Goal: Transaction & Acquisition: Obtain resource

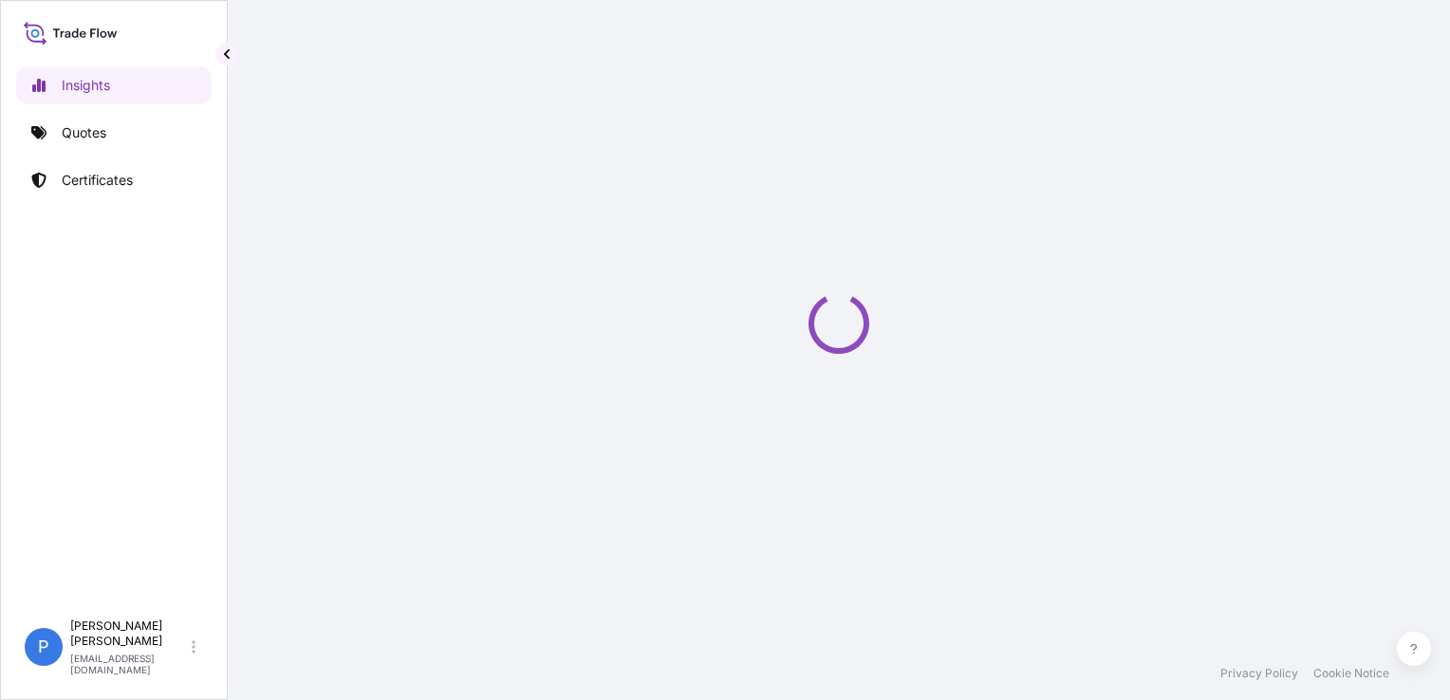
select select "2025"
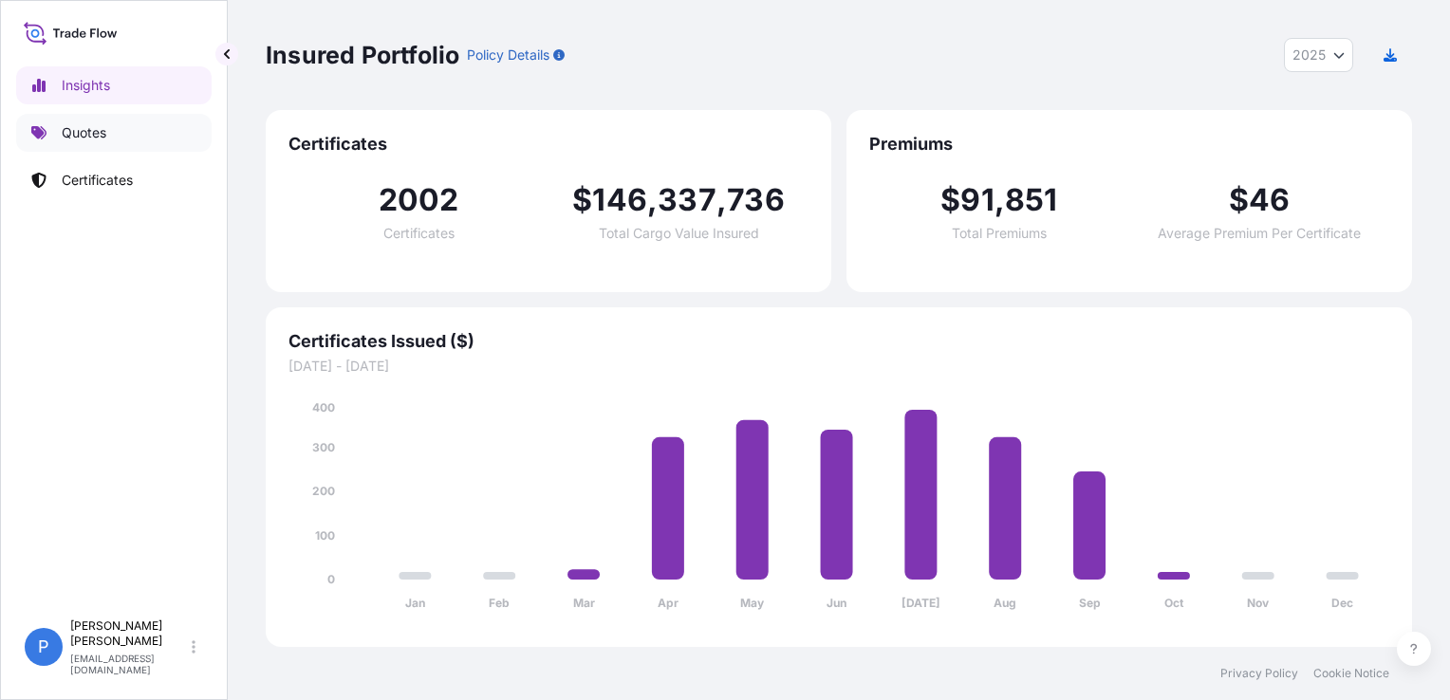
click at [70, 142] on link "Quotes" at bounding box center [114, 133] width 196 height 38
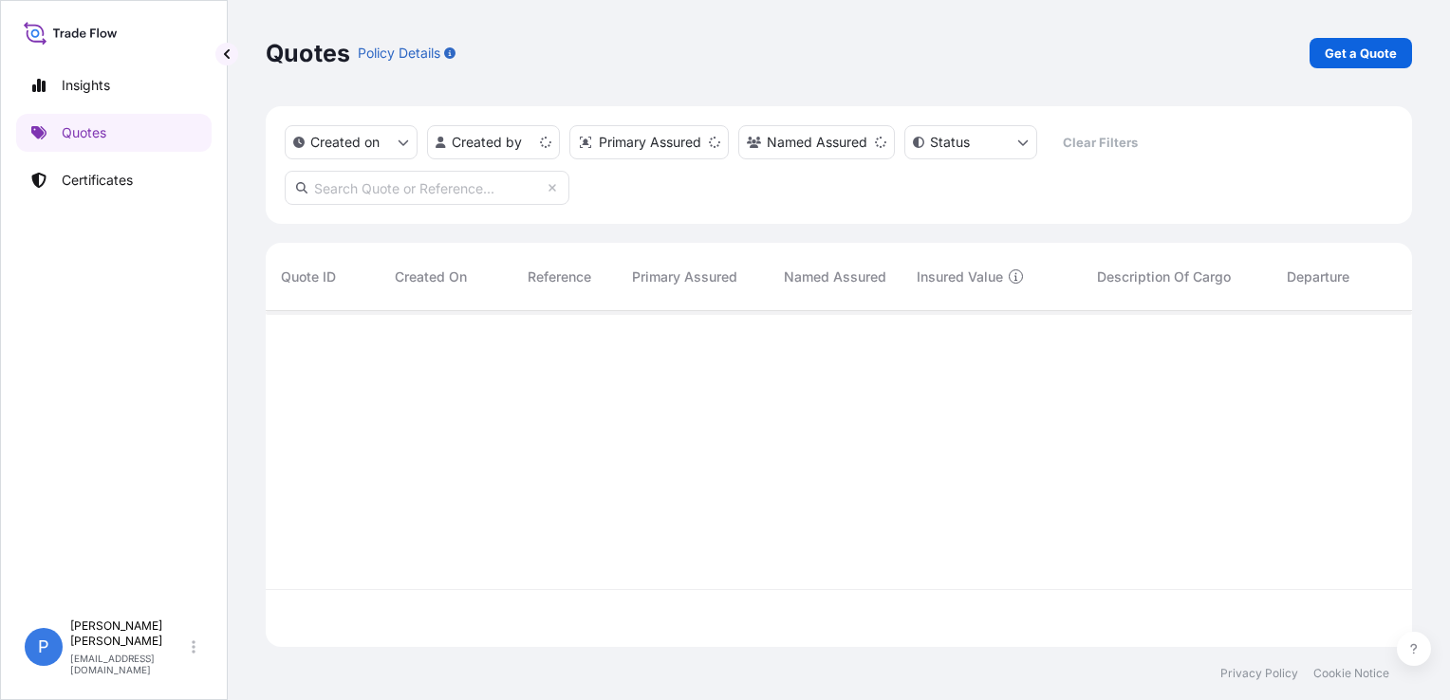
scroll to position [332, 1131]
click at [1310, 59] on link "Get a Quote" at bounding box center [1361, 53] width 103 height 30
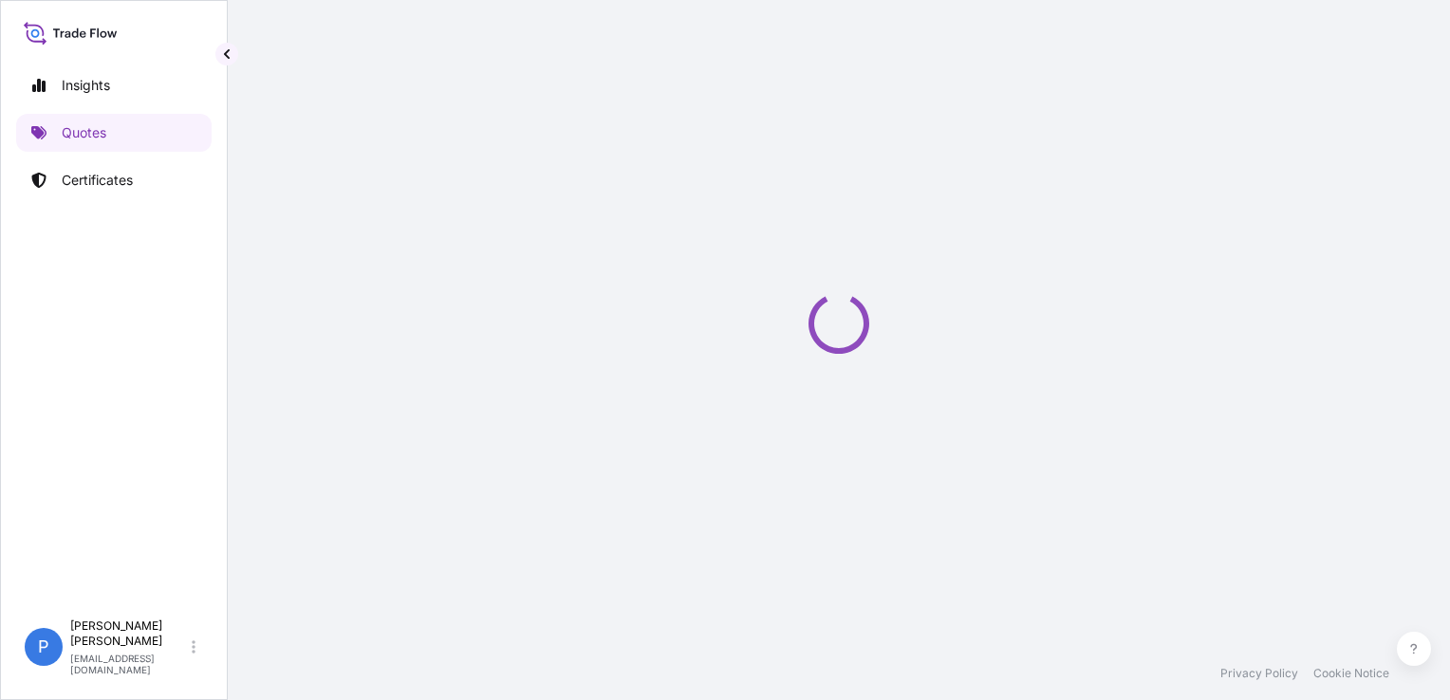
scroll to position [30, 0]
select select "Road / Inland"
select select "Sea"
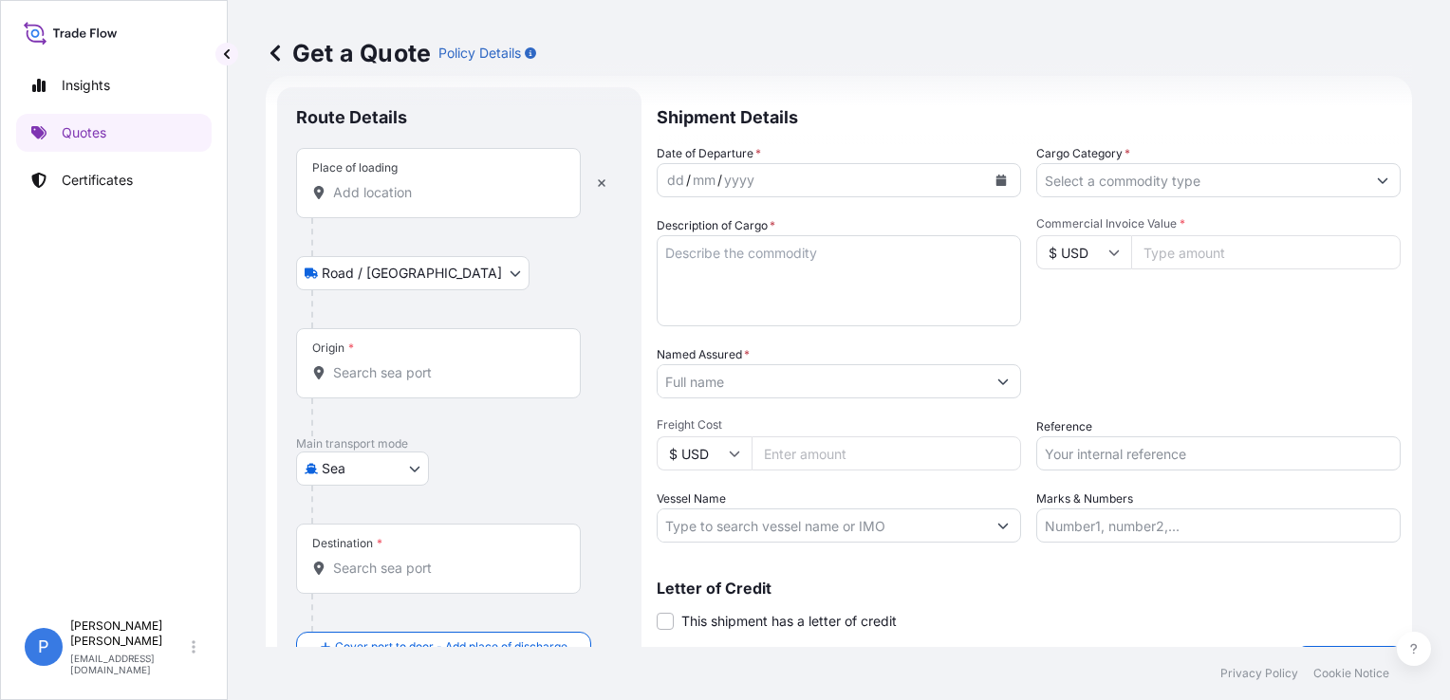
click at [460, 201] on input "Place of loading" at bounding box center [445, 192] width 224 height 19
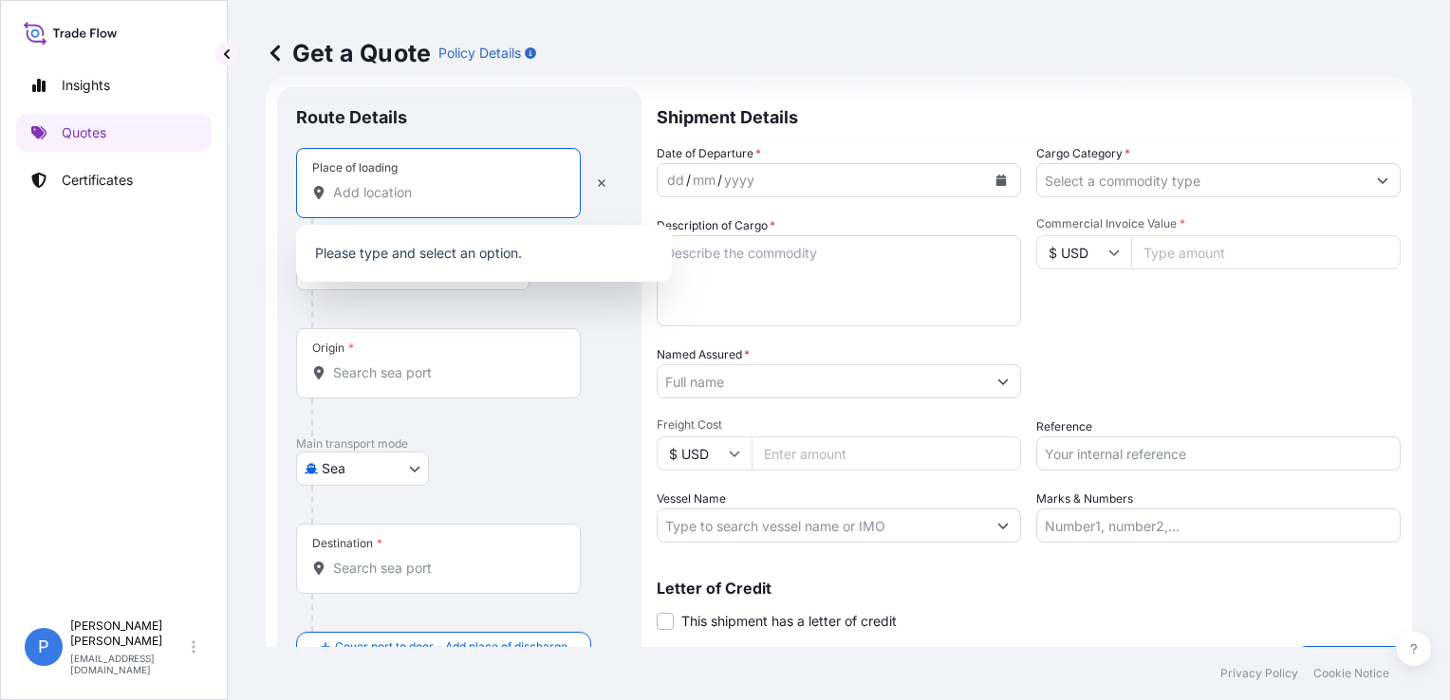
paste input "WARKA"
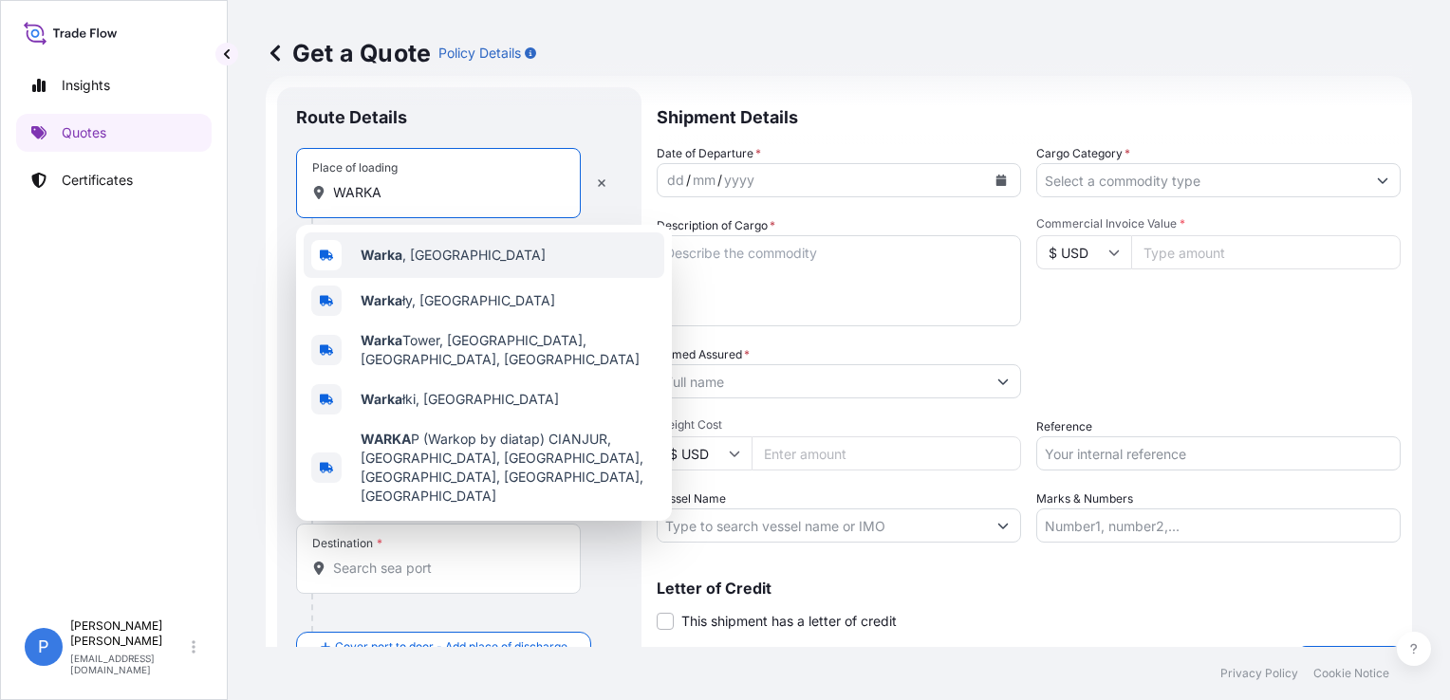
click at [446, 249] on span "Warka , Poland" at bounding box center [453, 255] width 185 height 19
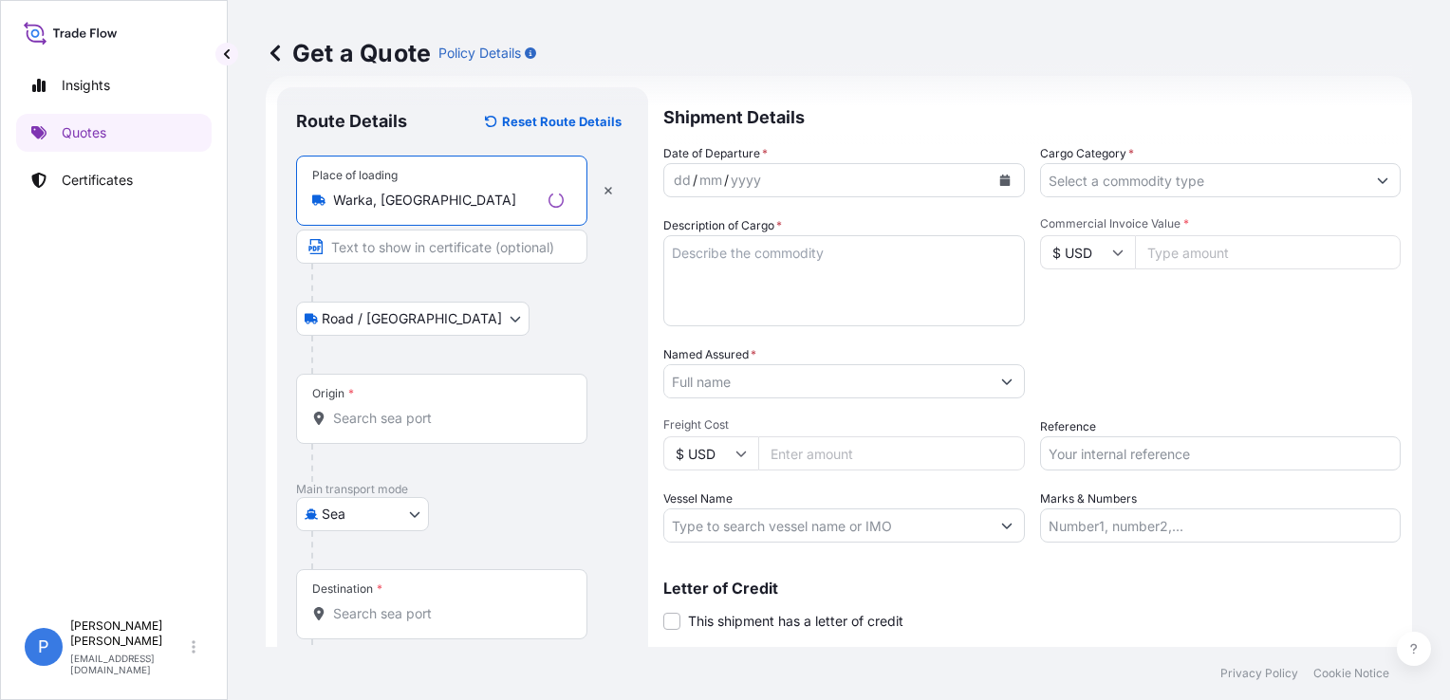
type input "Warka, Poland"
click at [440, 416] on input "Origin *" at bounding box center [448, 418] width 231 height 19
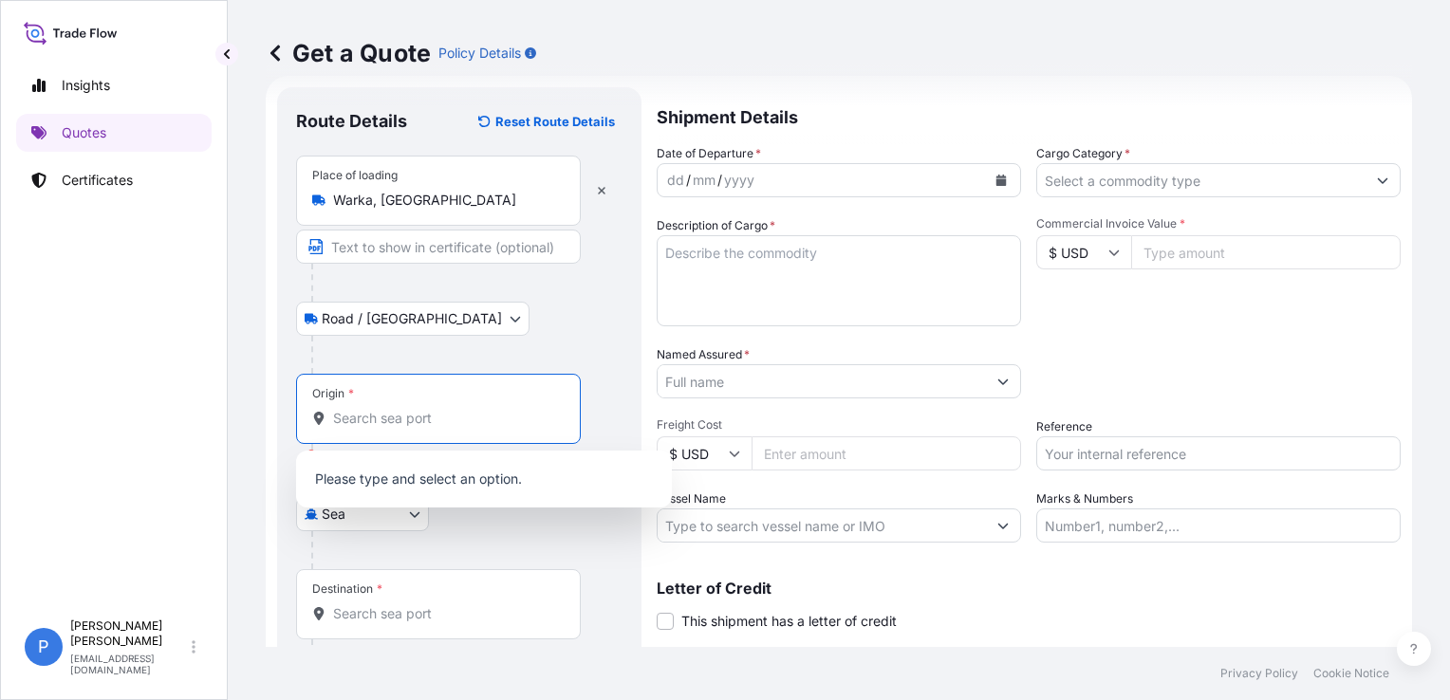
click at [380, 416] on input "Origin * Please select an origin" at bounding box center [445, 418] width 224 height 19
paste input "[GEOGRAPHIC_DATA]"
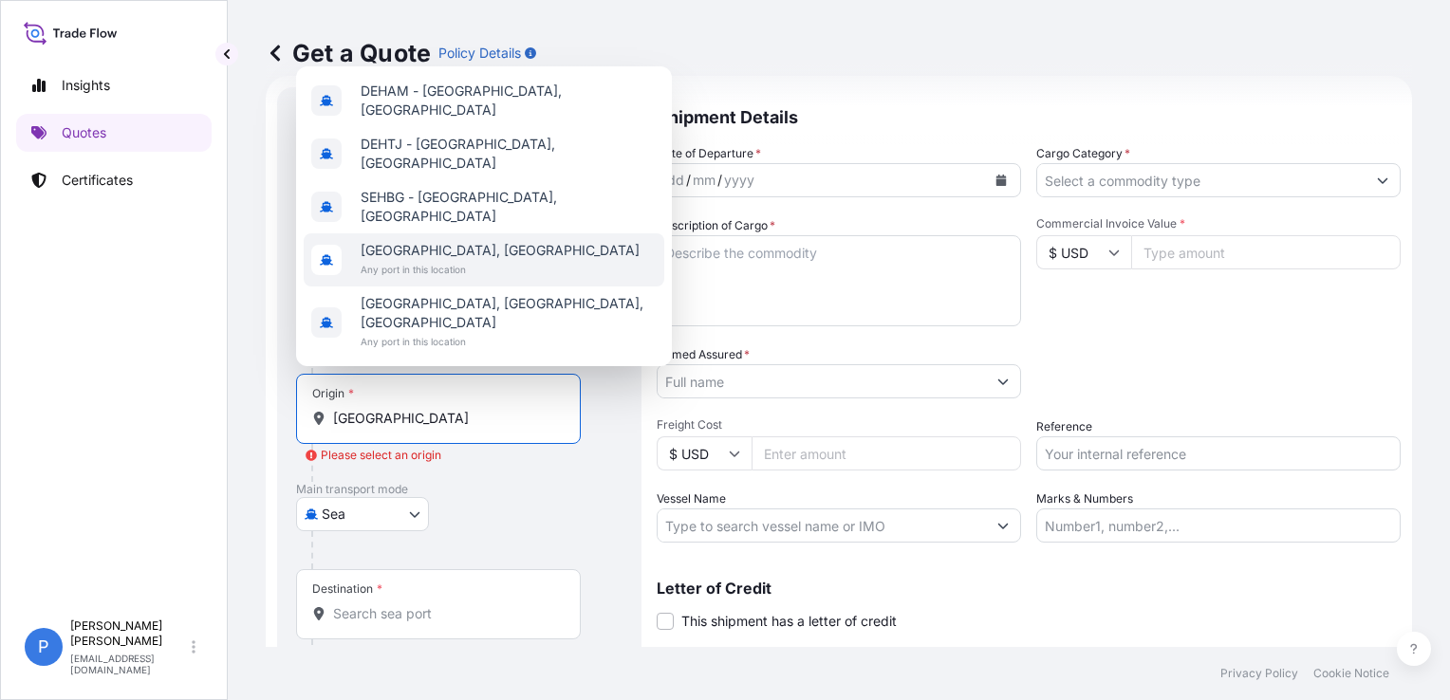
click at [516, 287] on div "Hamburg, Germany Any port in this location" at bounding box center [484, 259] width 361 height 53
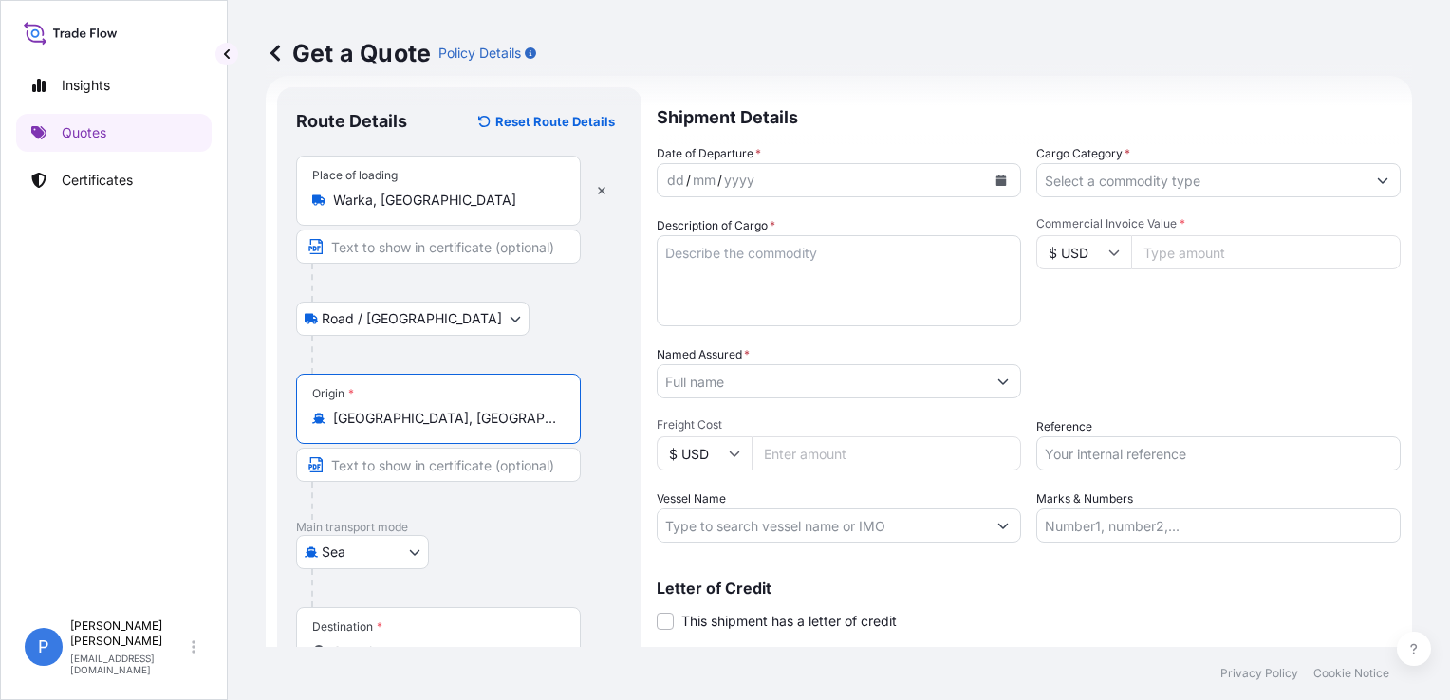
type input "[GEOGRAPHIC_DATA], [GEOGRAPHIC_DATA]"
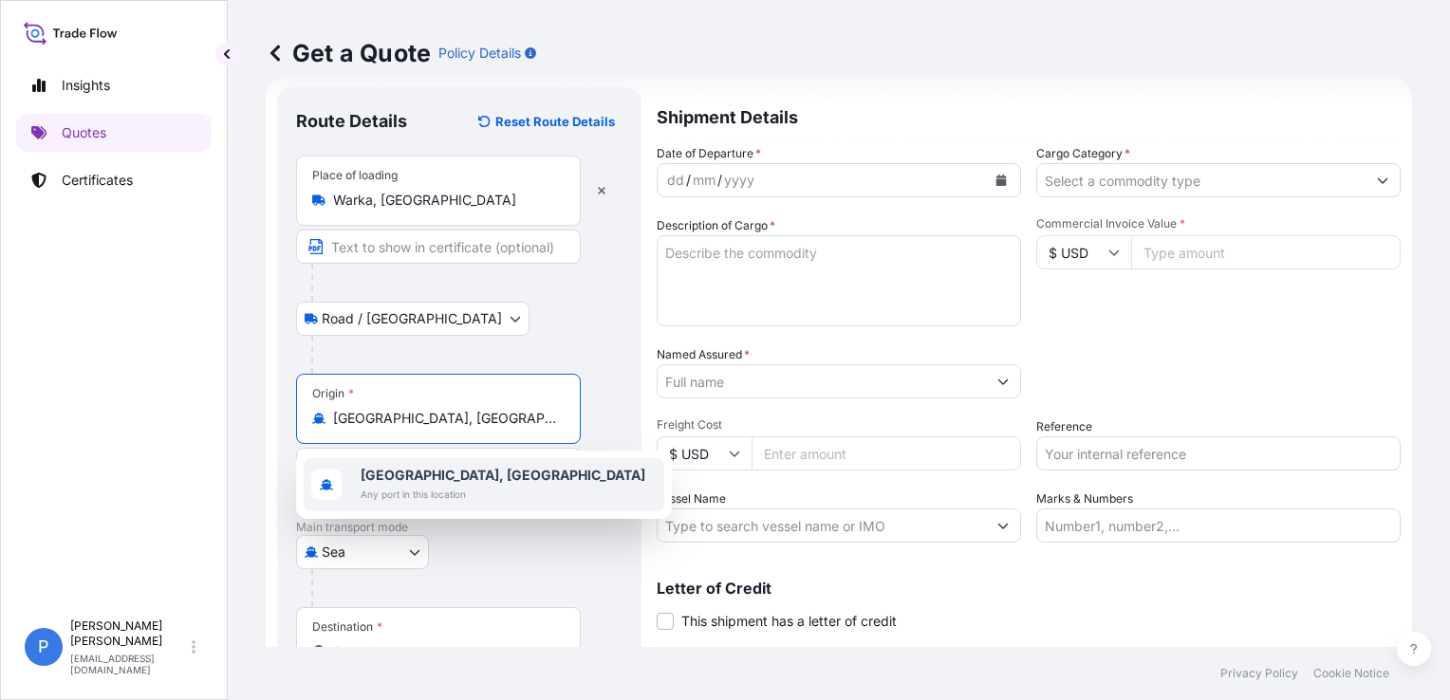
click at [497, 564] on div "Sea Air Road Sea" at bounding box center [459, 552] width 327 height 34
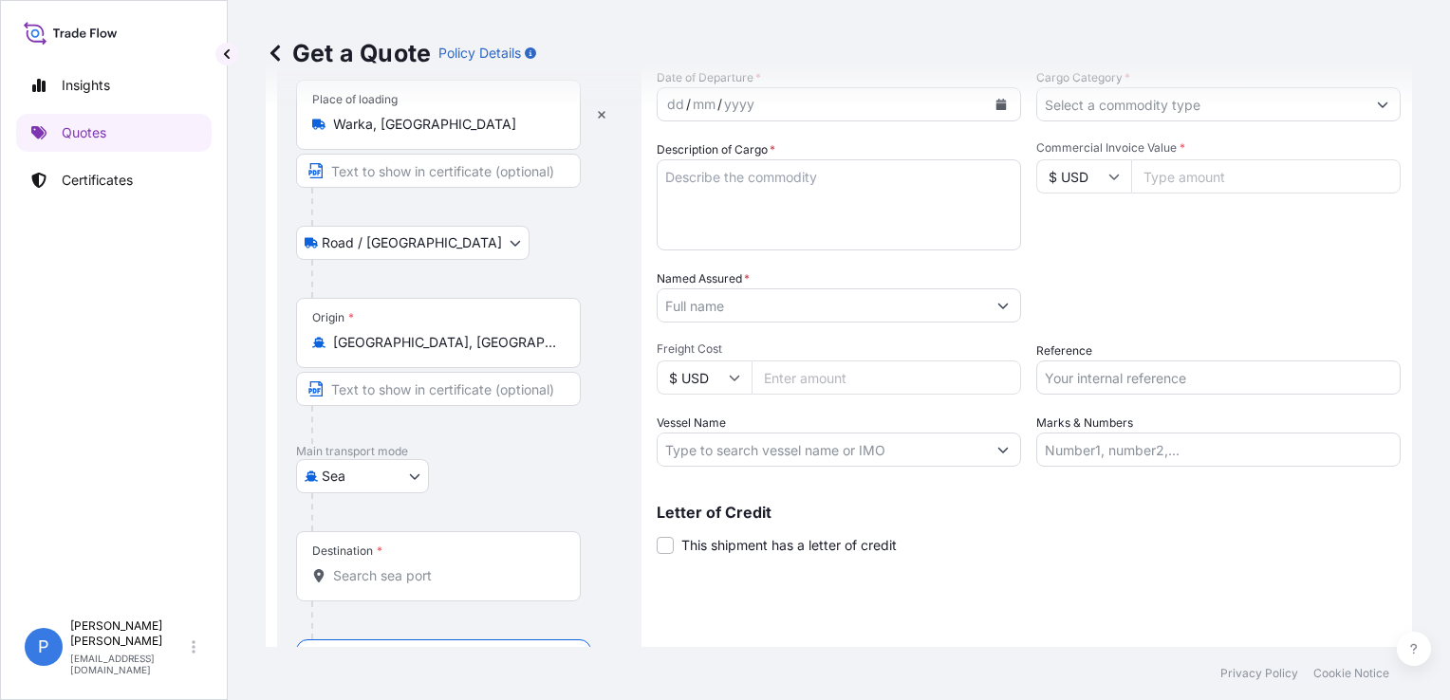
scroll to position [158, 0]
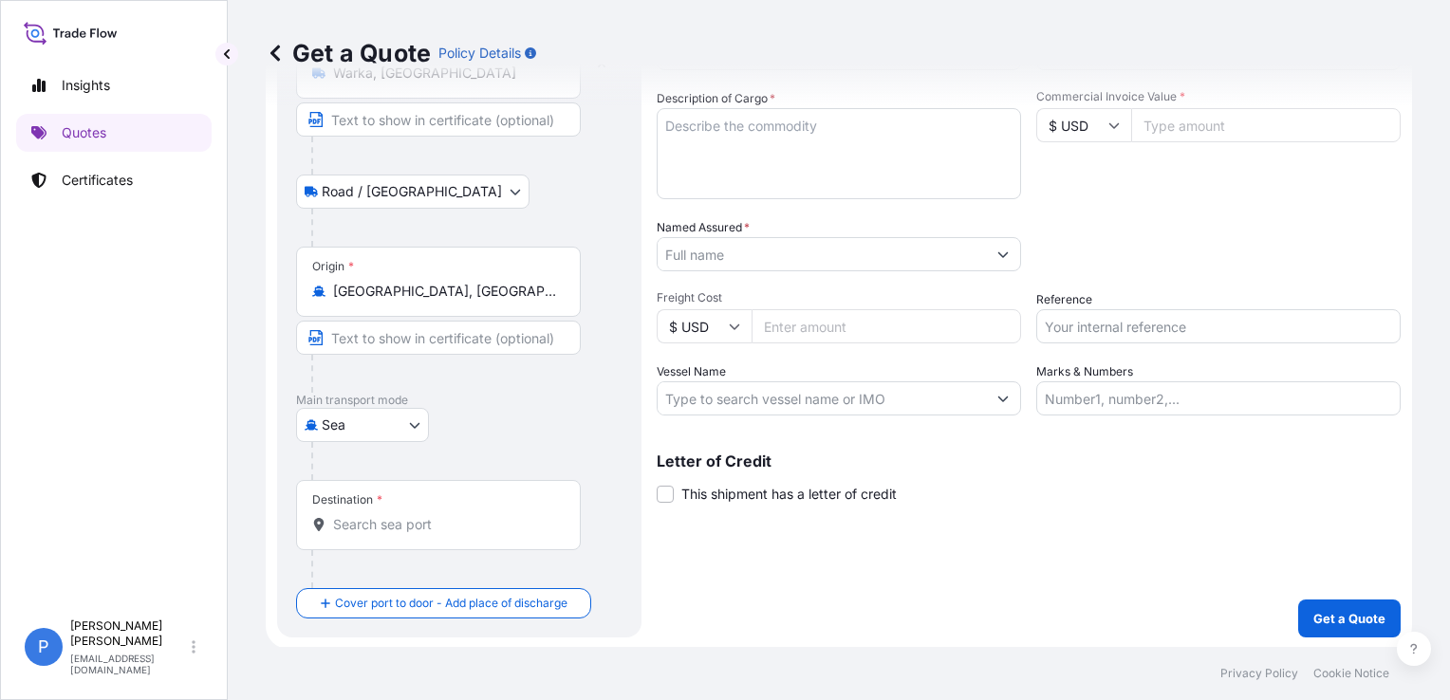
click at [454, 515] on input "Destination *" at bounding box center [445, 524] width 224 height 19
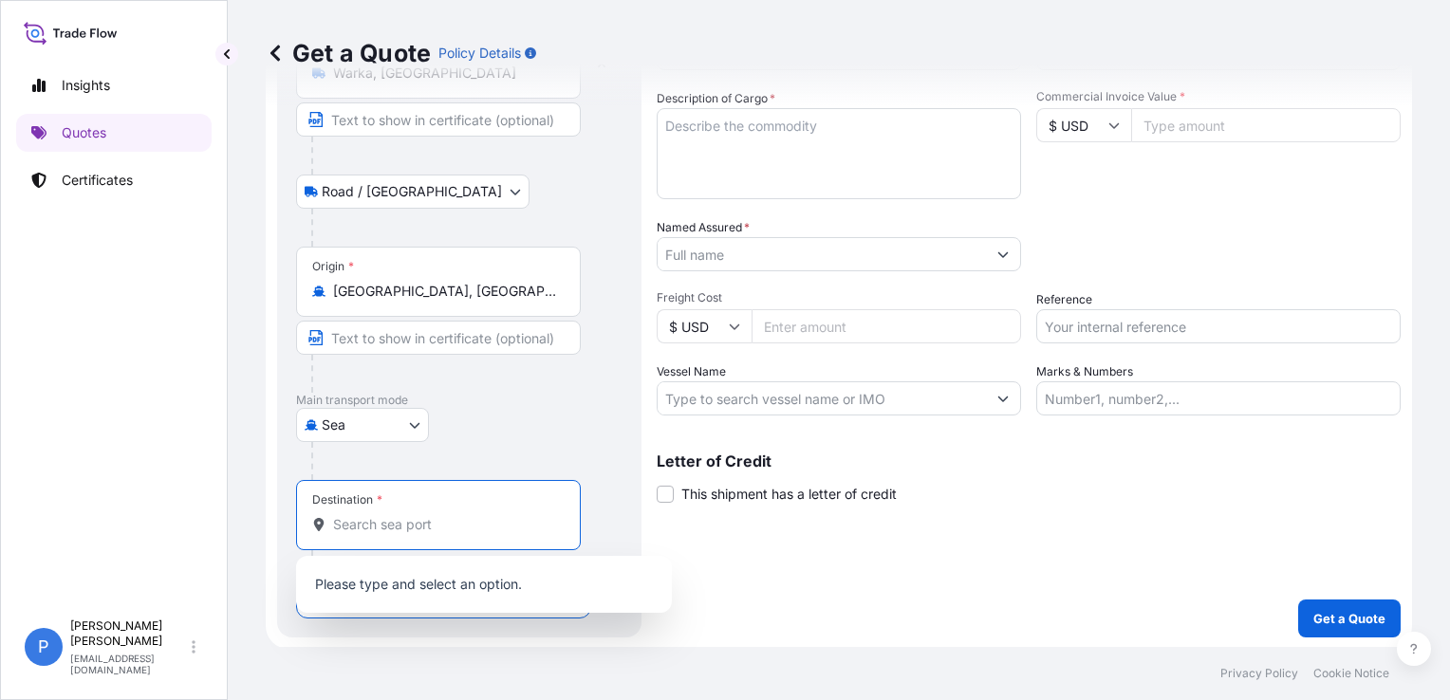
paste input "NHAVA SHEVA"
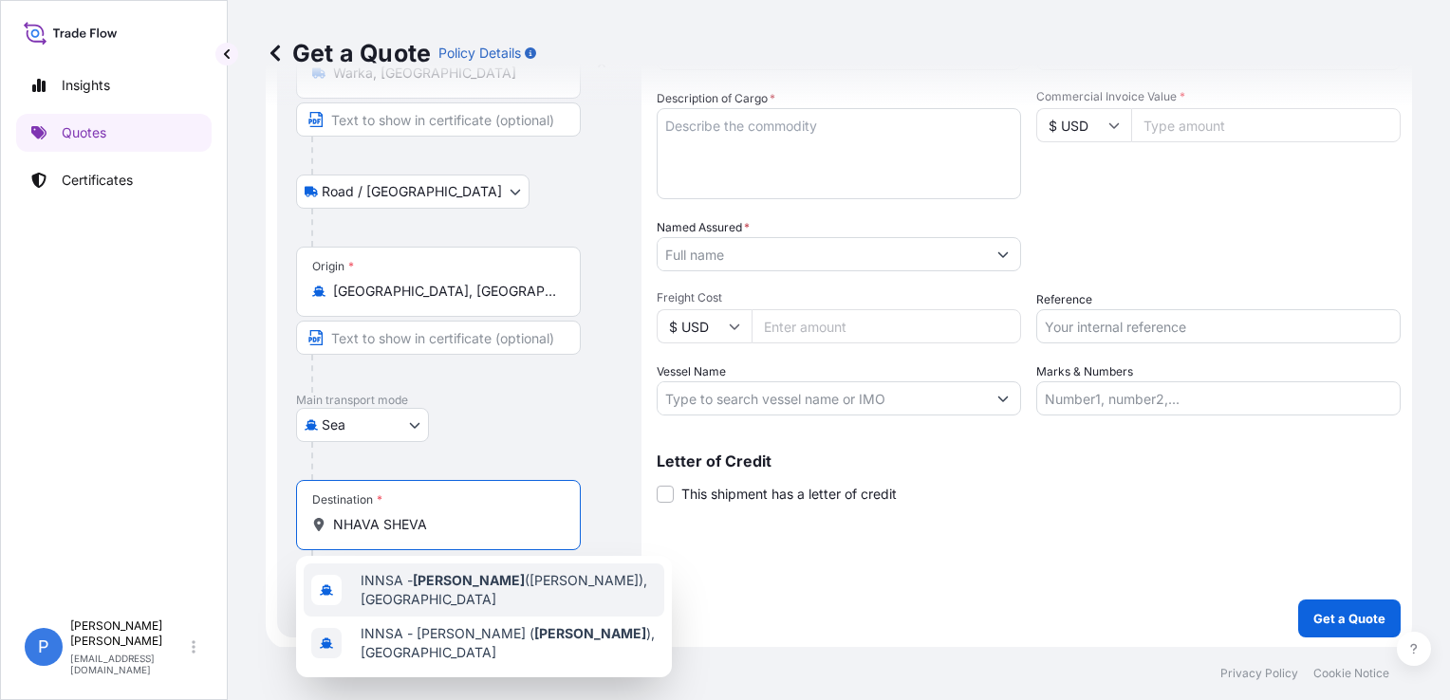
click at [502, 604] on span "INNSA - Nhava Sheva (Jawaharlal Nehru), India" at bounding box center [509, 590] width 296 height 38
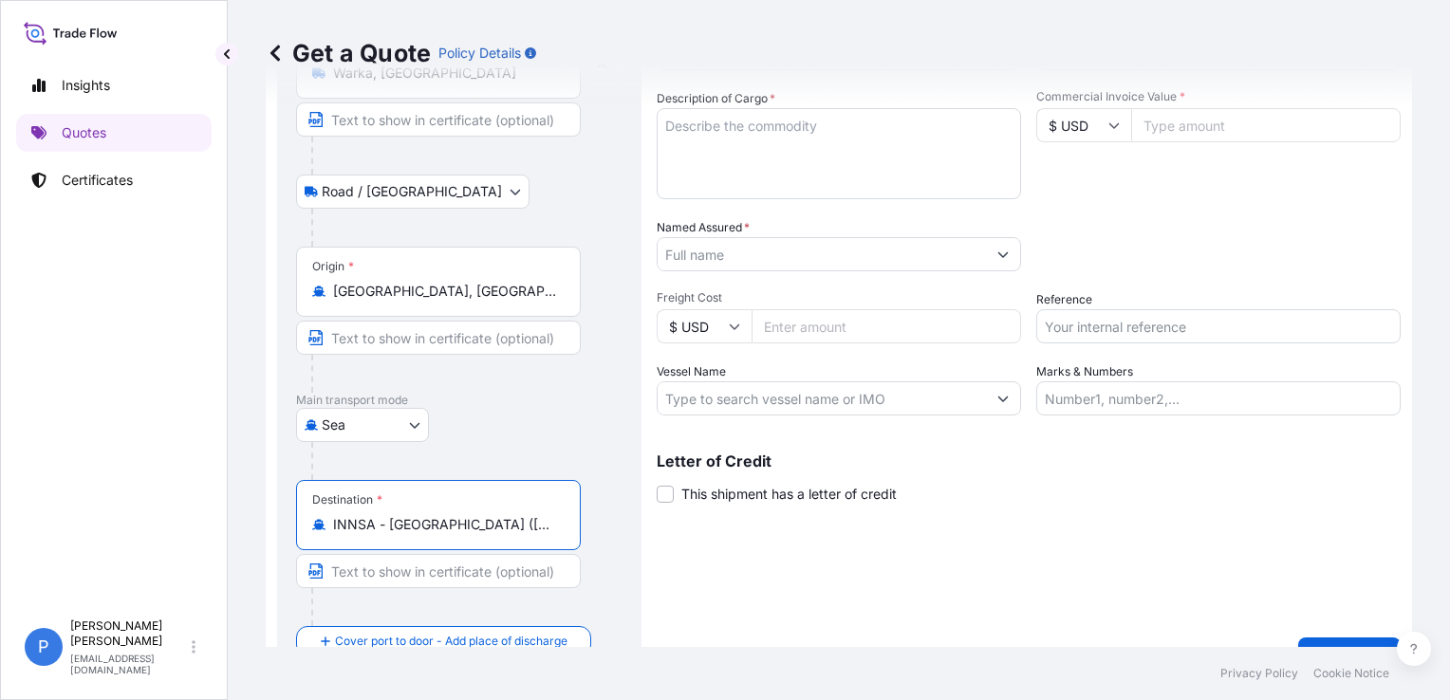
type input "INNSA - Nhava Sheva (Jawaharlal Nehru), India"
click at [919, 587] on div "Shipment Details Date of Departure * dd / mm / yyyy Cargo Category * Descriptio…" at bounding box center [1029, 318] width 744 height 716
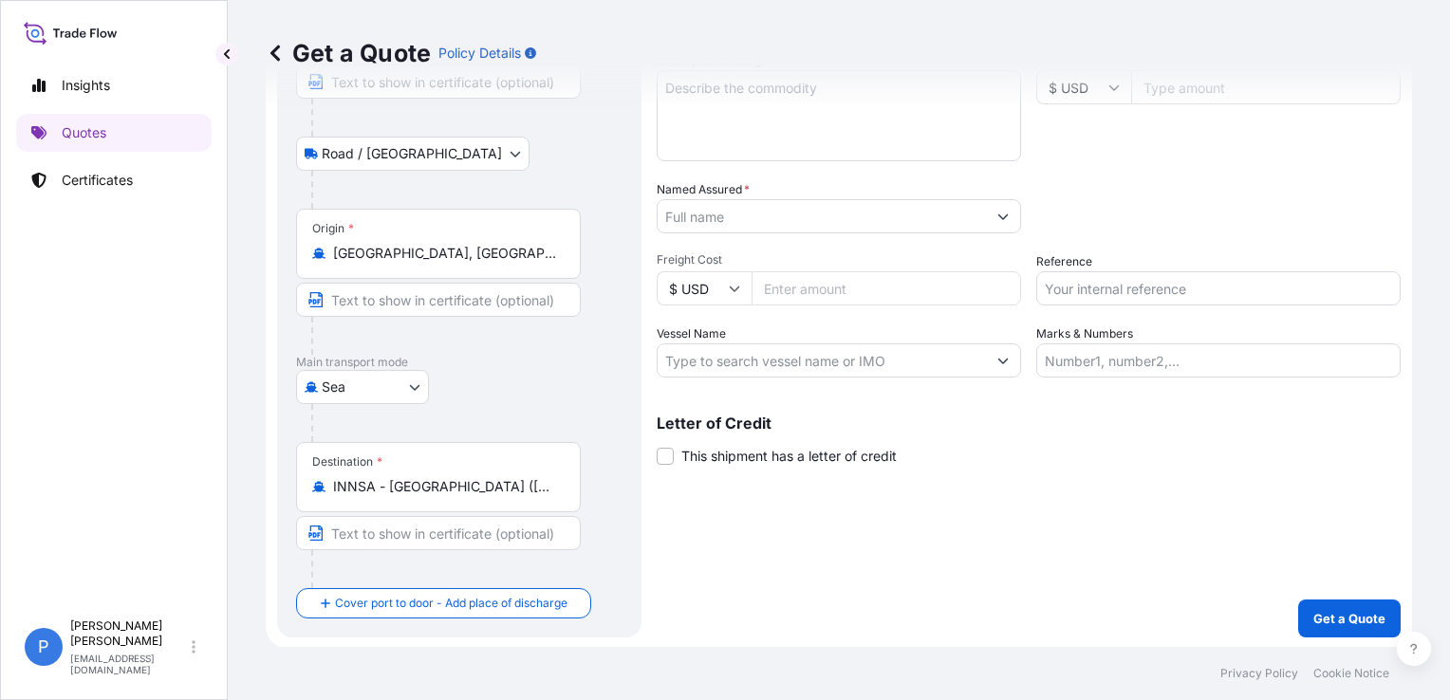
scroll to position [6, 0]
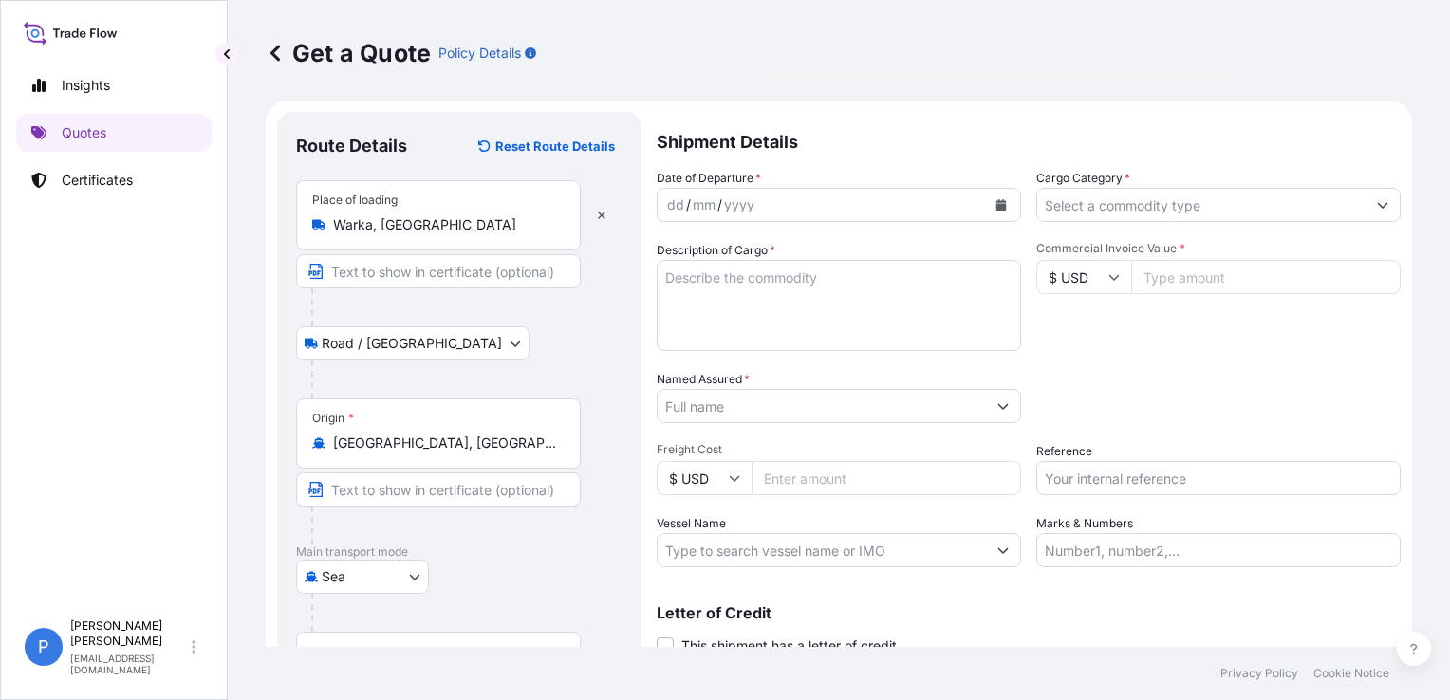
click at [888, 314] on textarea "Description of Cargo *" at bounding box center [839, 305] width 364 height 91
click at [1000, 200] on button "Calendar" at bounding box center [1001, 205] width 30 height 30
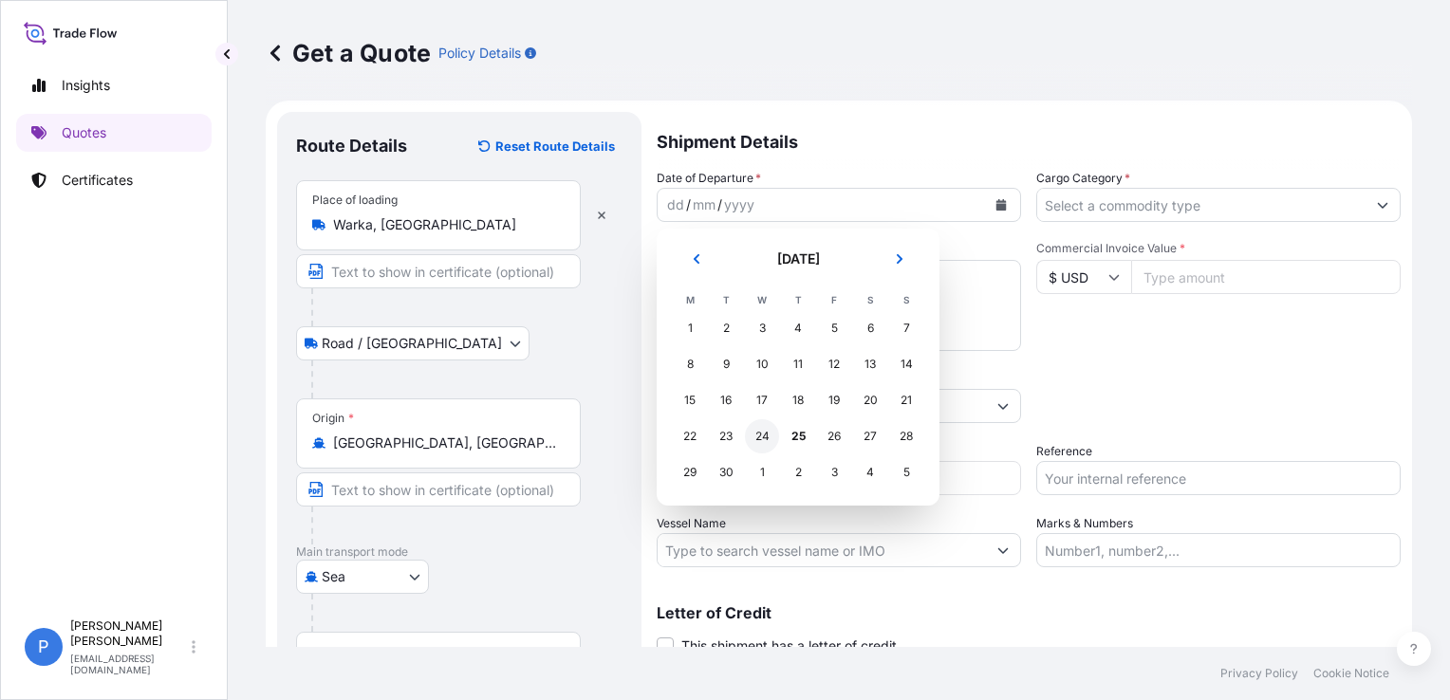
click at [756, 431] on div "24" at bounding box center [762, 437] width 34 height 34
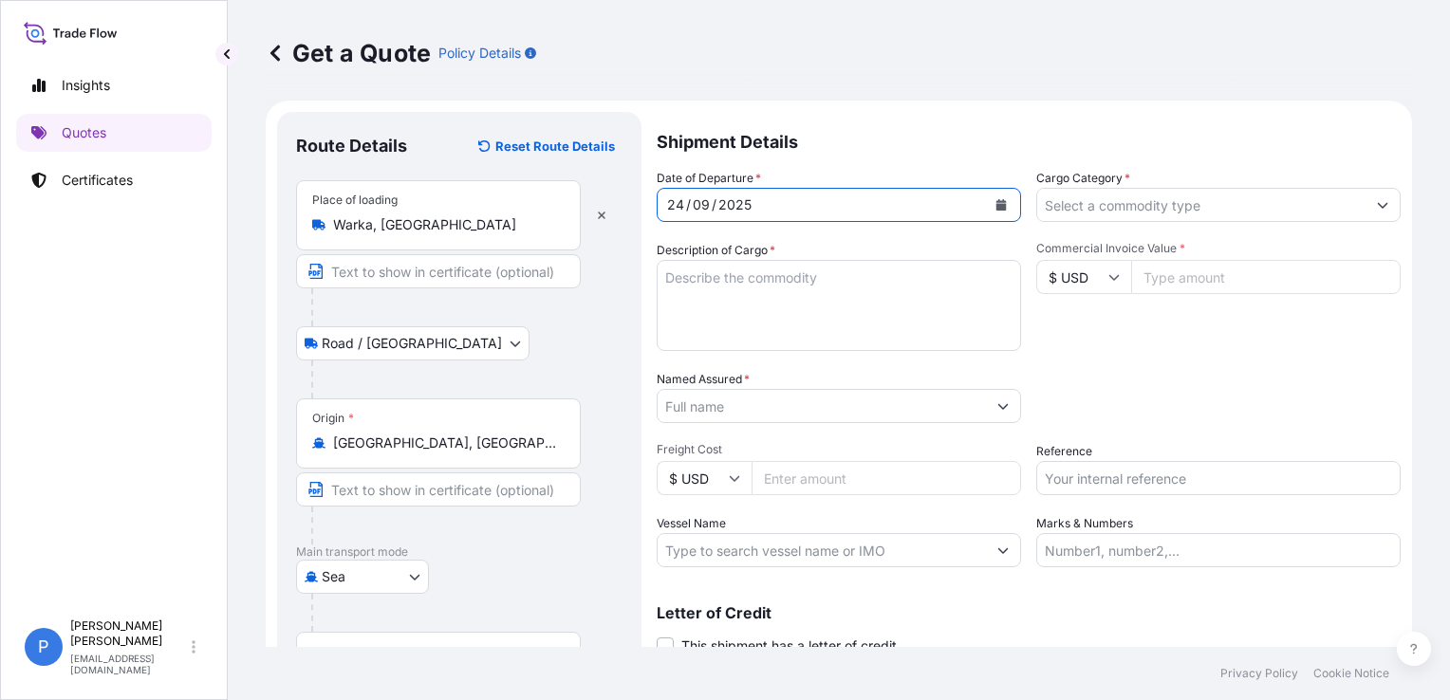
click at [884, 329] on textarea "Description of Cargo *" at bounding box center [839, 305] width 364 height 91
click at [875, 307] on textarea "Description of Cargo *" at bounding box center [839, 305] width 364 height 91
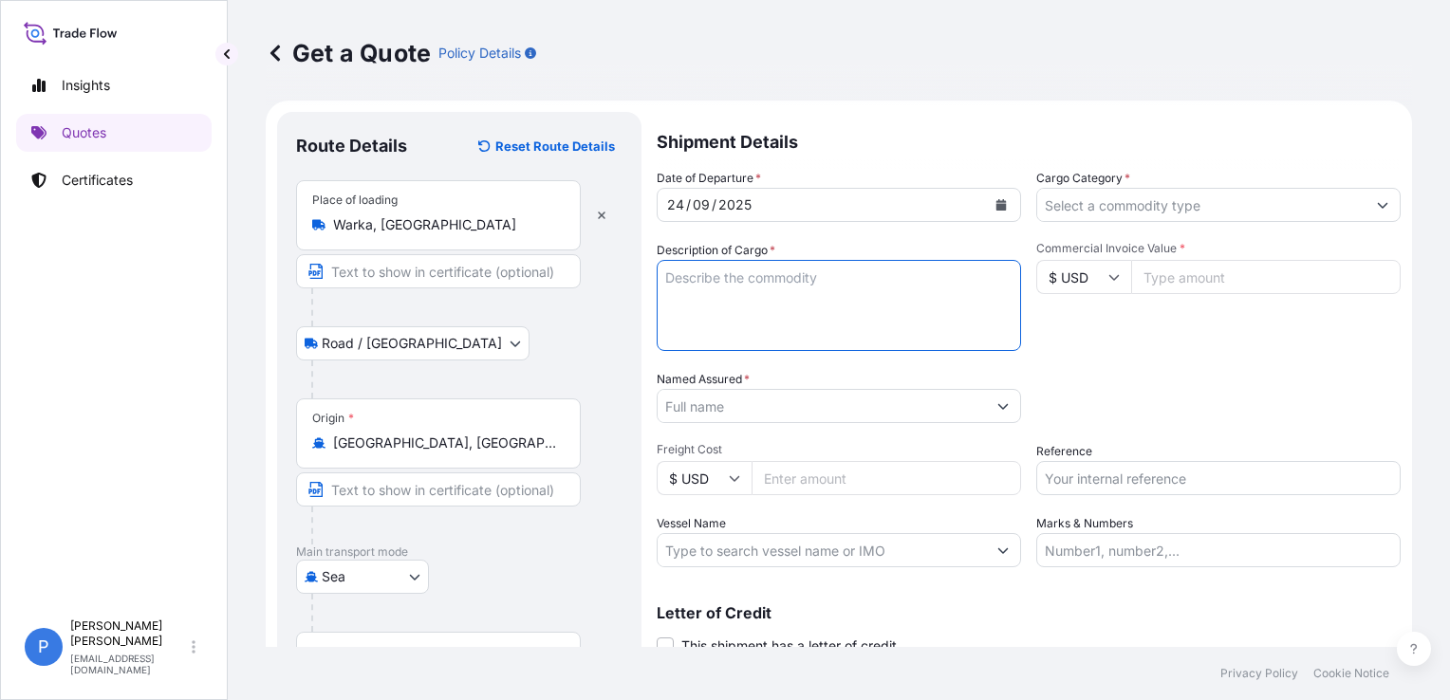
paste textarea "HLBU9554409"
click at [873, 300] on textarea "HLBU9554409" at bounding box center [839, 305] width 364 height 91
paste textarea "FRESH APPLES ON 21 PALLETS NET WEIGHT: 20160 KG HS CODE: 08081080 CLASS I"
click at [883, 290] on textarea "HLBU9554409 FRESH APPLES ON 21 PALLETS NET WEIGHT: 20160 KG HS CODE: 08081080 C…" at bounding box center [839, 305] width 364 height 91
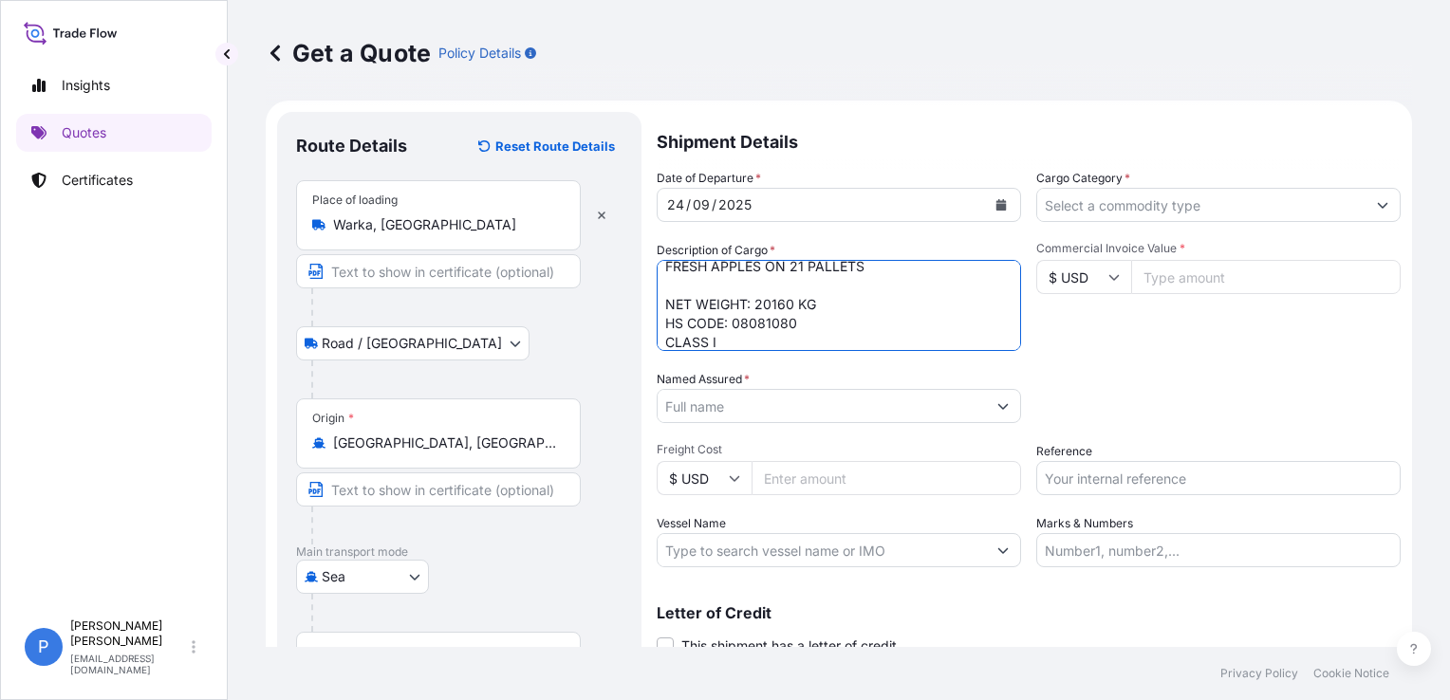
paste textarea "1120 CARTONS"
click at [820, 290] on textarea "HLBU9554409 FRESH APPLES ON 21 PALLETS 1120 CARTONS GROSS WEIGHT: NET WEIGHT: 2…" at bounding box center [839, 305] width 364 height 91
paste textarea "22260"
click at [805, 299] on textarea "HLBU9554409 FRESH APPLES ON 21 PALLETS 1120 CARTONS GROSS WEIGHT: 22260 NET WEI…" at bounding box center [839, 305] width 364 height 91
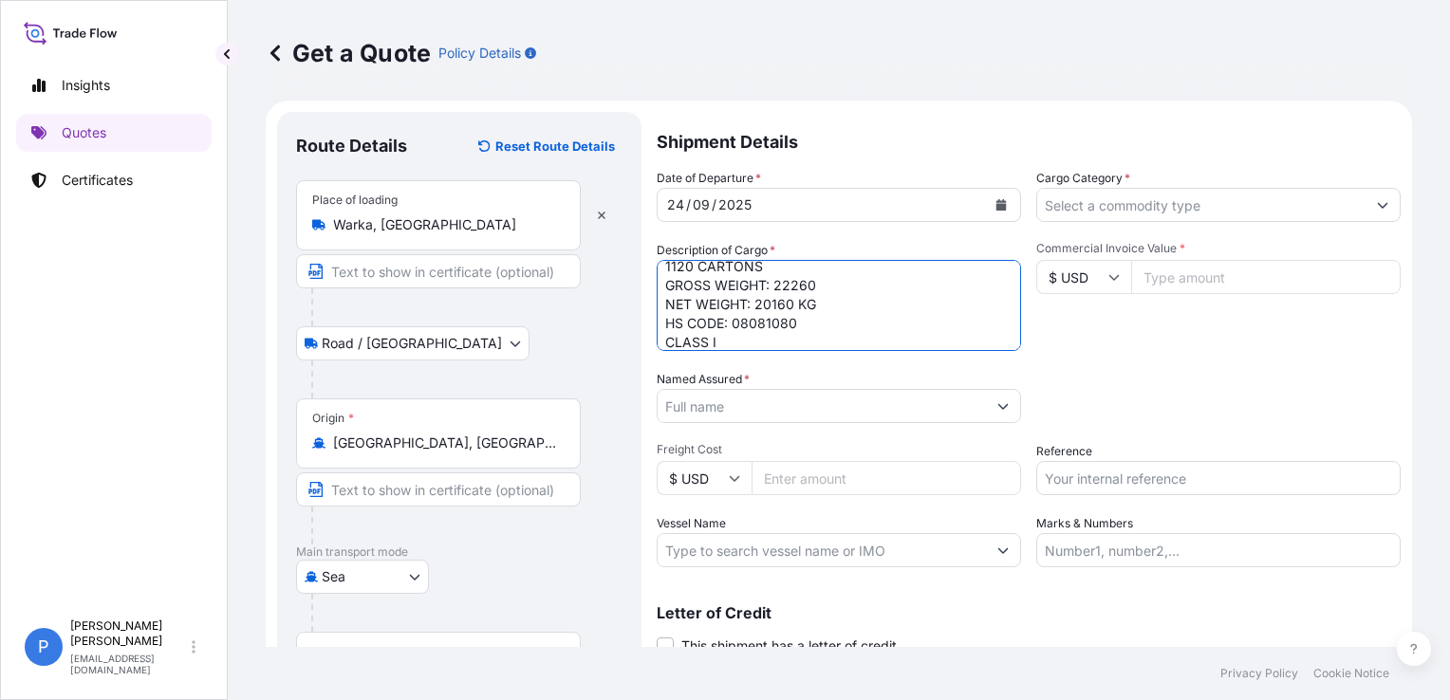
click at [805, 299] on textarea "HLBU9554409 FRESH APPLES ON 21 PALLETS 1120 CARTONS GROSS WEIGHT: 22260 NET WEI…" at bounding box center [839, 305] width 364 height 91
click at [835, 281] on textarea "HLBU9554409 FRESH APPLES ON 21 PALLETS 1120 CARTONS GROSS WEIGHT: 22260 NET WEI…" at bounding box center [839, 305] width 364 height 91
paste textarea "KG"
click at [814, 288] on textarea "HLBU9554409 FRESH APPLES ON 21 PALLETS 1120 CARTONS GROSS WEIGHT: 22260KG NET W…" at bounding box center [839, 305] width 364 height 91
click at [840, 310] on textarea "HLBU9554409 FRESH APPLES ON 21 PALLETS 1120 CARTONS GROSS WEIGHT: 22260 KG NET …" at bounding box center [839, 305] width 364 height 91
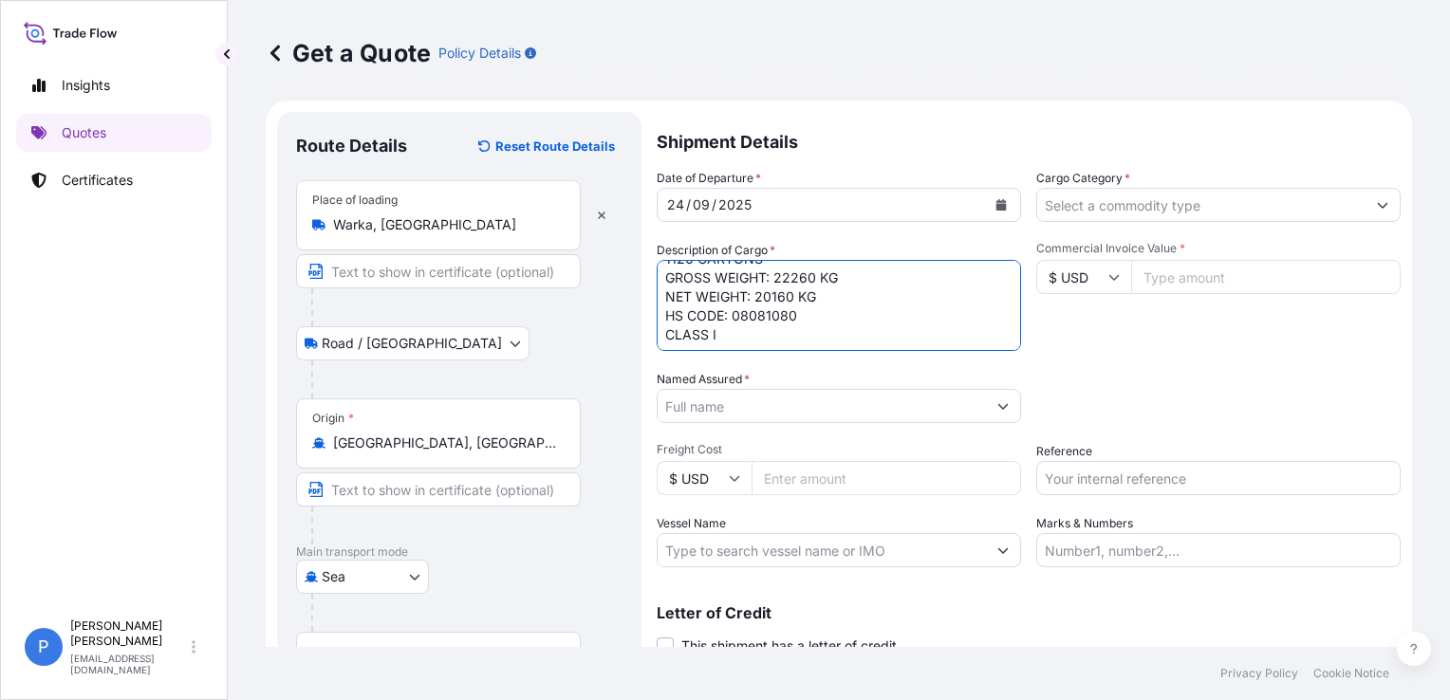
scroll to position [77, 0]
type textarea "HLBU9554409 FRESH APPLES ON 21 PALLETS 1120 CARTONS GROSS WEIGHT: 22260 KG NET …"
click at [775, 410] on input "Named Assured *" at bounding box center [822, 406] width 328 height 34
click at [933, 408] on input "Named Assured *" at bounding box center [822, 406] width 328 height 34
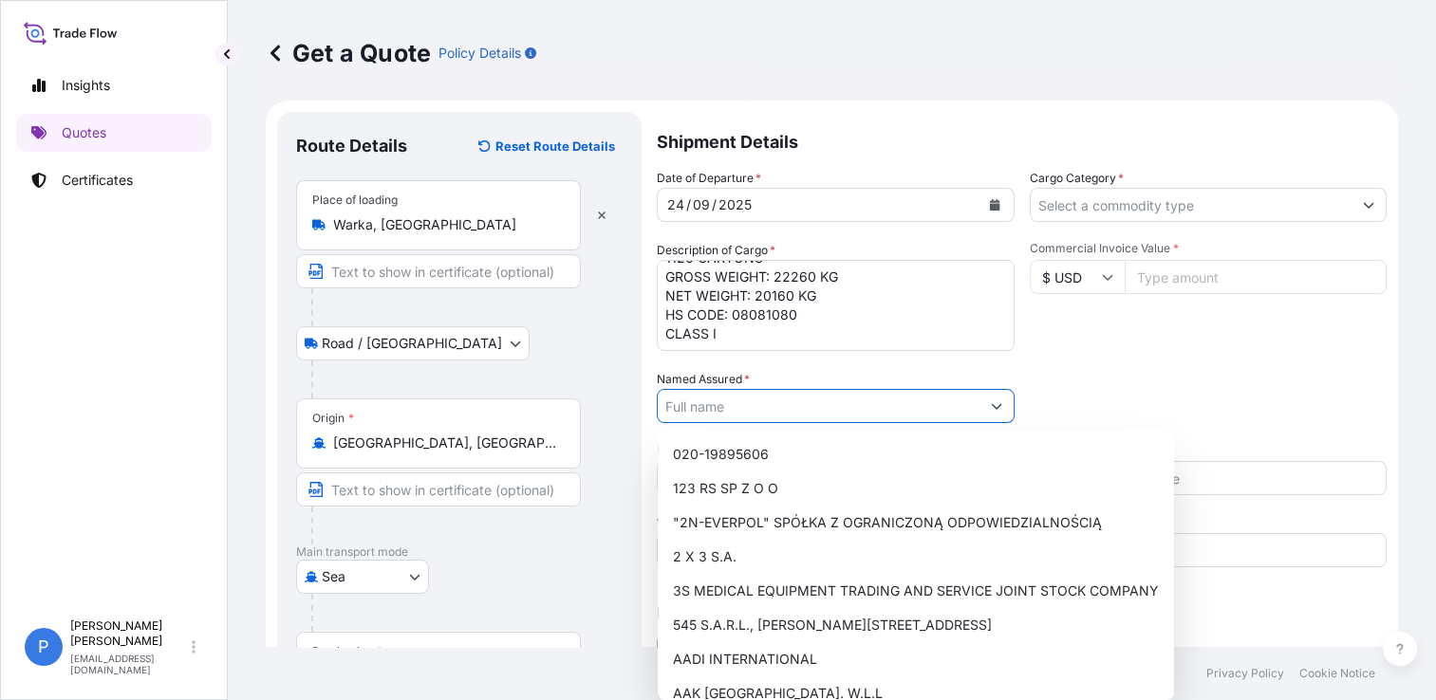
paste input "KDS International"
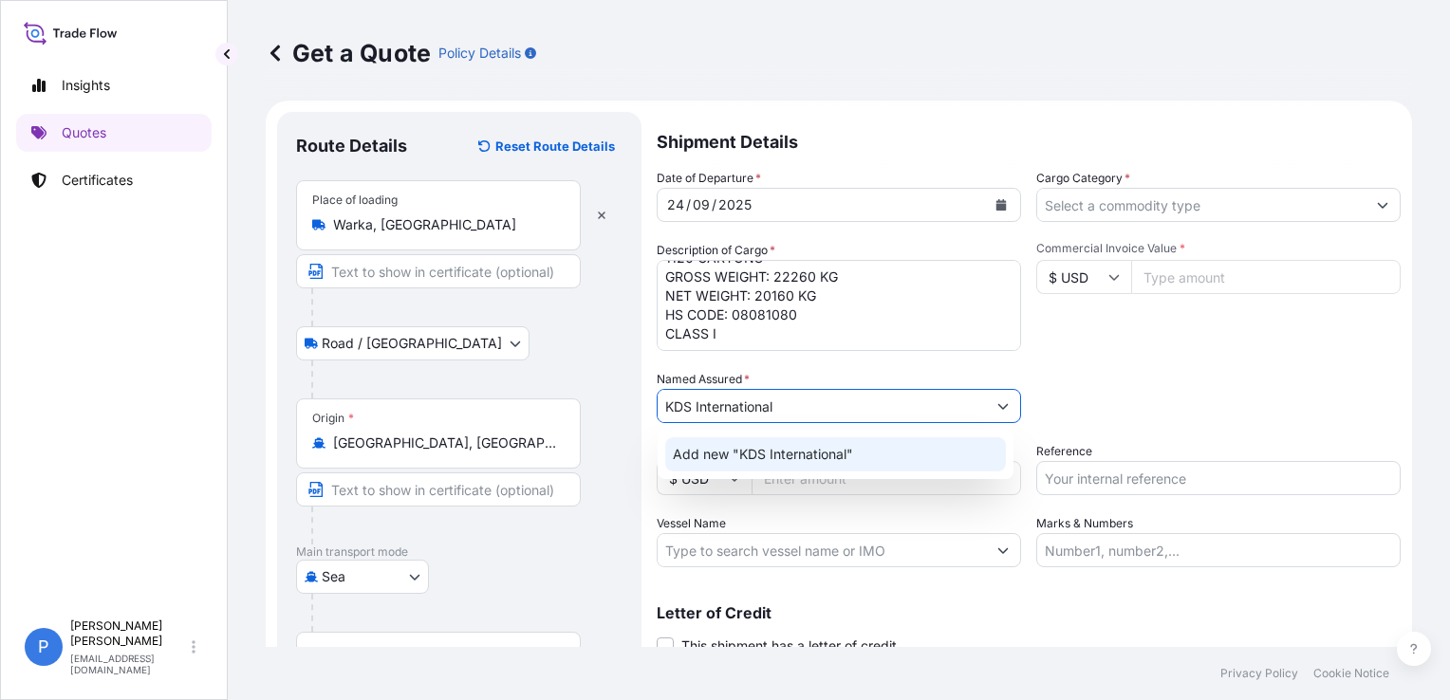
click at [791, 457] on span "Add new "KDS International"" at bounding box center [763, 454] width 180 height 19
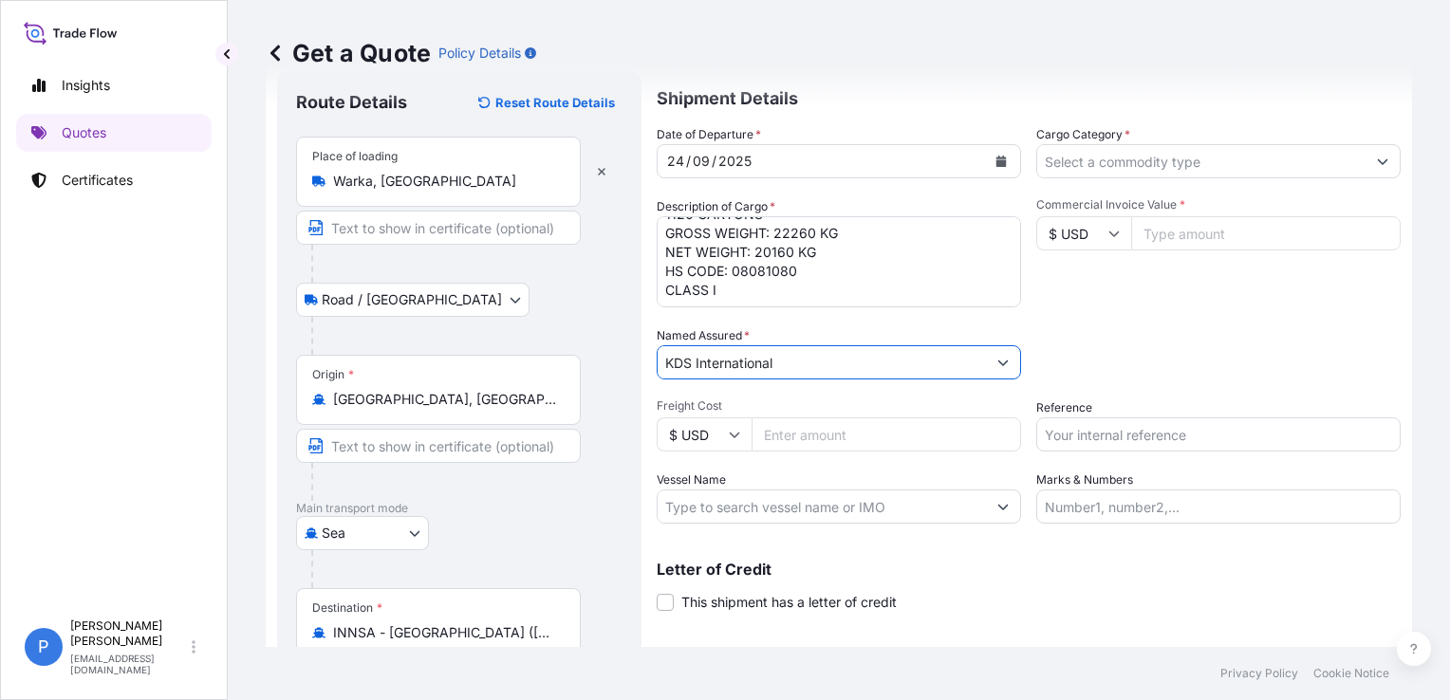
scroll to position [6, 0]
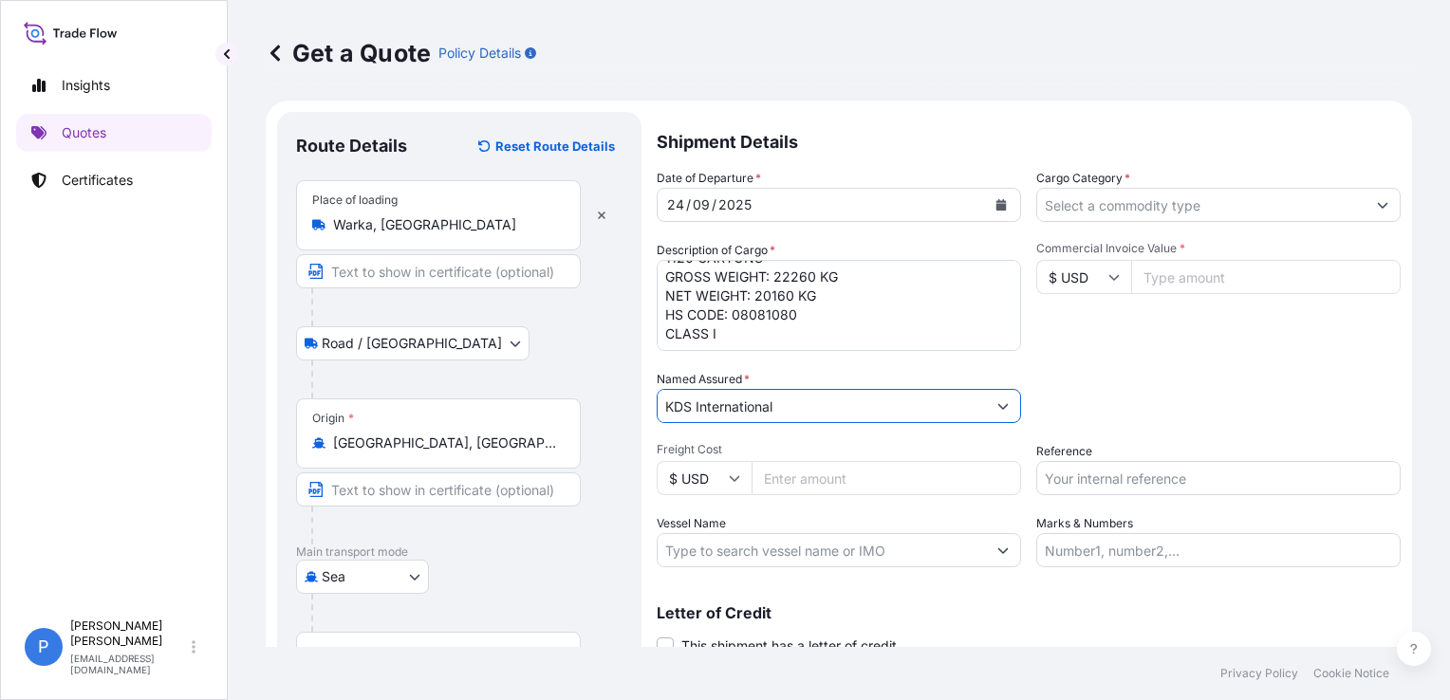
type input "KDS International"
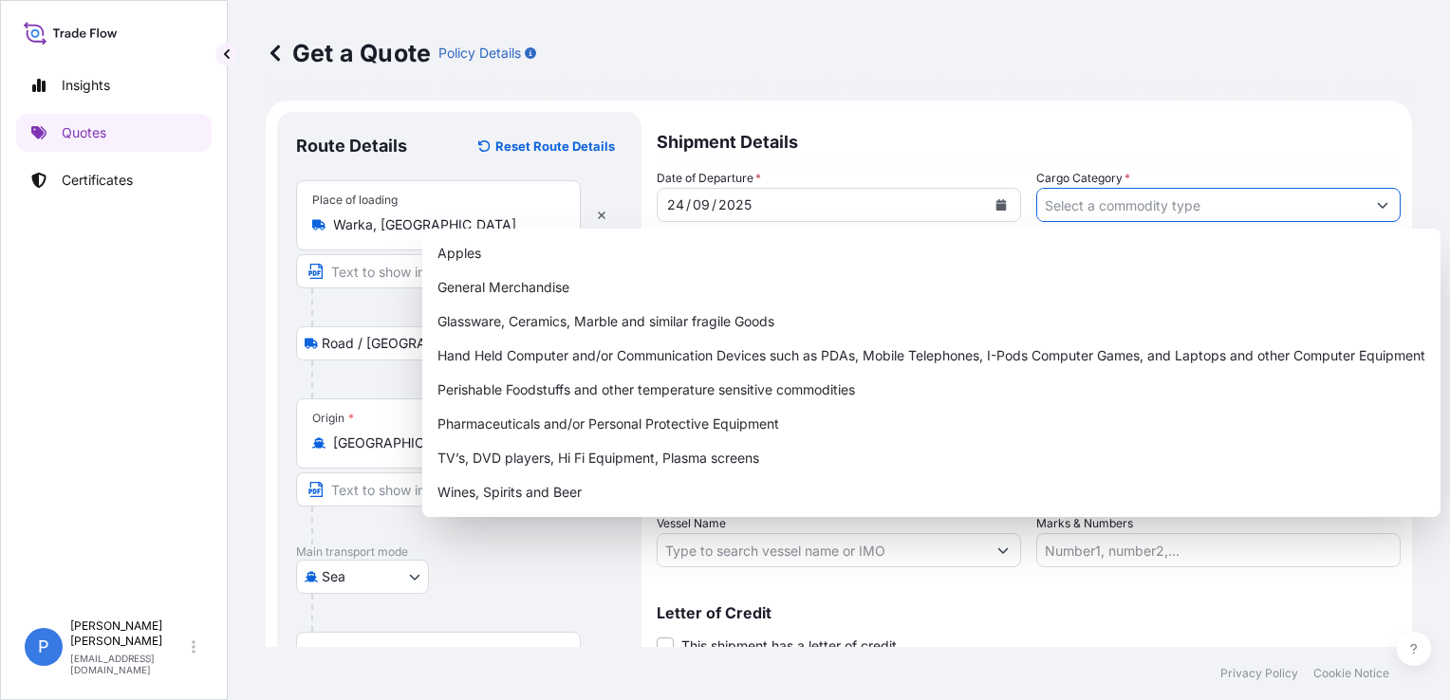
click at [1076, 203] on input "Cargo Category *" at bounding box center [1201, 205] width 328 height 34
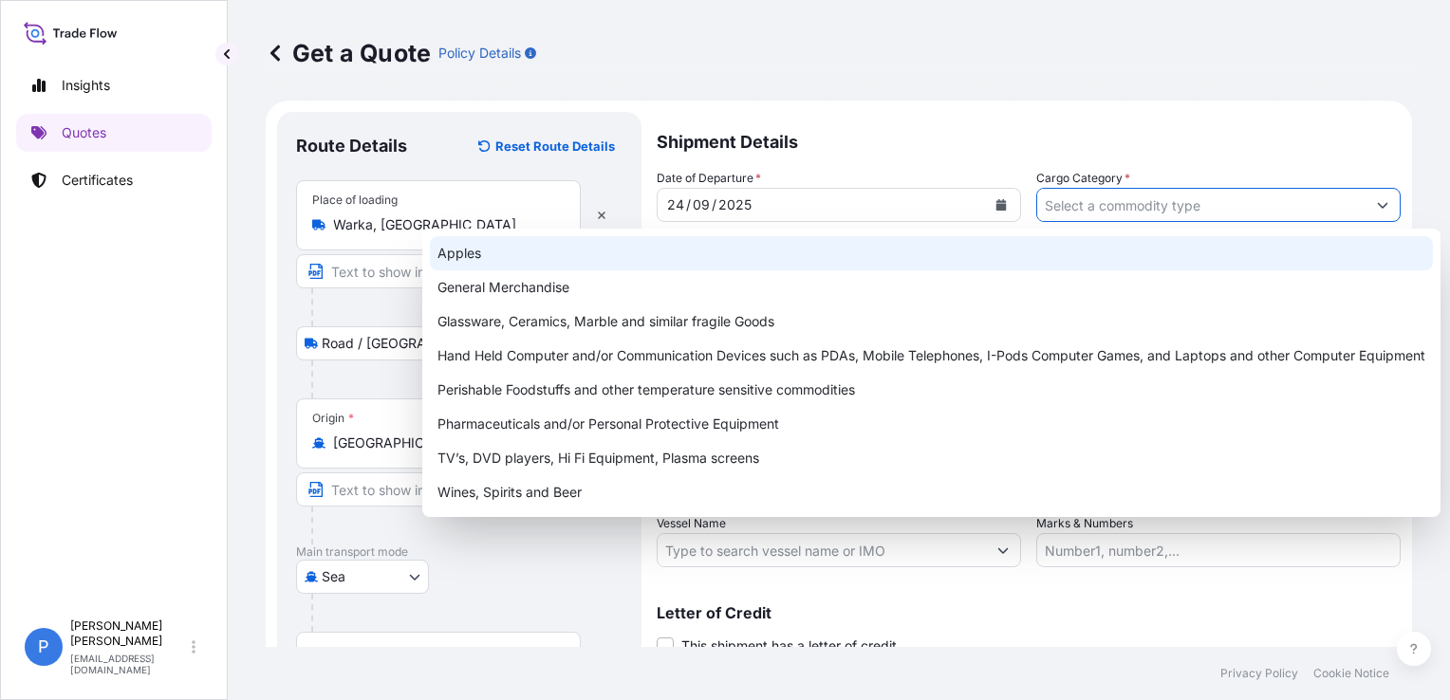
click at [596, 264] on div "Apples" at bounding box center [931, 253] width 1003 height 34
type input "Apples"
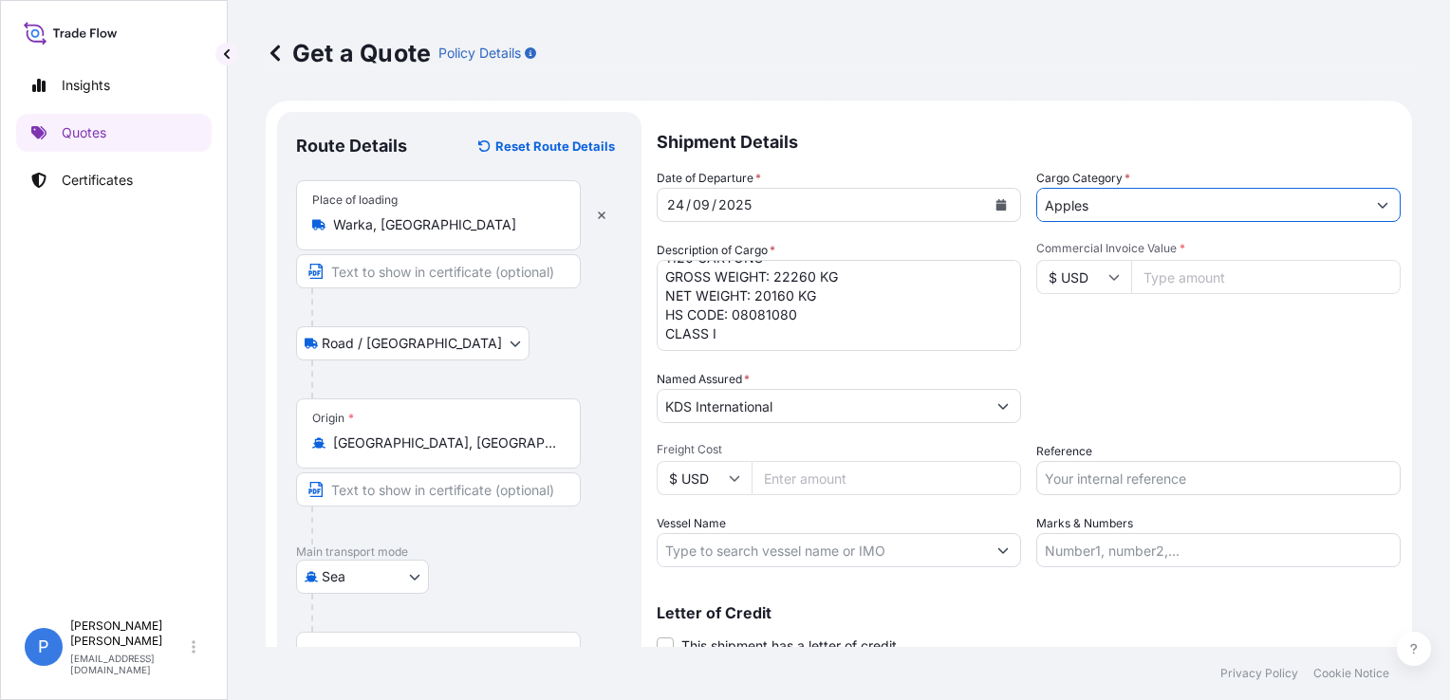
click at [1085, 341] on div "Commercial Invoice Value * $ USD" at bounding box center [1219, 296] width 364 height 110
click at [1216, 279] on input "Commercial Invoice Value *" at bounding box center [1266, 277] width 270 height 34
paste input "27776"
type input "27776"
click at [1111, 348] on div "Commercial Invoice Value * $ USD 27776" at bounding box center [1219, 296] width 364 height 110
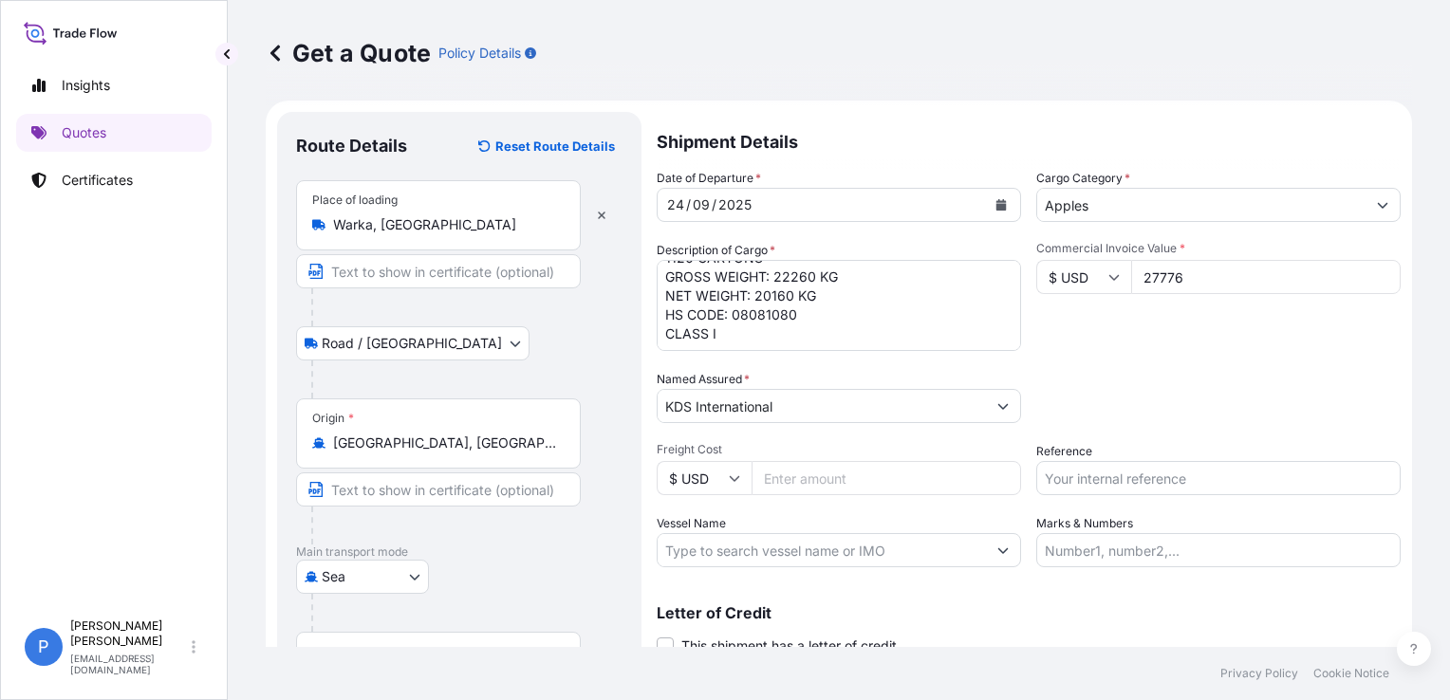
click at [1067, 398] on div "Packing Category Type to search a container mode Please select a primary mode o…" at bounding box center [1219, 396] width 364 height 53
click at [1105, 480] on input "Reference" at bounding box center [1219, 478] width 364 height 34
paste input "S02057420"
type input "S02057420"
click at [1054, 382] on div "Packing Category Type to search a container mode Please select a primary mode o…" at bounding box center [1219, 396] width 364 height 53
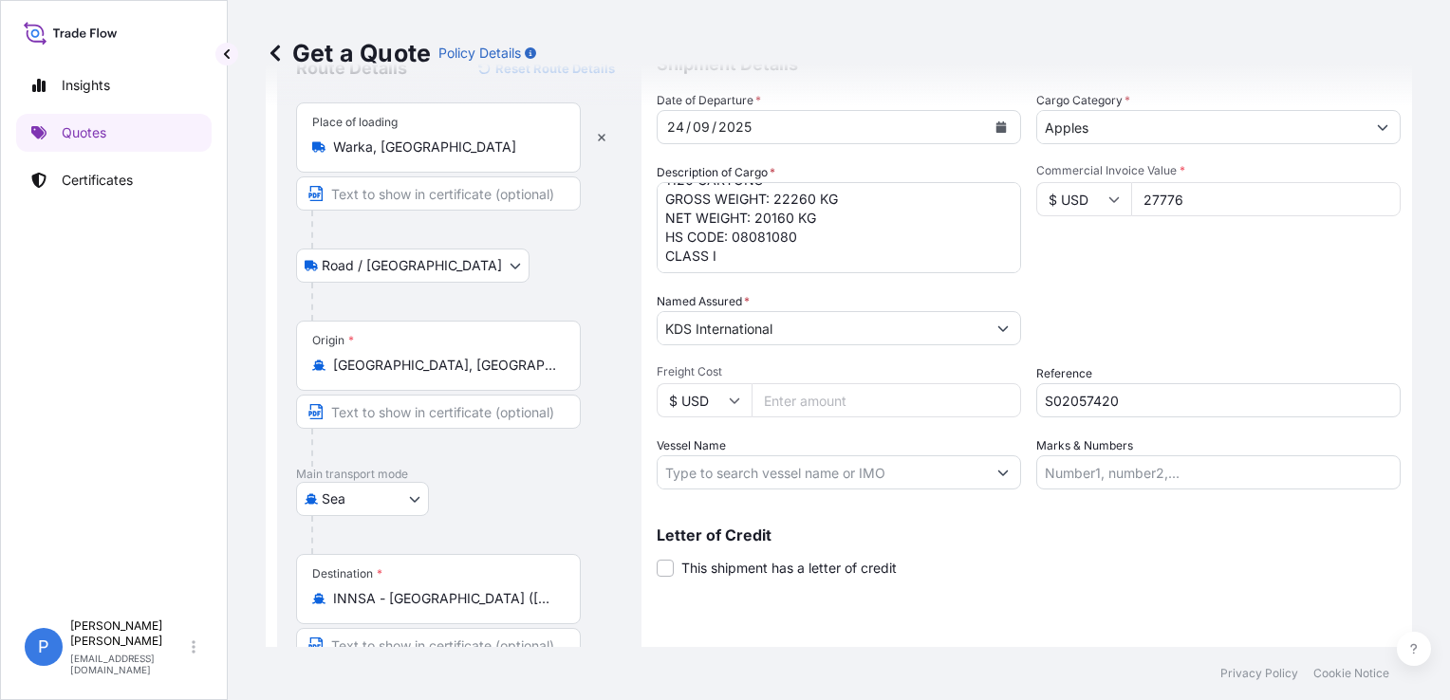
scroll to position [196, 0]
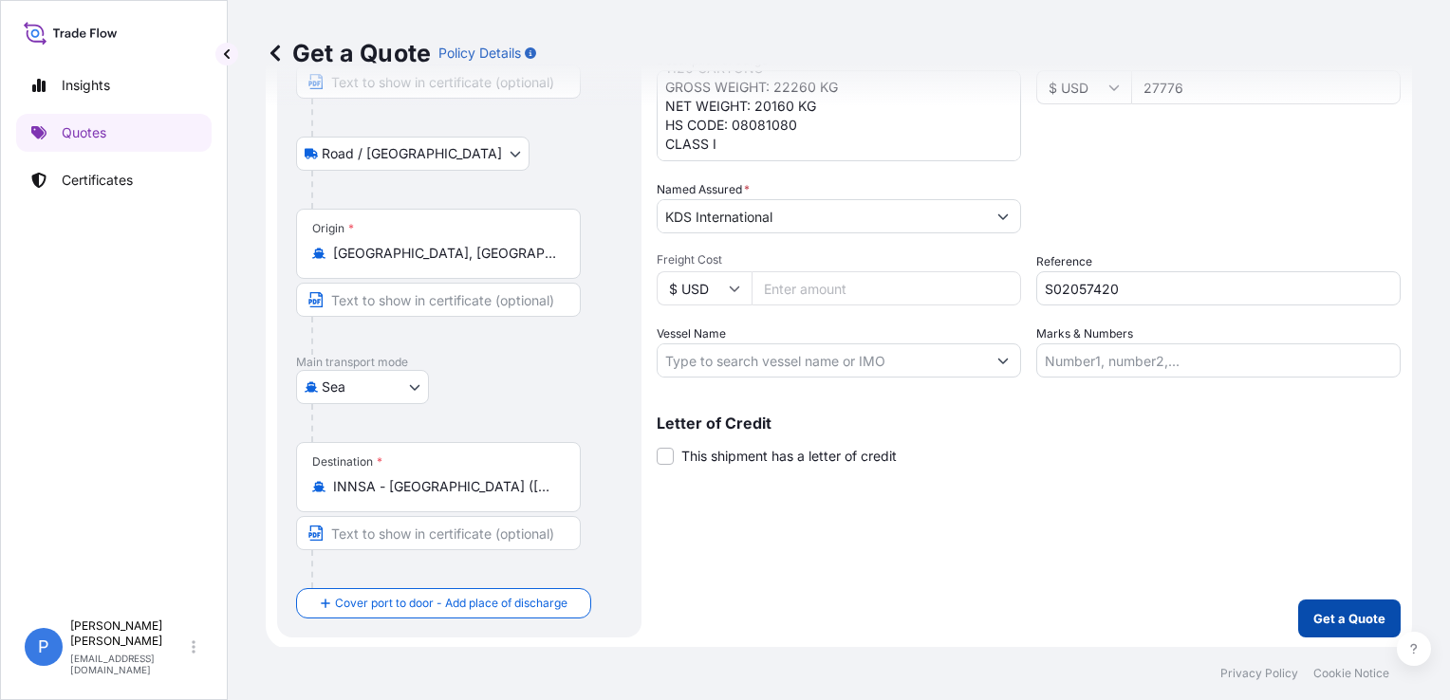
click at [1314, 609] on p "Get a Quote" at bounding box center [1350, 618] width 72 height 19
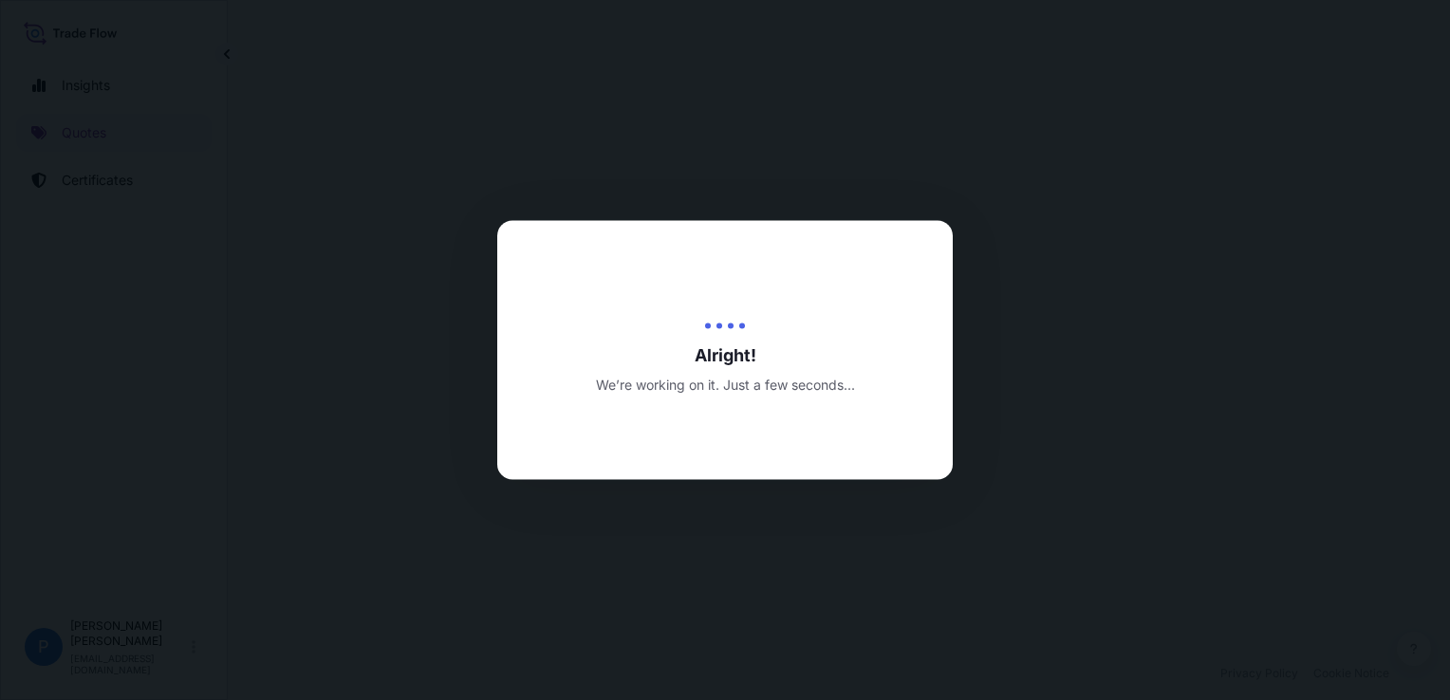
select select "Road / [GEOGRAPHIC_DATA]"
select select "Sea"
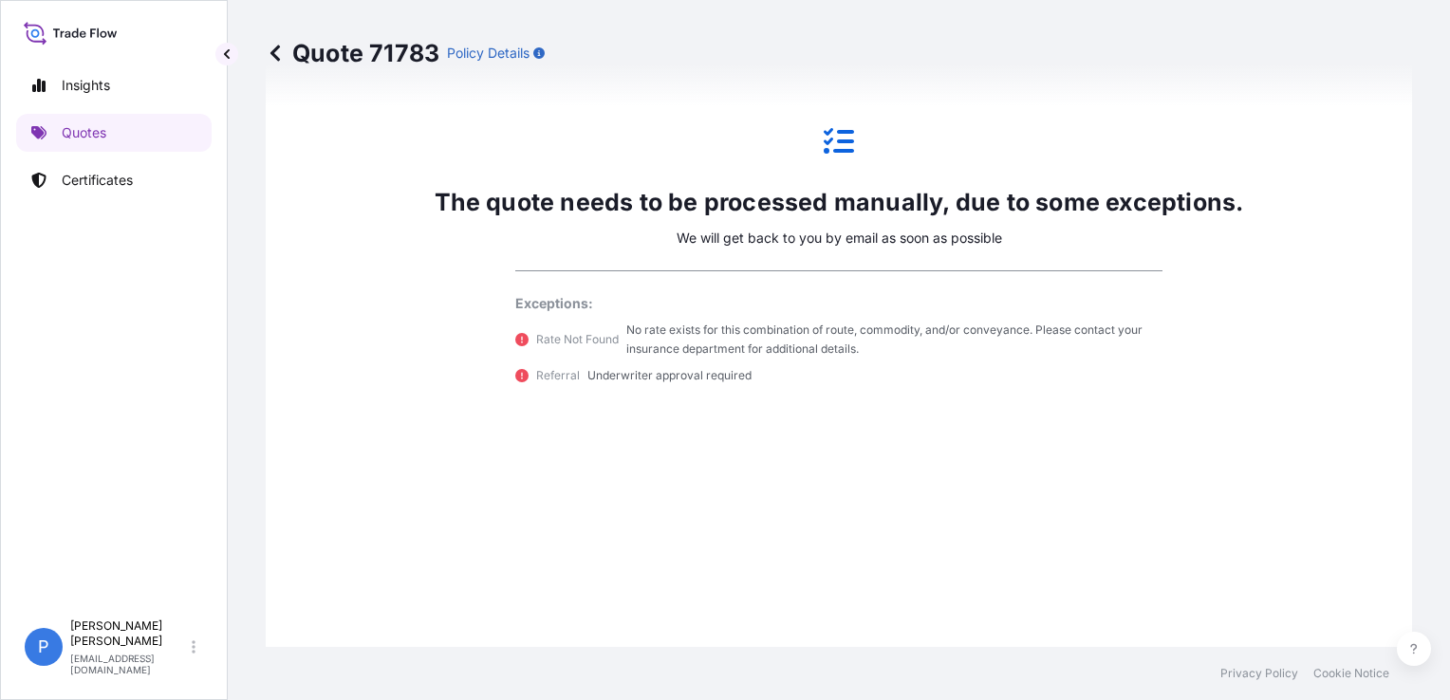
scroll to position [1139, 0]
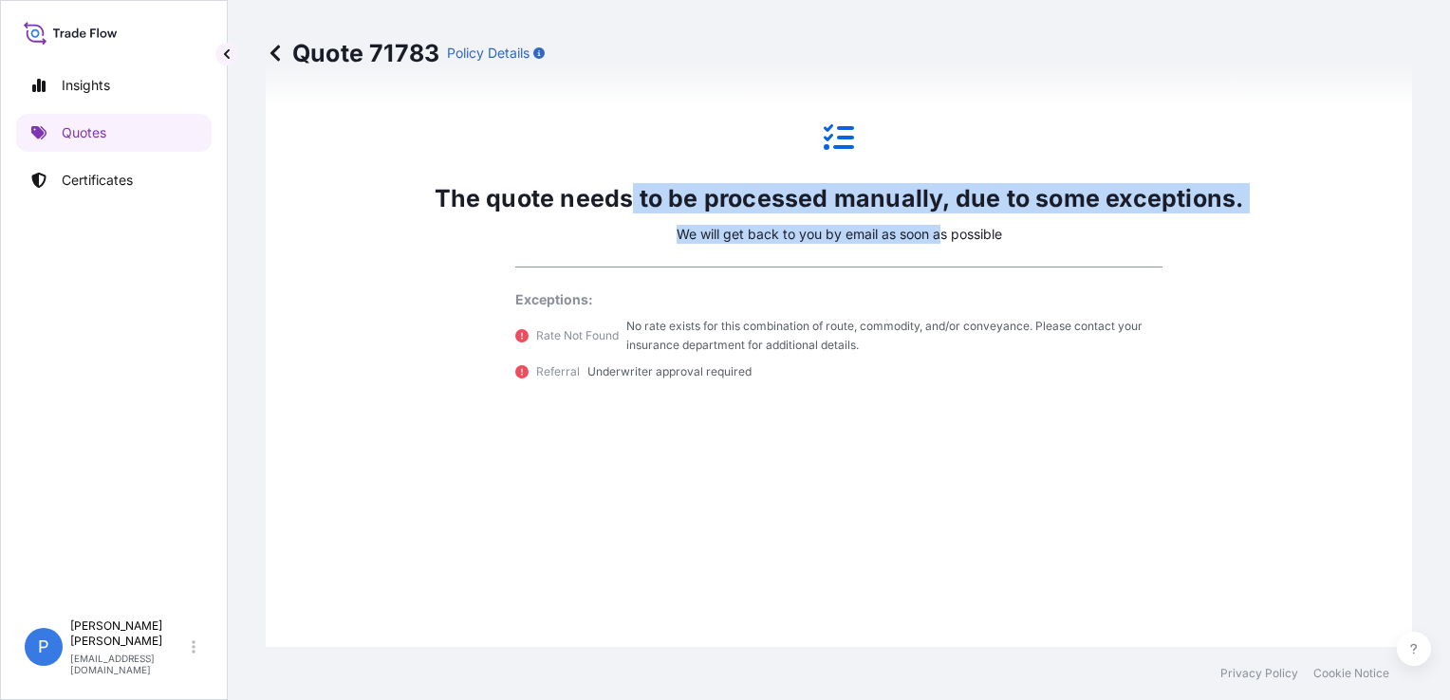
drag, startPoint x: 647, startPoint y: 237, endPoint x: 930, endPoint y: 226, distance: 283.1
click at [930, 226] on div "The quote needs to be processed manually, due to some exceptions. We will get b…" at bounding box center [839, 251] width 863 height 285
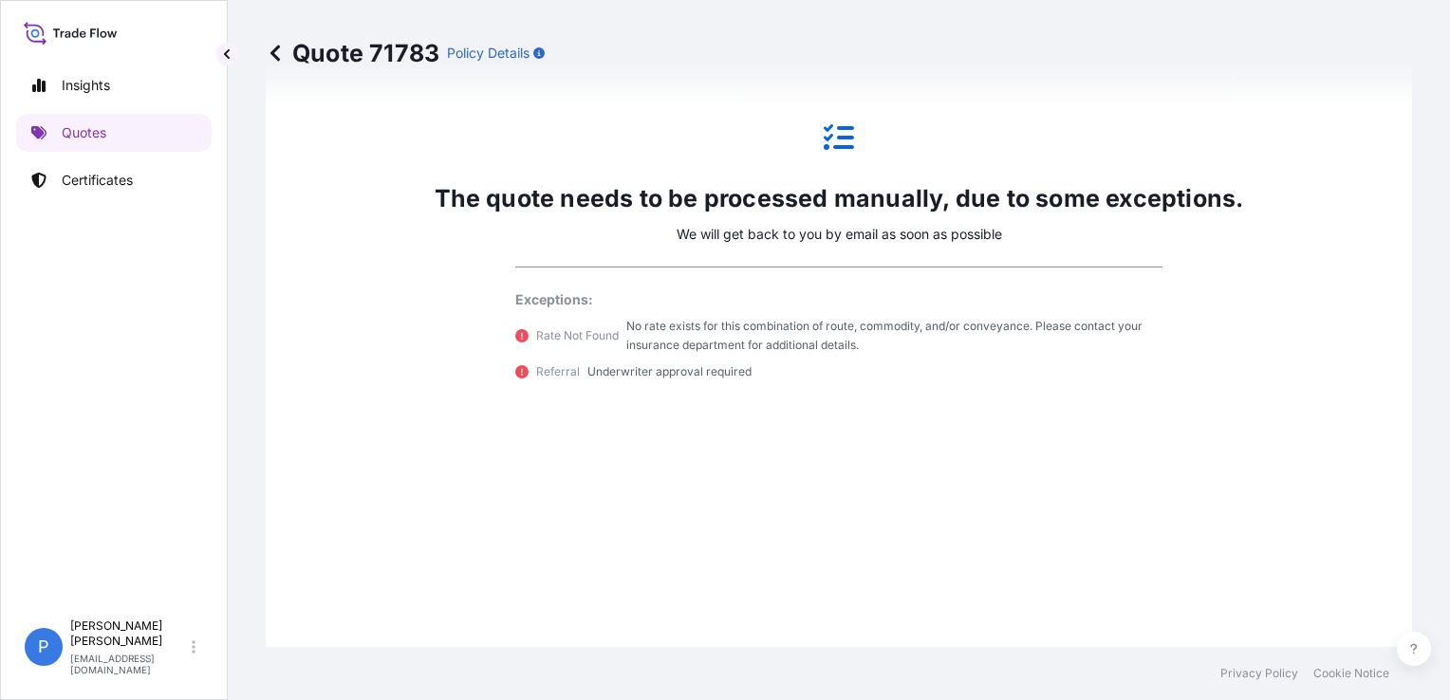
drag, startPoint x: 930, startPoint y: 226, endPoint x: 827, endPoint y: 483, distance: 277.3
click at [863, 503] on div "The quote needs to be processed manually, due to some exceptions. We will get b…" at bounding box center [838, 252] width 1093 height 1016
drag, startPoint x: 625, startPoint y: 325, endPoint x: 944, endPoint y: 317, distance: 320.0
click at [944, 317] on p "No rate exists for this combination of route, commodity, and/or conveyance. Ple…" at bounding box center [894, 336] width 536 height 38
drag, startPoint x: 944, startPoint y: 317, endPoint x: 881, endPoint y: 359, distance: 76.1
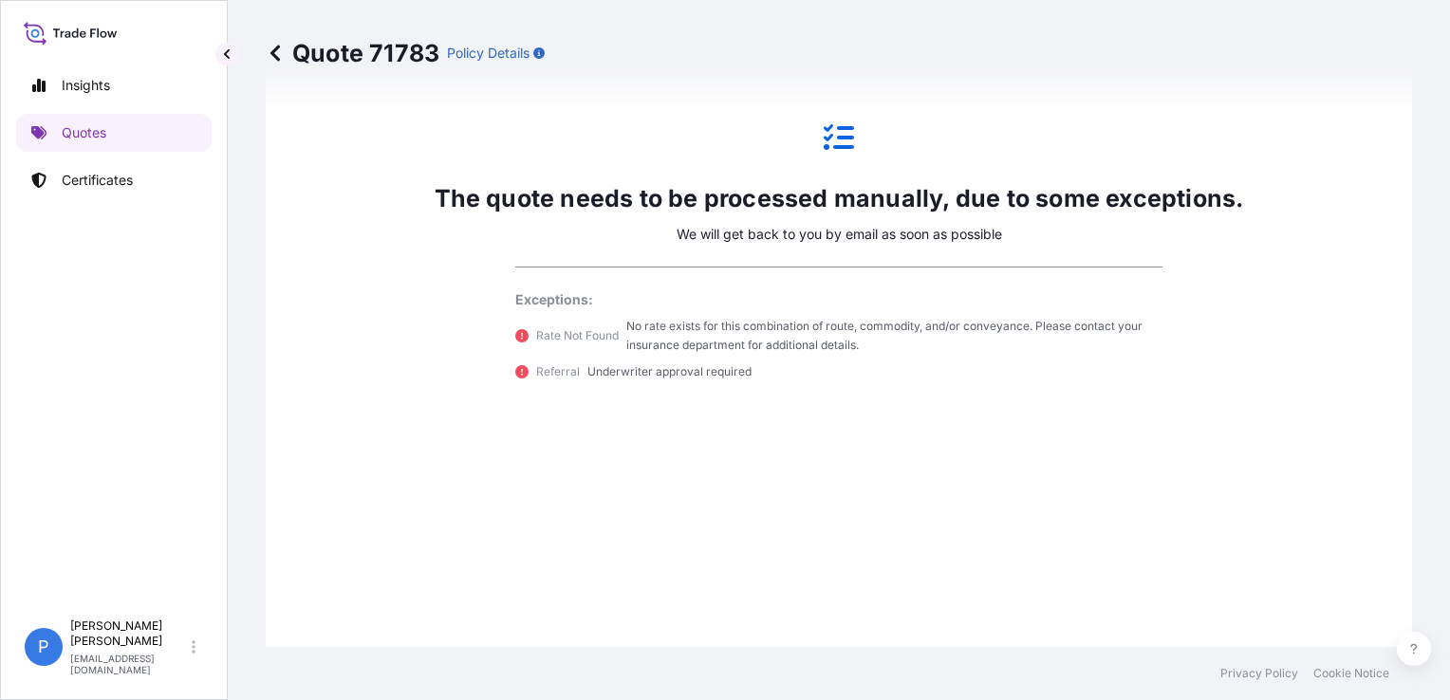
click at [895, 393] on div "The quote needs to be processed manually, due to some exceptions. We will get b…" at bounding box center [838, 252] width 1093 height 1016
drag, startPoint x: 687, startPoint y: 349, endPoint x: 771, endPoint y: 345, distance: 83.7
click at [771, 345] on p "No rate exists for this combination of route, commodity, and/or conveyance. Ple…" at bounding box center [894, 336] width 536 height 38
drag, startPoint x: 771, startPoint y: 345, endPoint x: 767, endPoint y: 403, distance: 59.0
click at [767, 393] on div "The quote needs to be processed manually, due to some exceptions. We will get b…" at bounding box center [838, 252] width 1093 height 1016
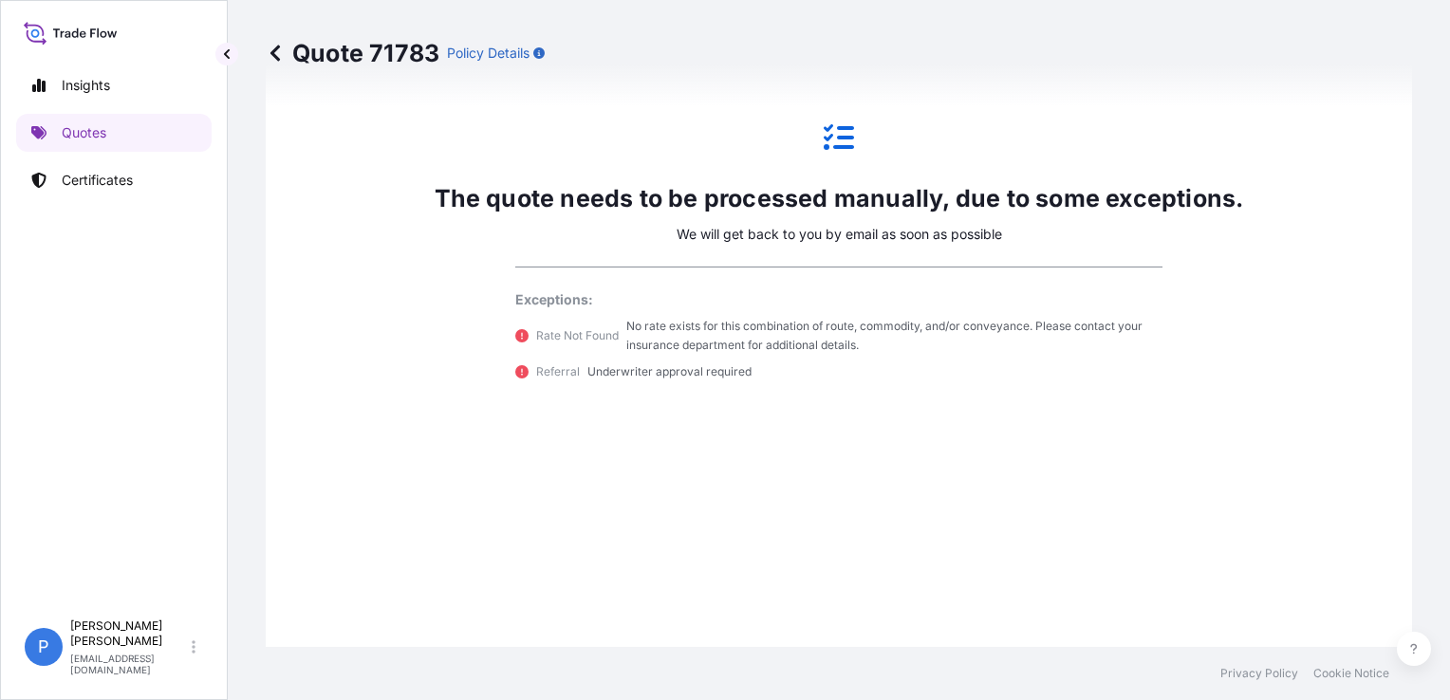
click at [755, 421] on div "The quote needs to be processed manually, due to some exceptions. We will get b…" at bounding box center [838, 252] width 1093 height 1016
click at [643, 446] on div "The quote needs to be processed manually, due to some exceptions. We will get b…" at bounding box center [838, 252] width 1093 height 1016
click at [615, 501] on div "The quote needs to be processed manually, due to some exceptions. We will get b…" at bounding box center [838, 252] width 1093 height 1016
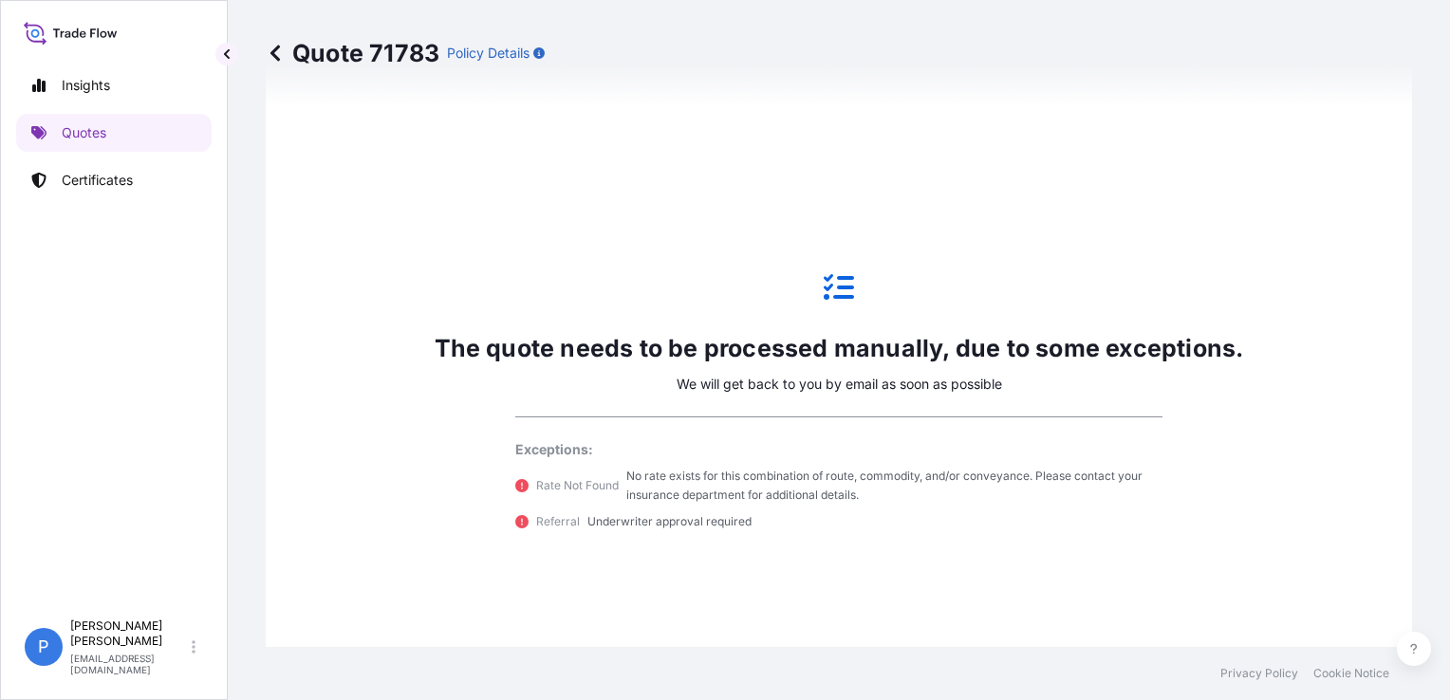
scroll to position [990, 0]
click at [618, 570] on div "The quote needs to be processed manually, due to some exceptions. We will get b…" at bounding box center [838, 401] width 1093 height 1016
click at [535, 578] on div "The quote needs to be processed manually, due to some exceptions. We will get b…" at bounding box center [838, 401] width 1093 height 1016
drag, startPoint x: 490, startPoint y: 409, endPoint x: 483, endPoint y: 389, distance: 21.0
click at [490, 407] on div "The quote needs to be processed manually, due to some exceptions. We will get b…" at bounding box center [839, 400] width 863 height 285
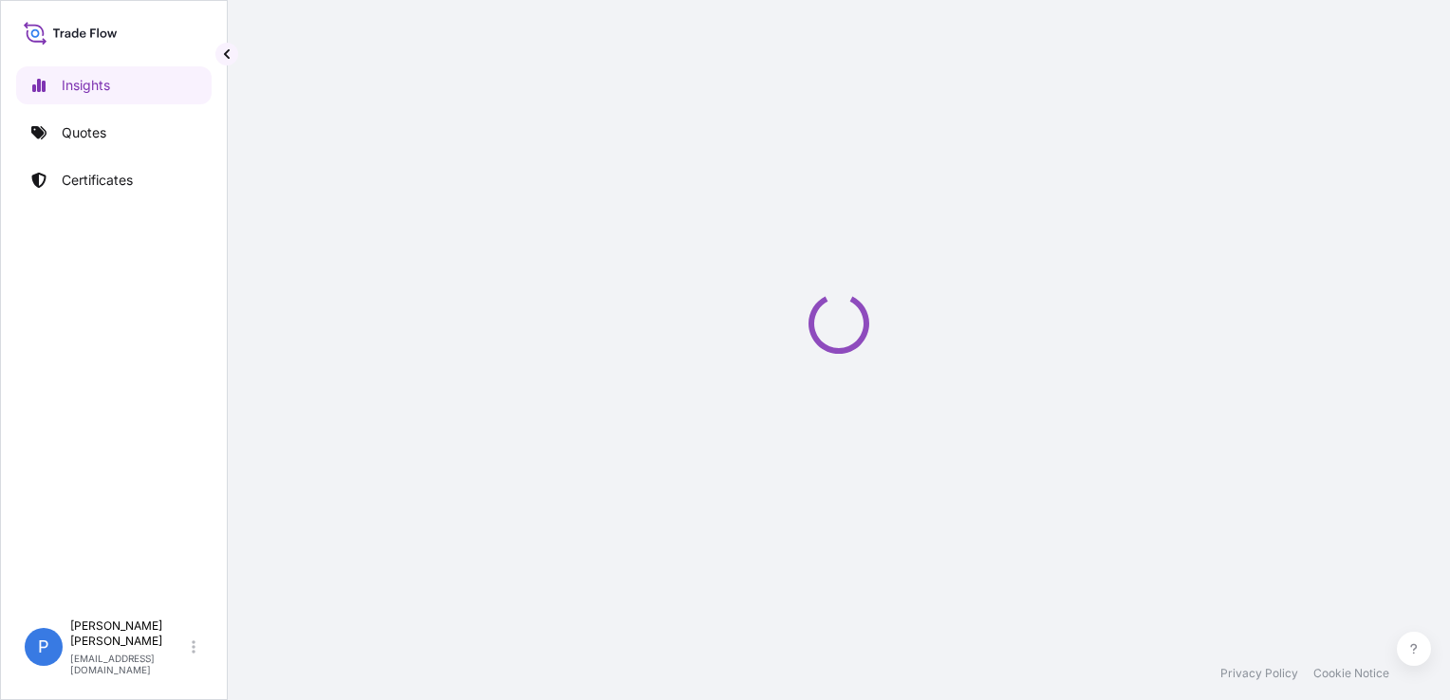
select select "2025"
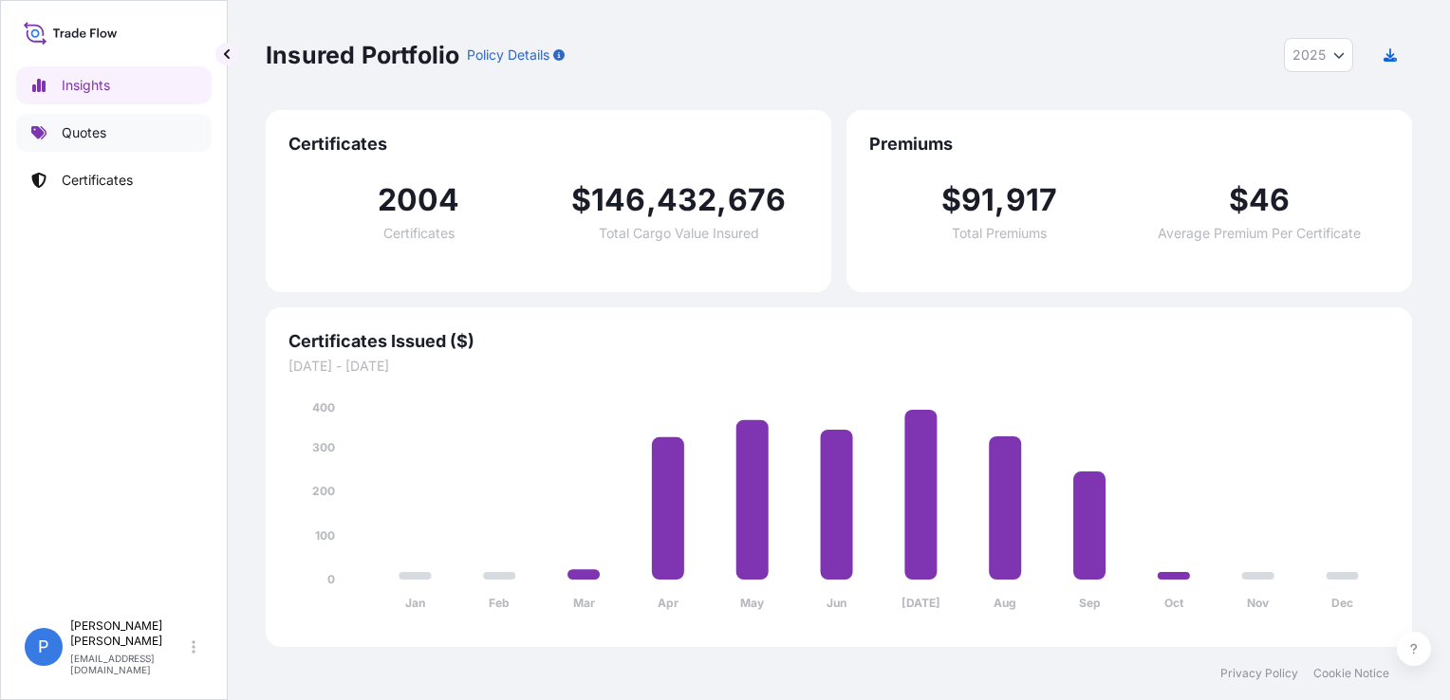
click at [126, 132] on link "Quotes" at bounding box center [114, 133] width 196 height 38
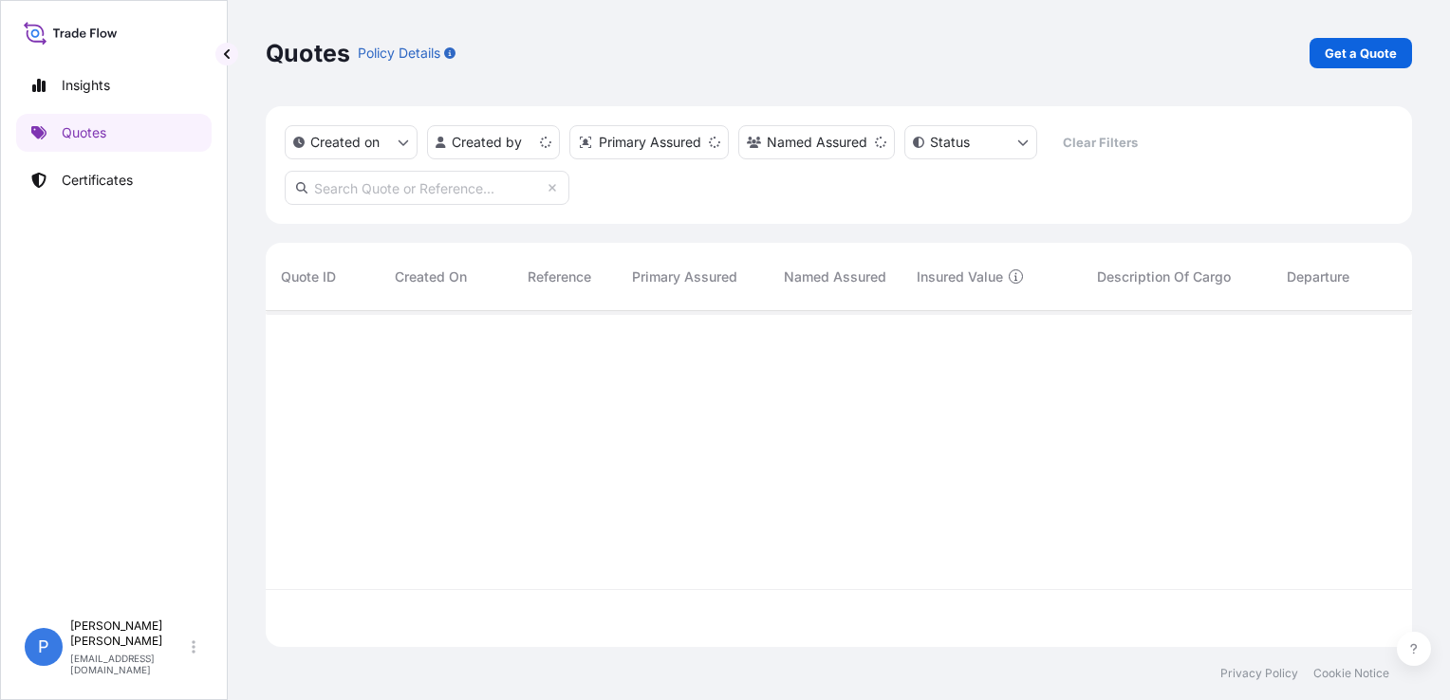
scroll to position [332, 1131]
click at [1361, 50] on p "Get a Quote" at bounding box center [1361, 53] width 72 height 19
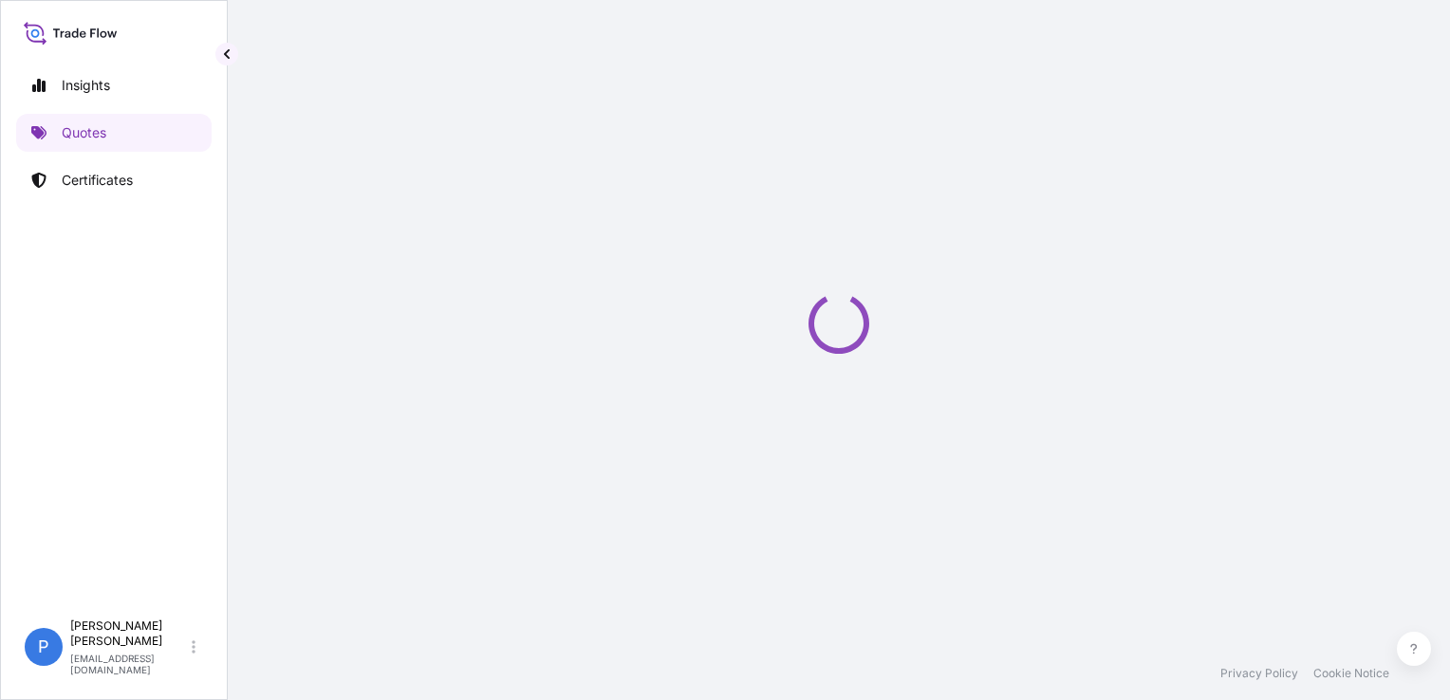
scroll to position [30, 0]
select select "Sea"
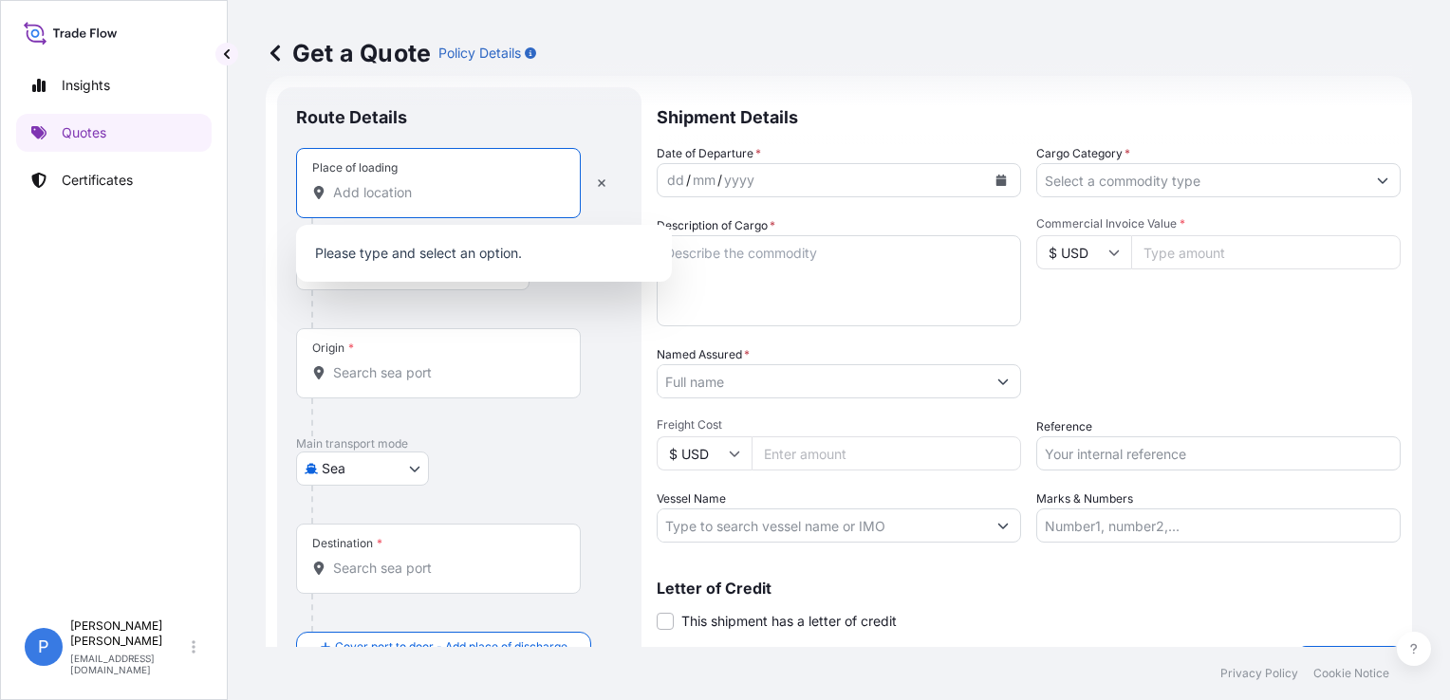
click at [387, 196] on input "Place of loading" at bounding box center [445, 192] width 224 height 19
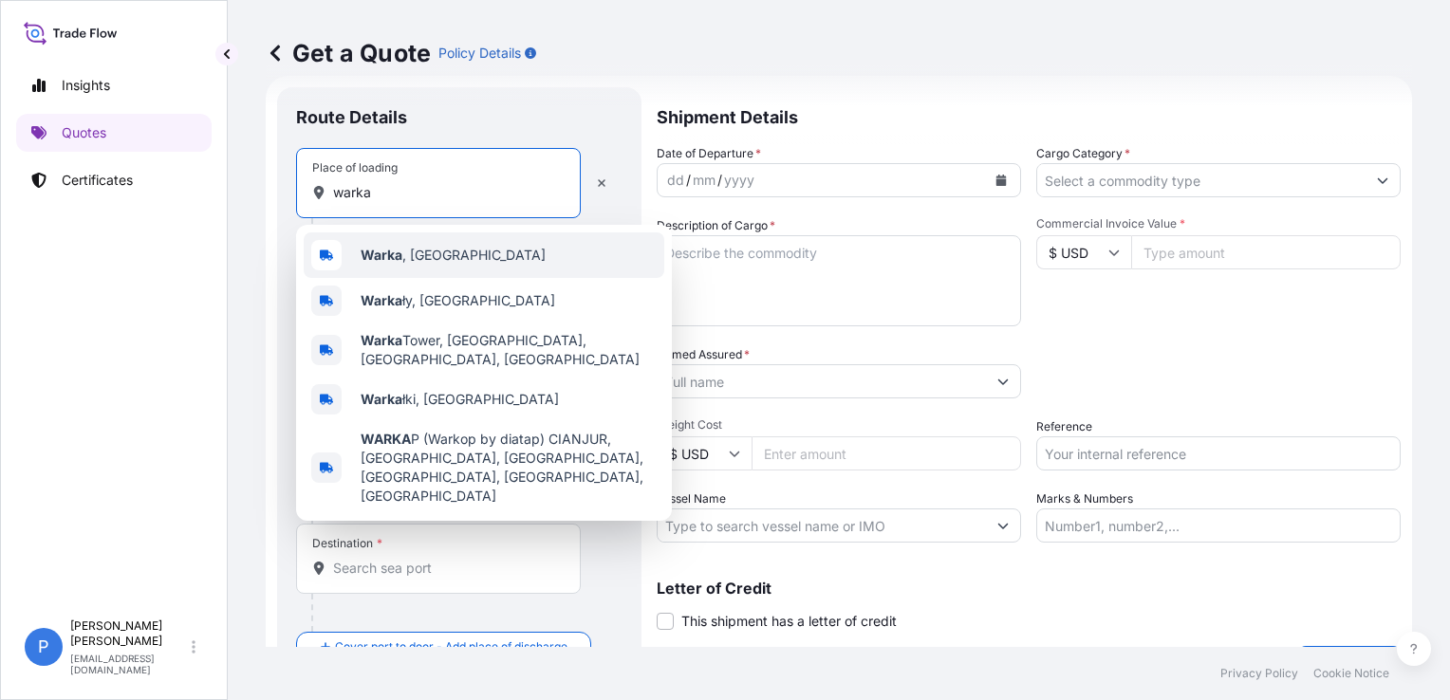
click at [410, 249] on span "Warka , [GEOGRAPHIC_DATA]" at bounding box center [453, 255] width 185 height 19
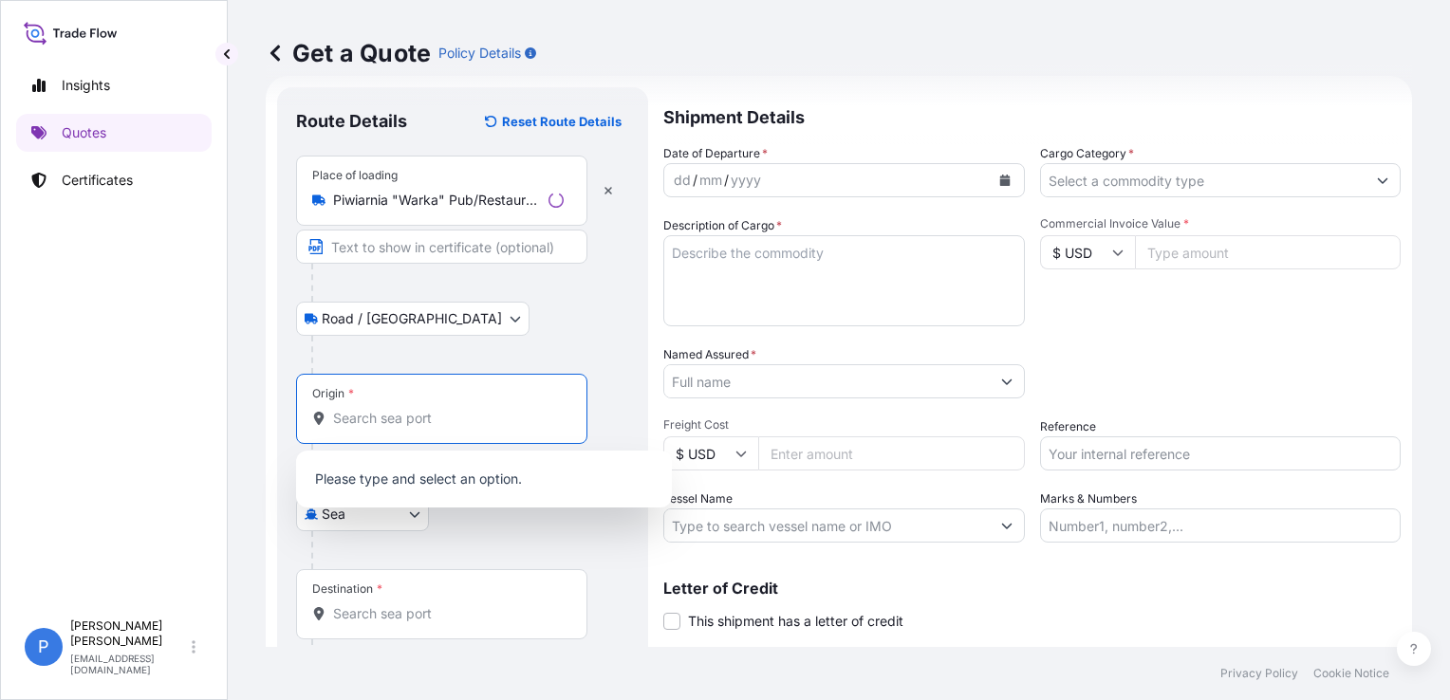
click at [342, 411] on input "Origin *" at bounding box center [448, 418] width 231 height 19
click at [430, 203] on input "Piwiarnia "Warka" Pub/Restauracja, [PERSON_NAME], [GEOGRAPHIC_DATA], [GEOGRAPHI…" at bounding box center [445, 200] width 224 height 19
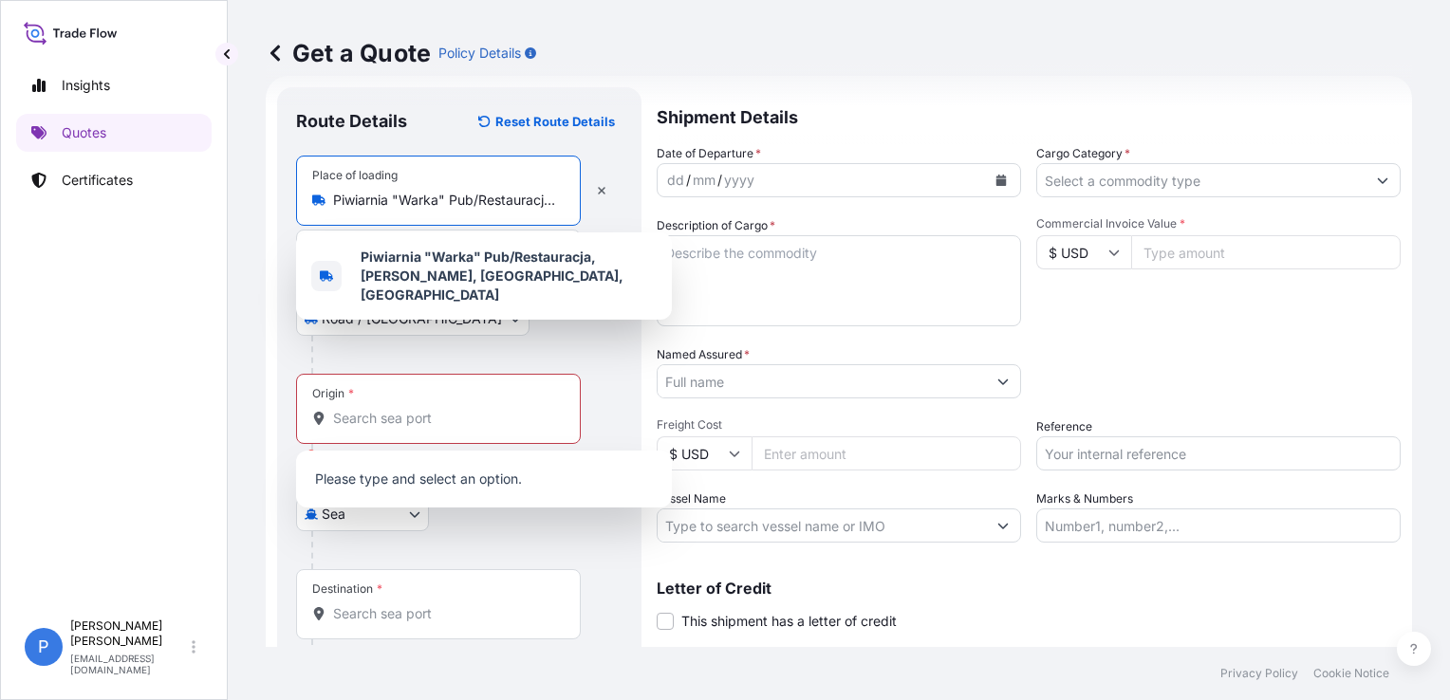
click at [430, 203] on input "Piwiarnia "Warka" Pub/Restauracja, [PERSON_NAME], [GEOGRAPHIC_DATA], [GEOGRAPHI…" at bounding box center [445, 200] width 224 height 19
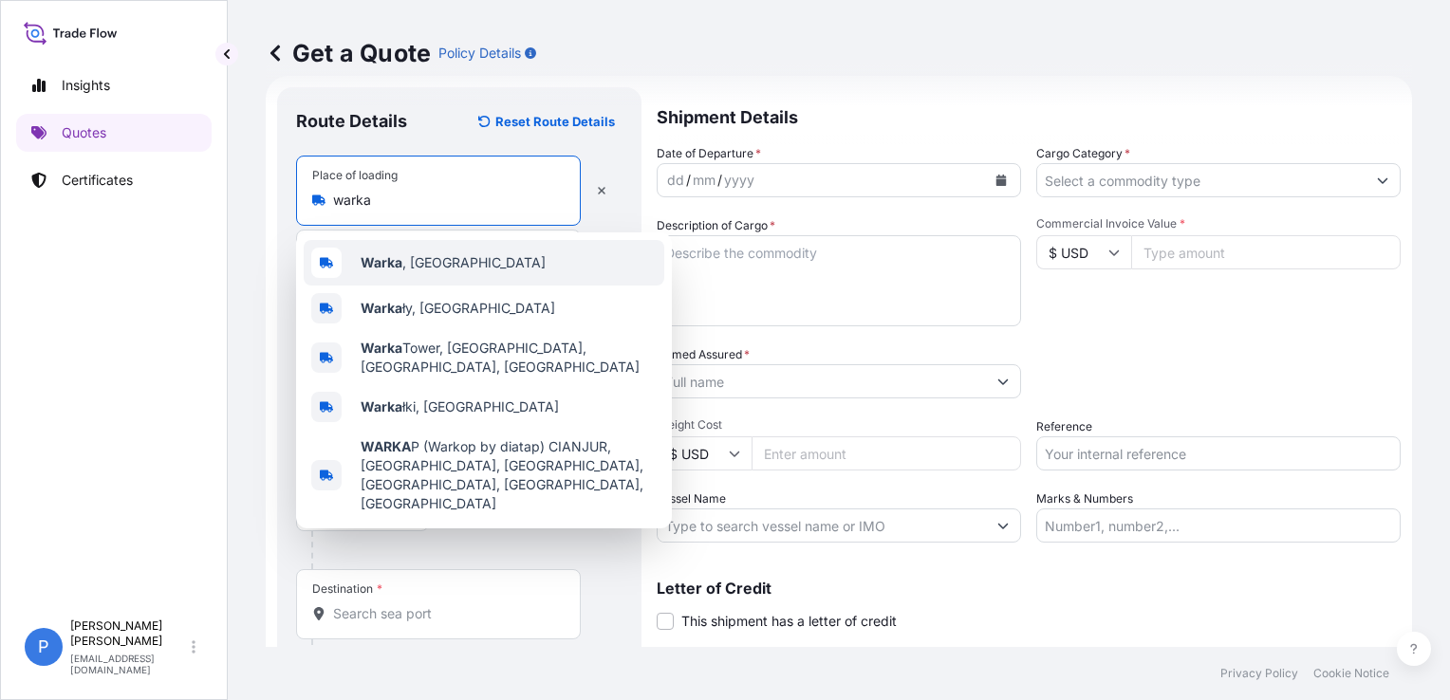
click at [395, 256] on b "Warka" at bounding box center [382, 262] width 42 height 16
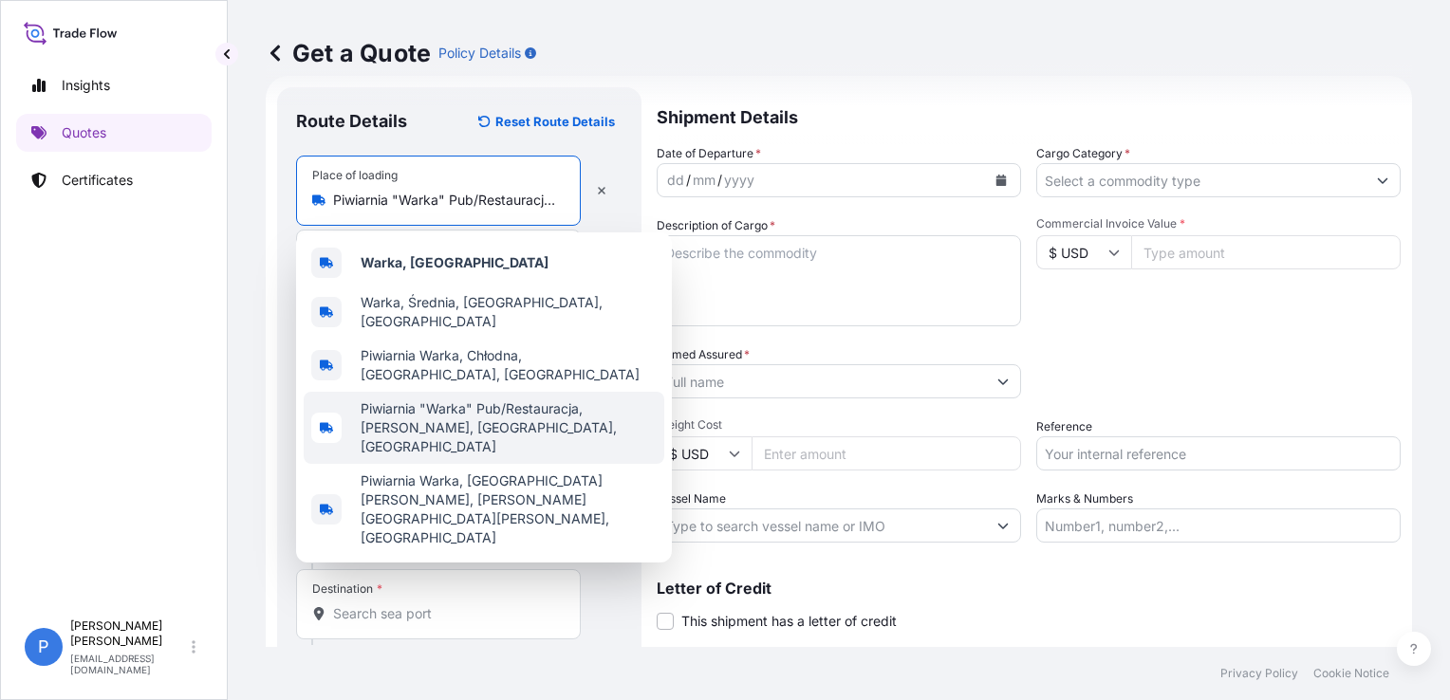
paste input "[GEOGRAPHIC_DATA]"
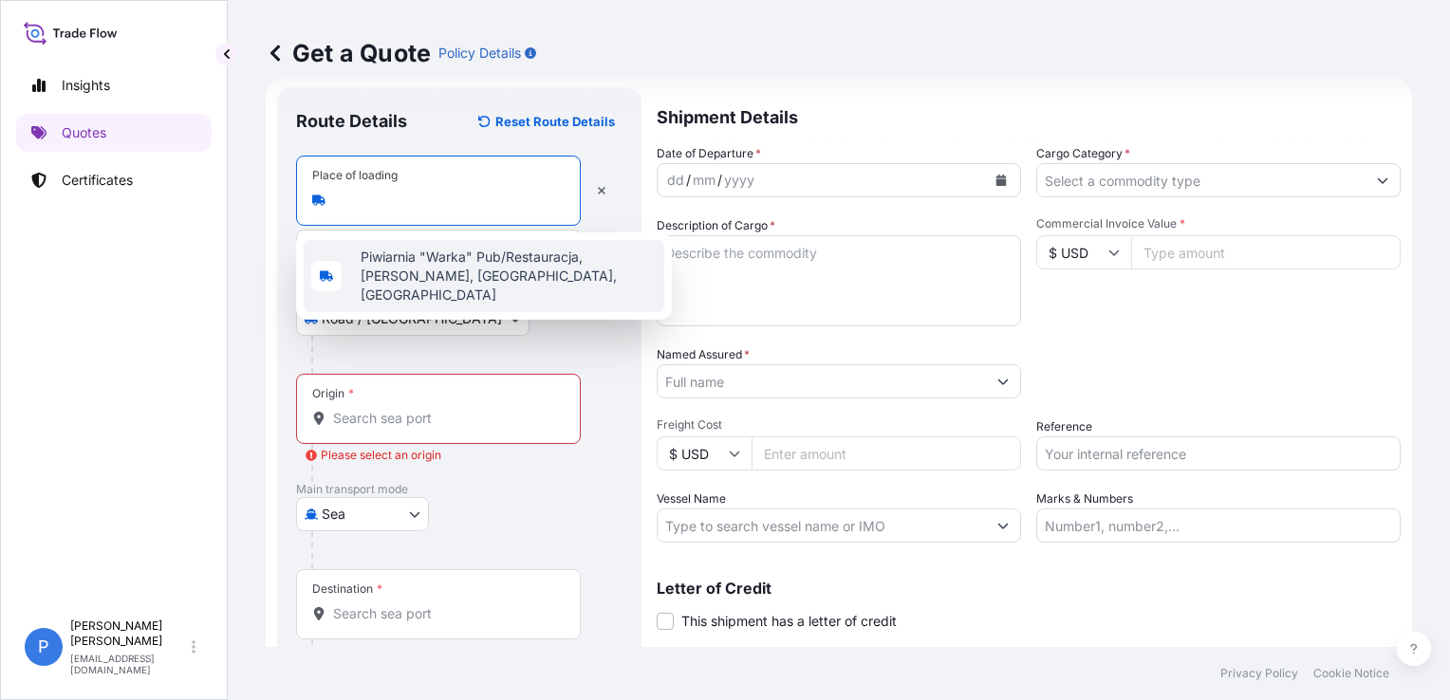
click at [392, 199] on input "Piwiarnia "Warka" Pub/Restauracja, [PERSON_NAME], [GEOGRAPHIC_DATA], [GEOGRAPHI…" at bounding box center [445, 200] width 224 height 19
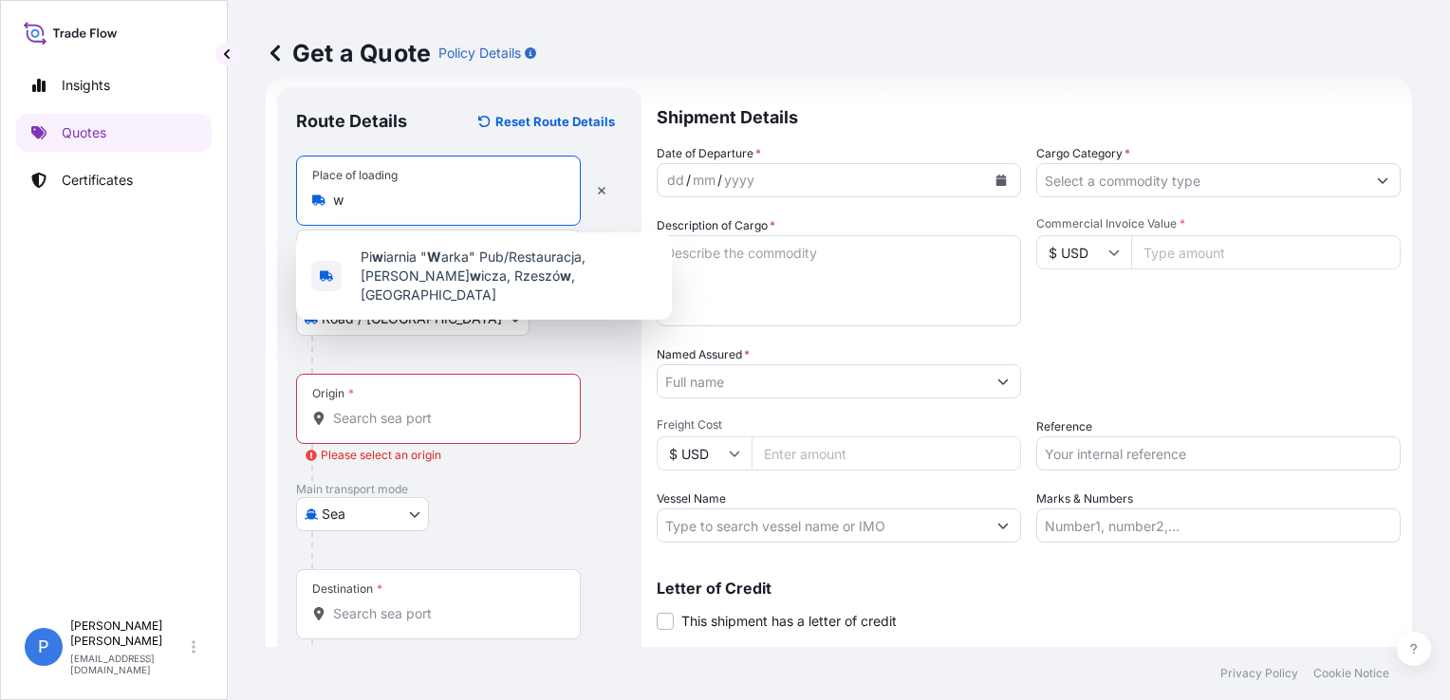
scroll to position [0, 0]
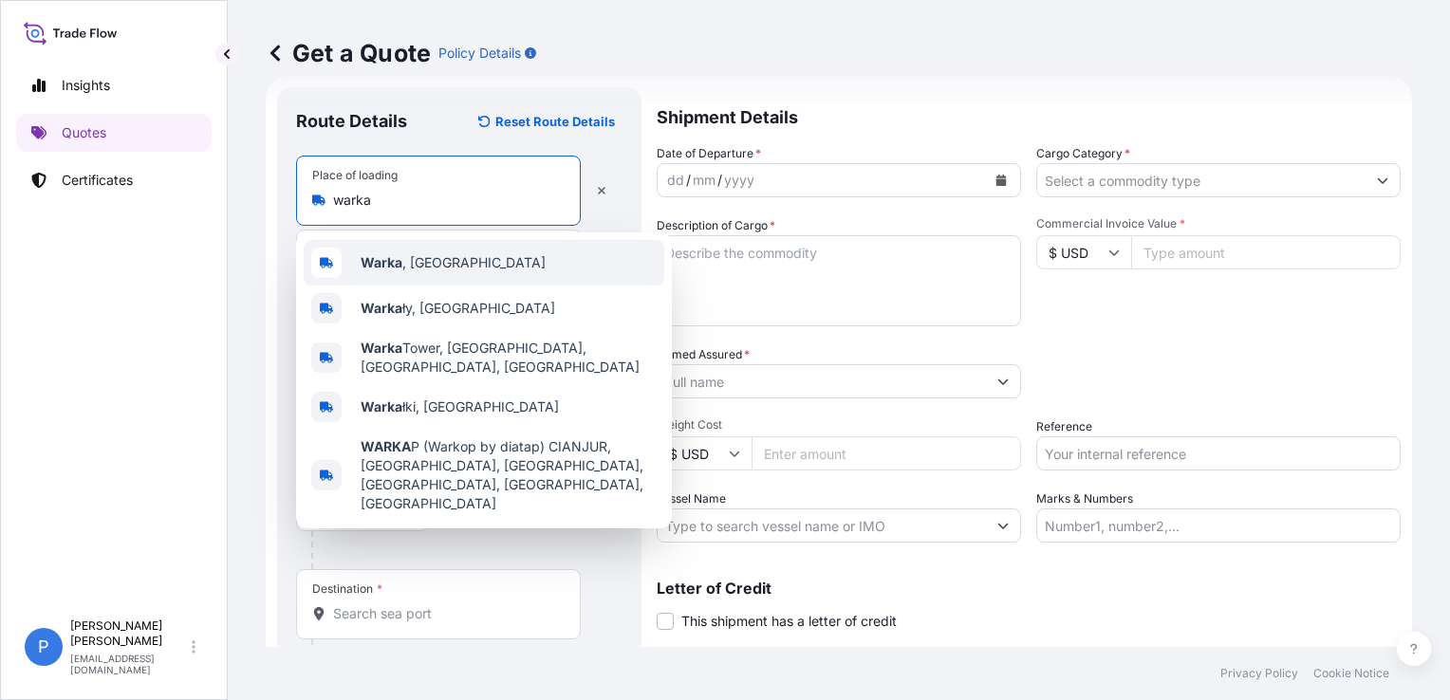
click at [381, 247] on div "Warka , [GEOGRAPHIC_DATA]" at bounding box center [484, 263] width 361 height 46
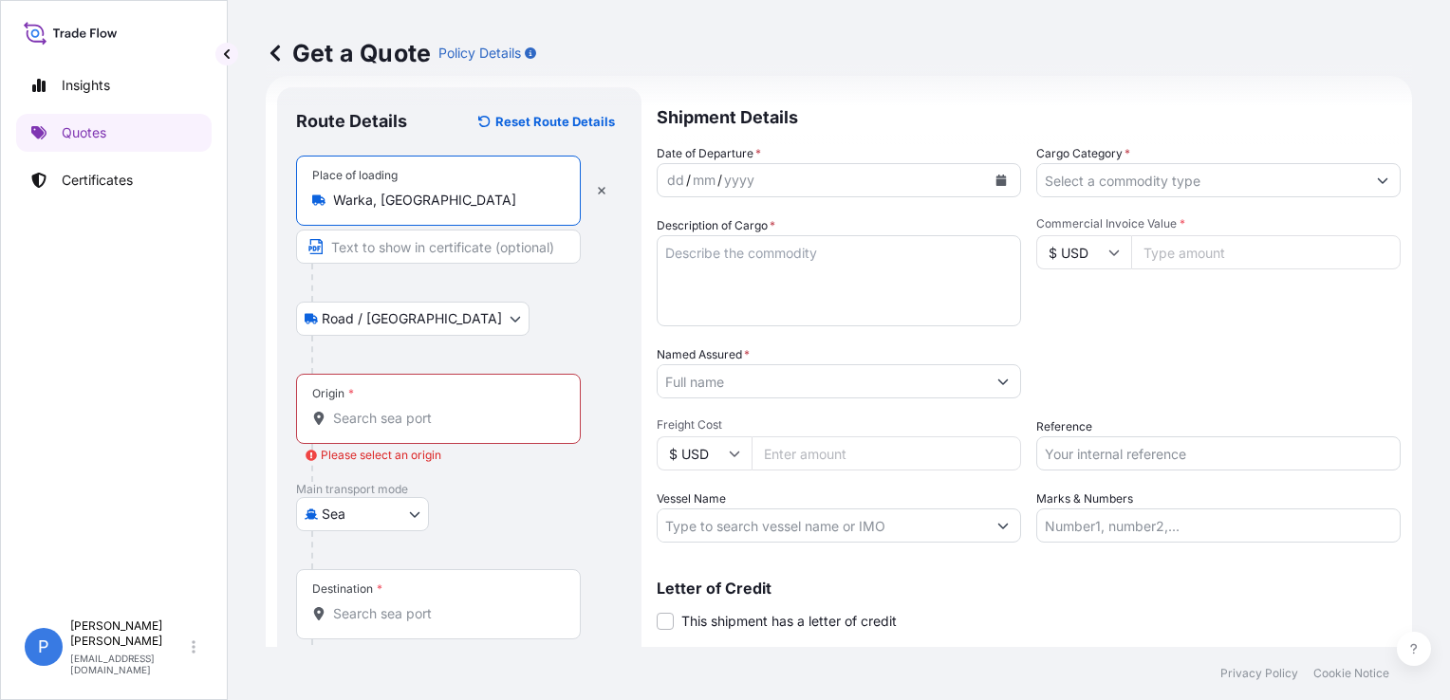
type input "Warka, [GEOGRAPHIC_DATA]"
click at [271, 485] on form "Route Details Reset Route Details Place of loading Warka, [GEOGRAPHIC_DATA] Roa…" at bounding box center [839, 407] width 1147 height 663
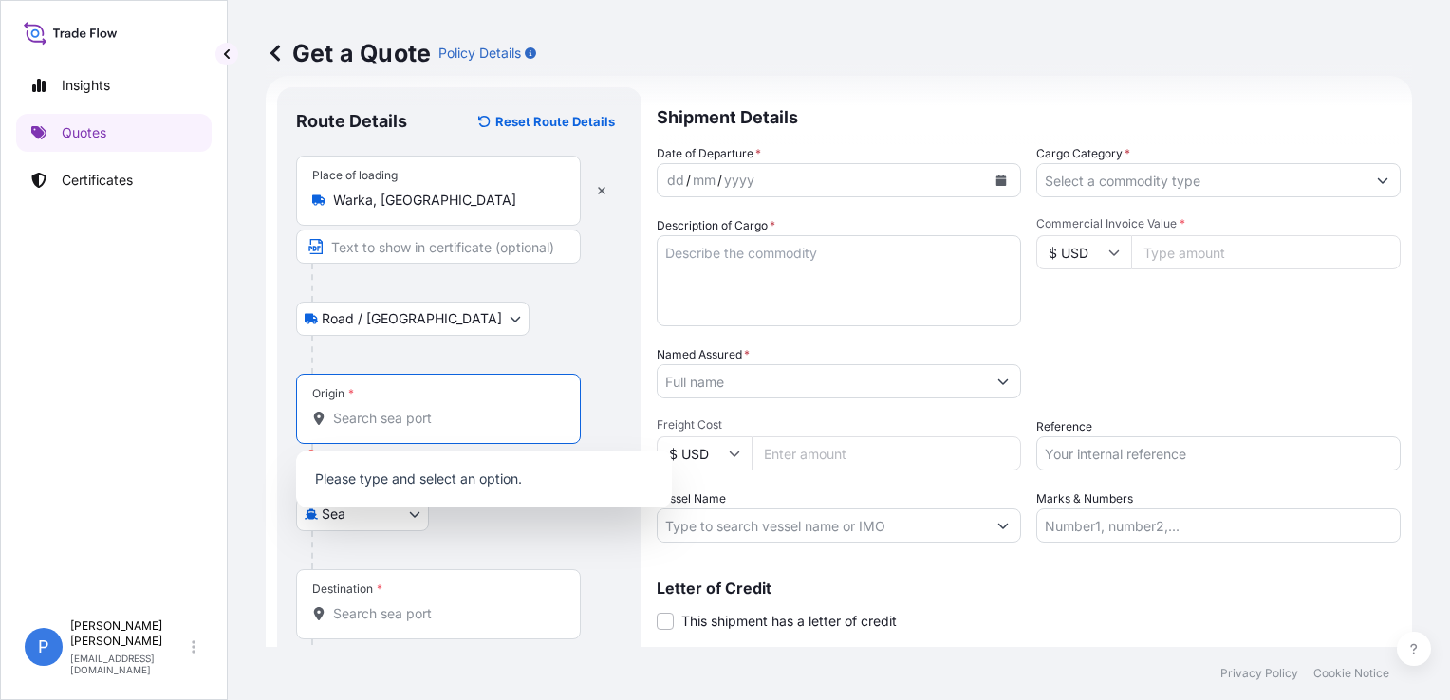
click at [409, 425] on input "Origin * Please select an origin" at bounding box center [445, 418] width 224 height 19
paste input "[GEOGRAPHIC_DATA]"
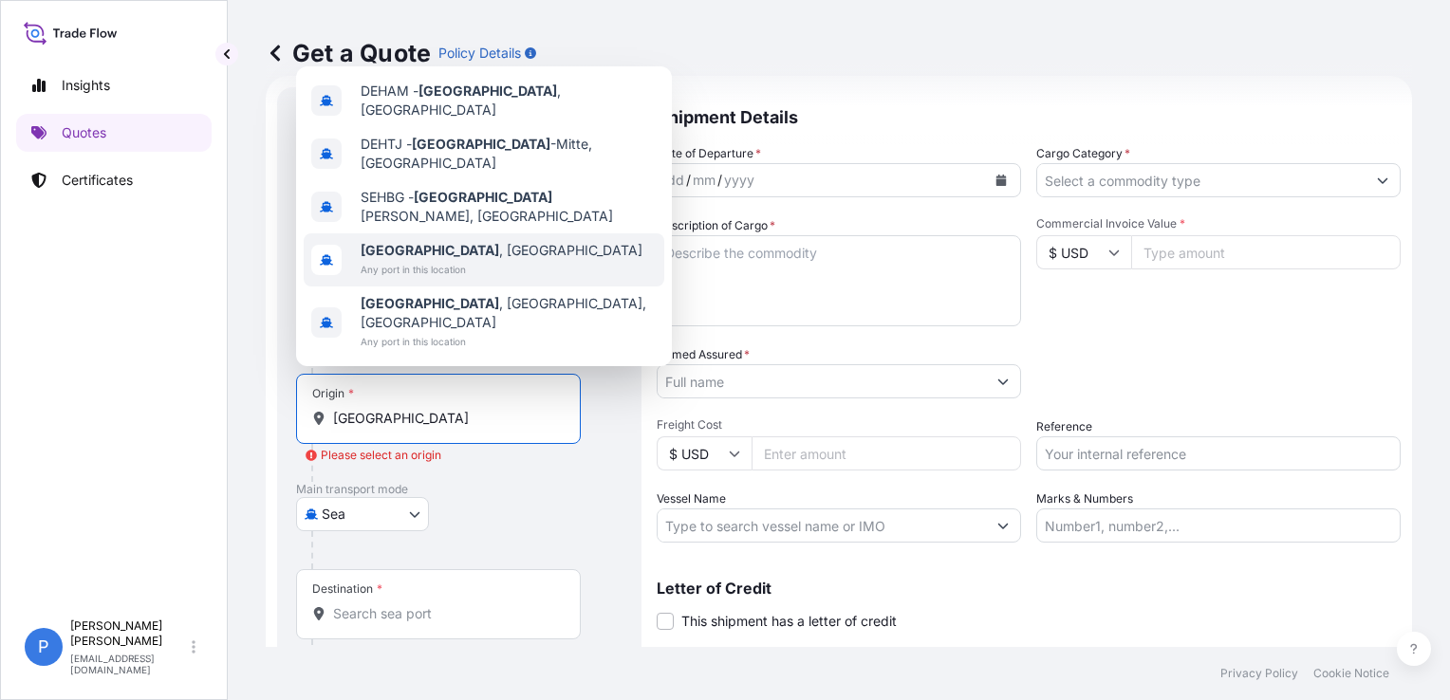
click at [471, 279] on span "Any port in this location" at bounding box center [502, 269] width 282 height 19
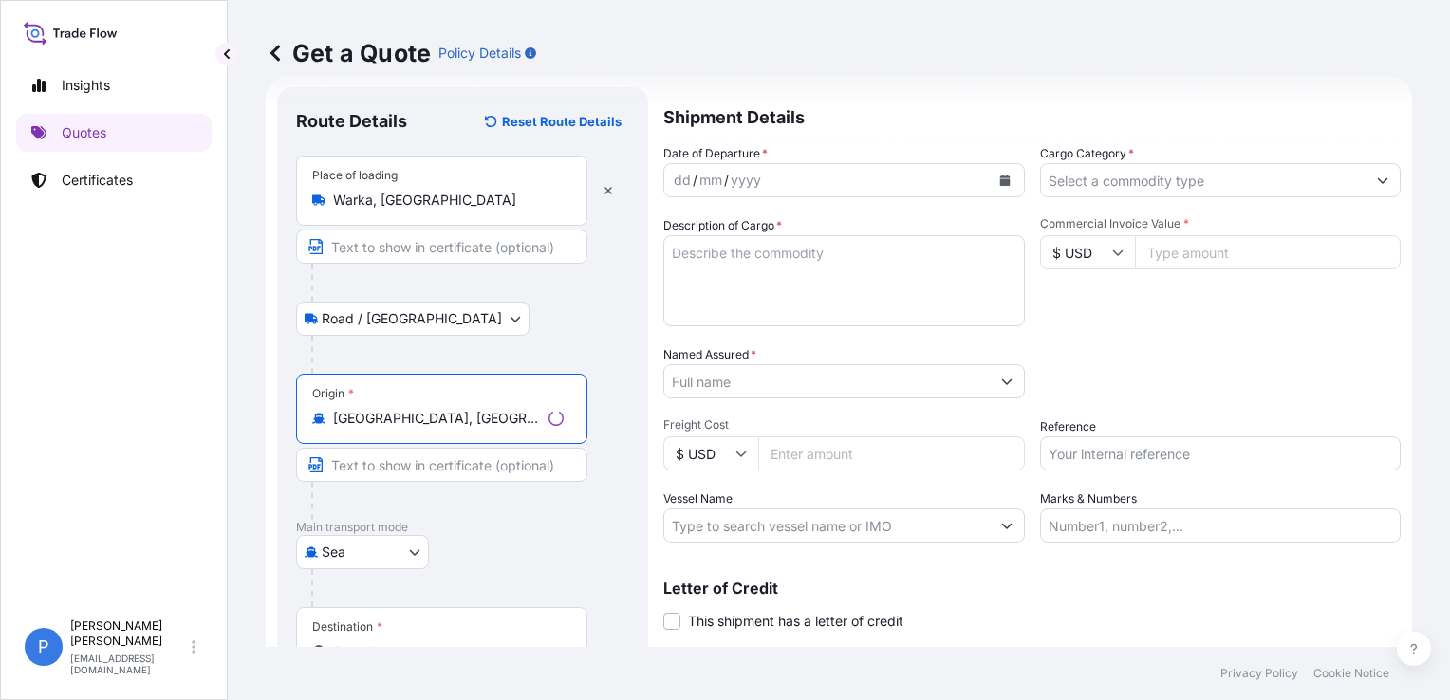
type input "[GEOGRAPHIC_DATA], [GEOGRAPHIC_DATA]"
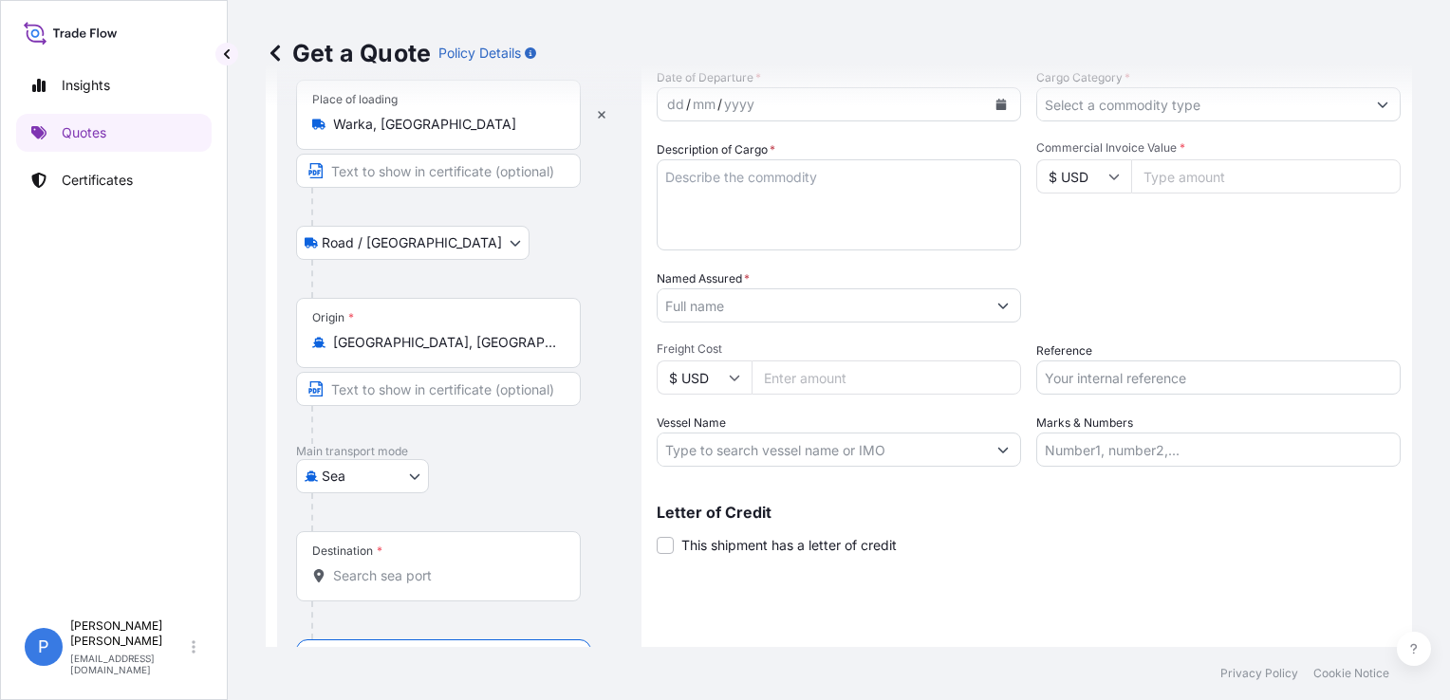
scroll to position [158, 0]
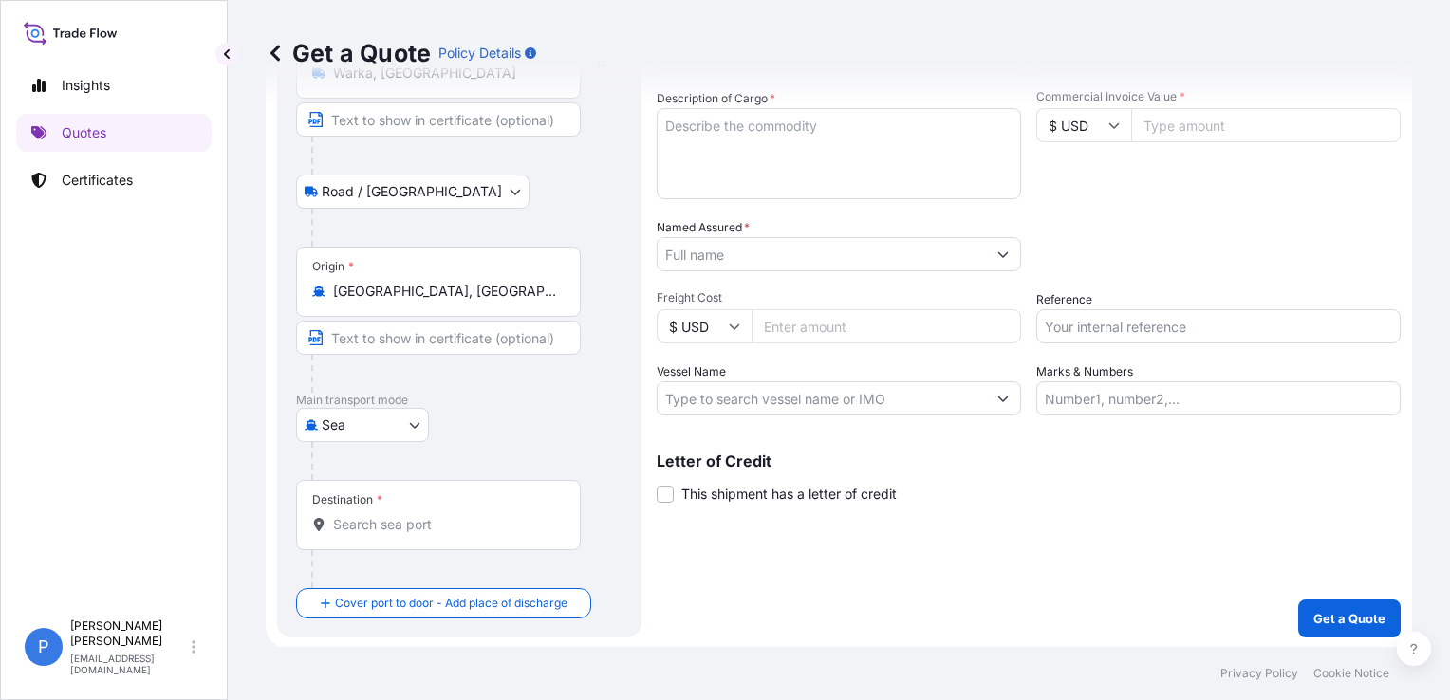
click at [420, 526] on input "Destination *" at bounding box center [445, 524] width 224 height 19
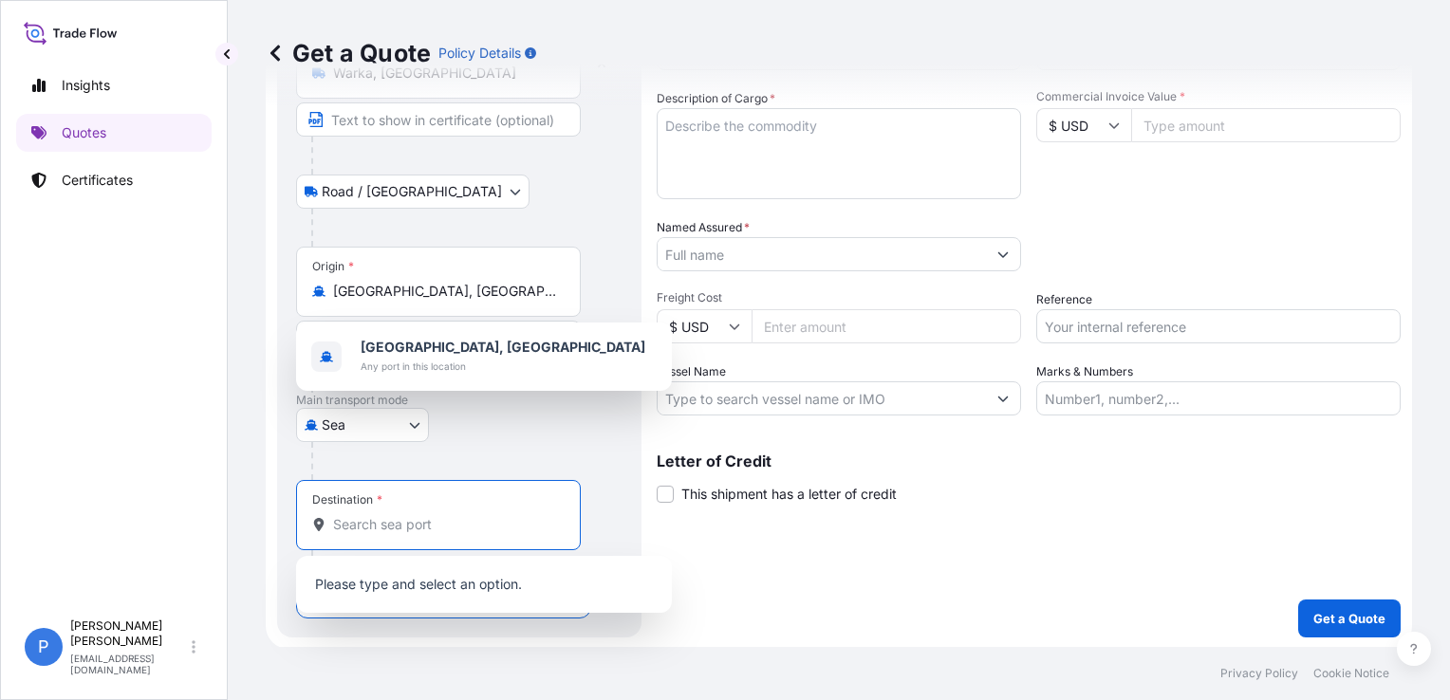
paste input "ENNORE"
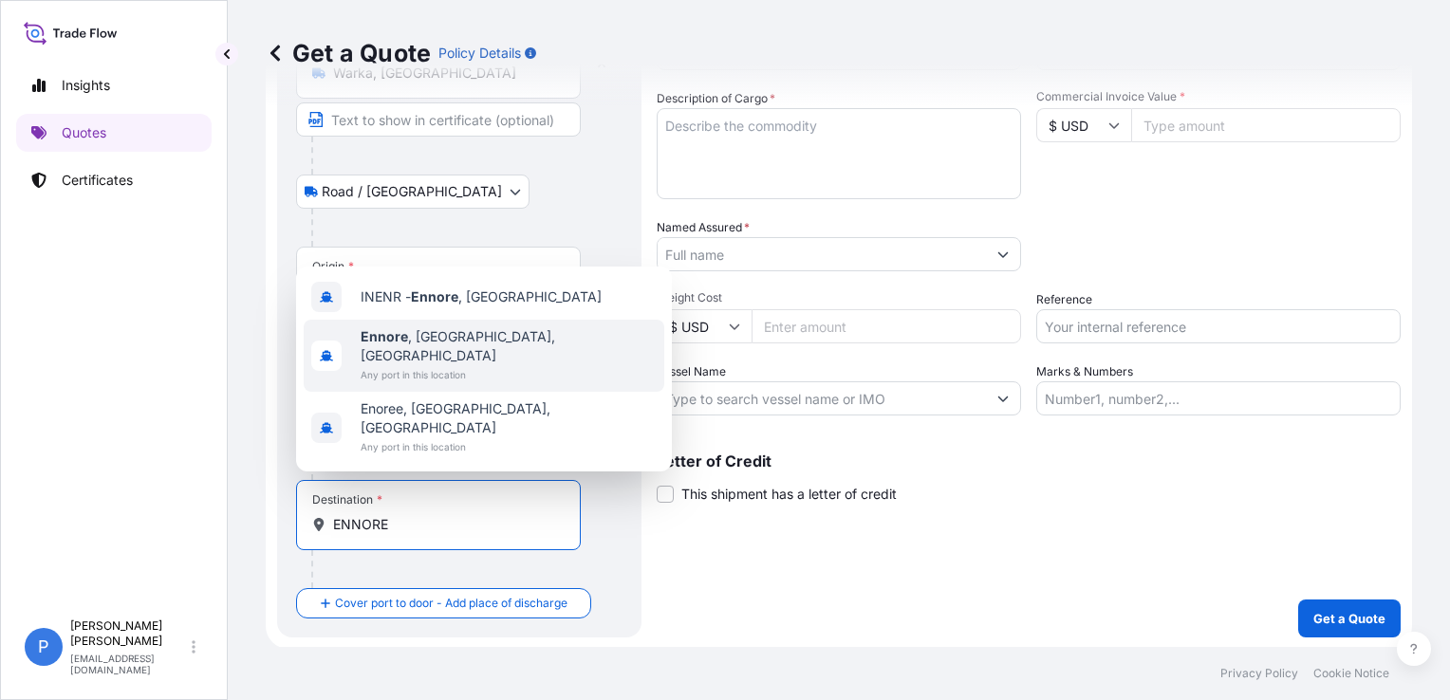
click at [445, 384] on span "Any port in this location" at bounding box center [509, 374] width 296 height 19
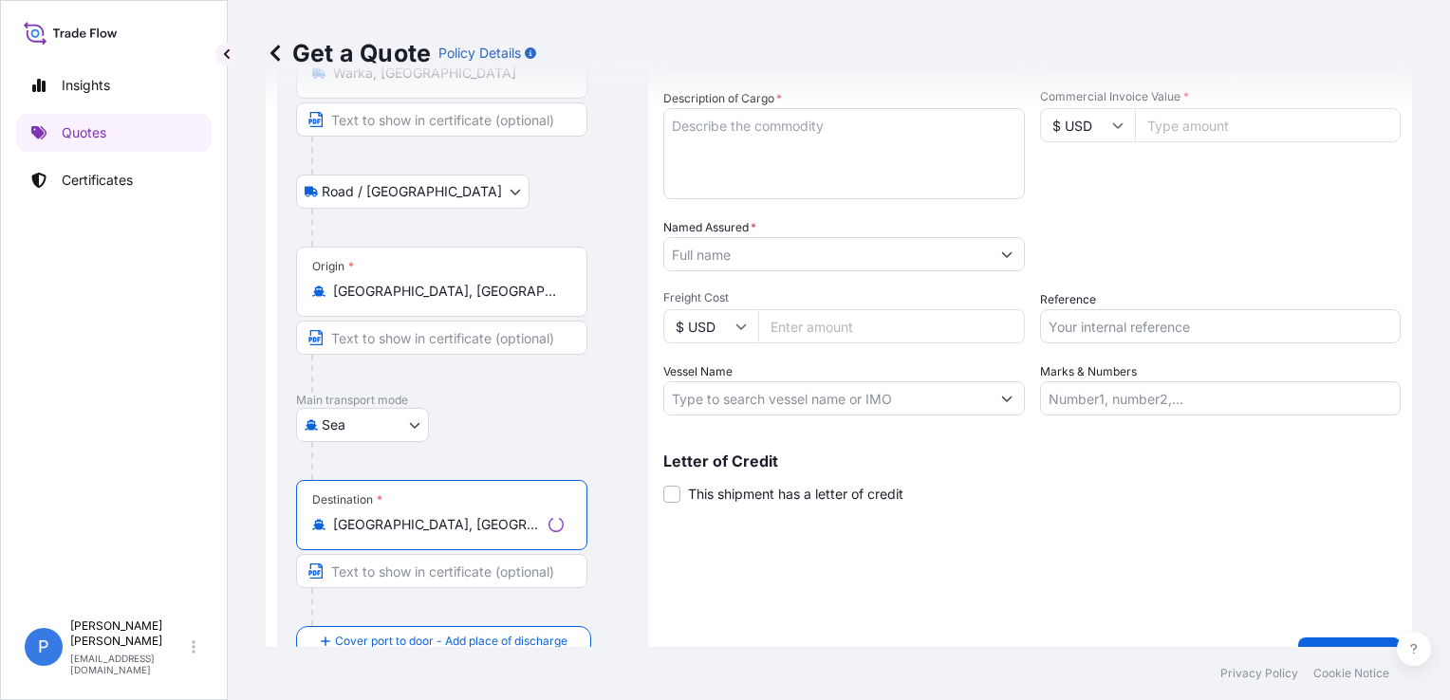
type input "[GEOGRAPHIC_DATA], [GEOGRAPHIC_DATA], [GEOGRAPHIC_DATA]"
click at [715, 553] on div "Shipment Details Date of Departure * dd / mm / yyyy Cargo Category * Descriptio…" at bounding box center [1032, 318] width 738 height 716
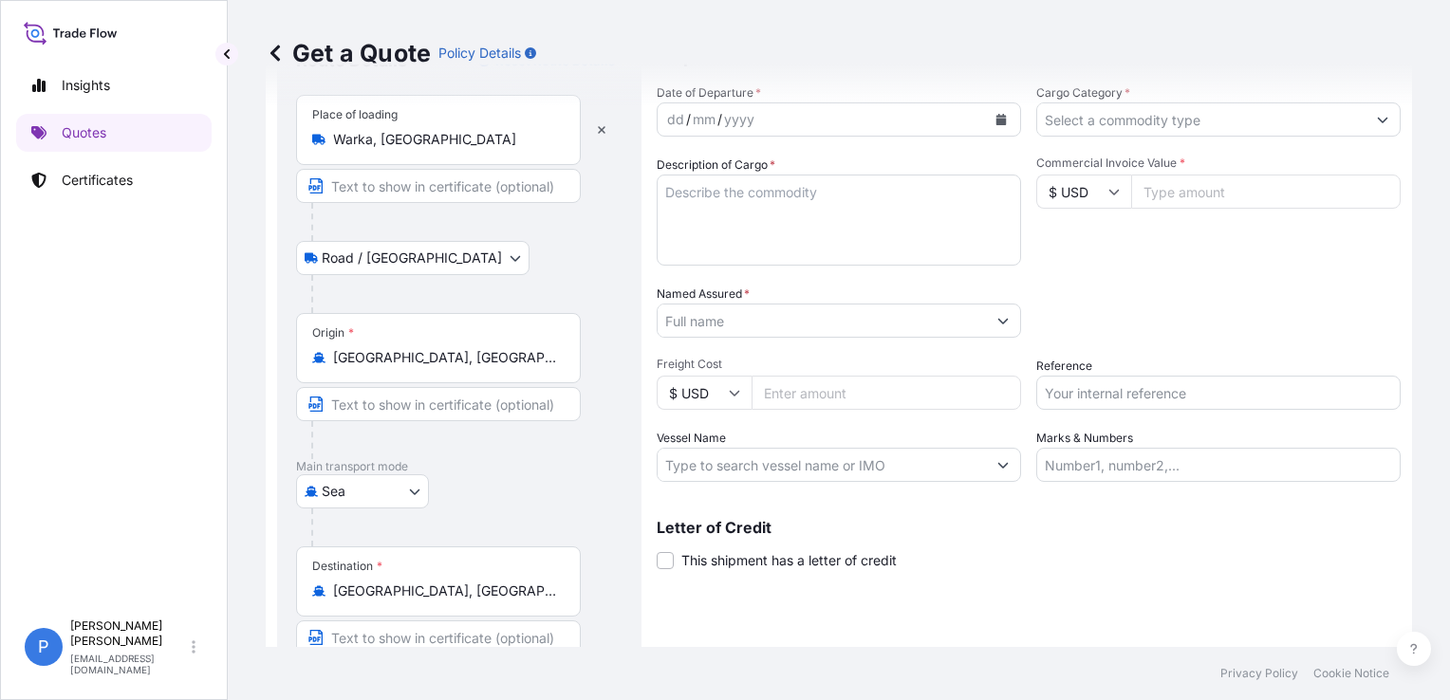
scroll to position [0, 0]
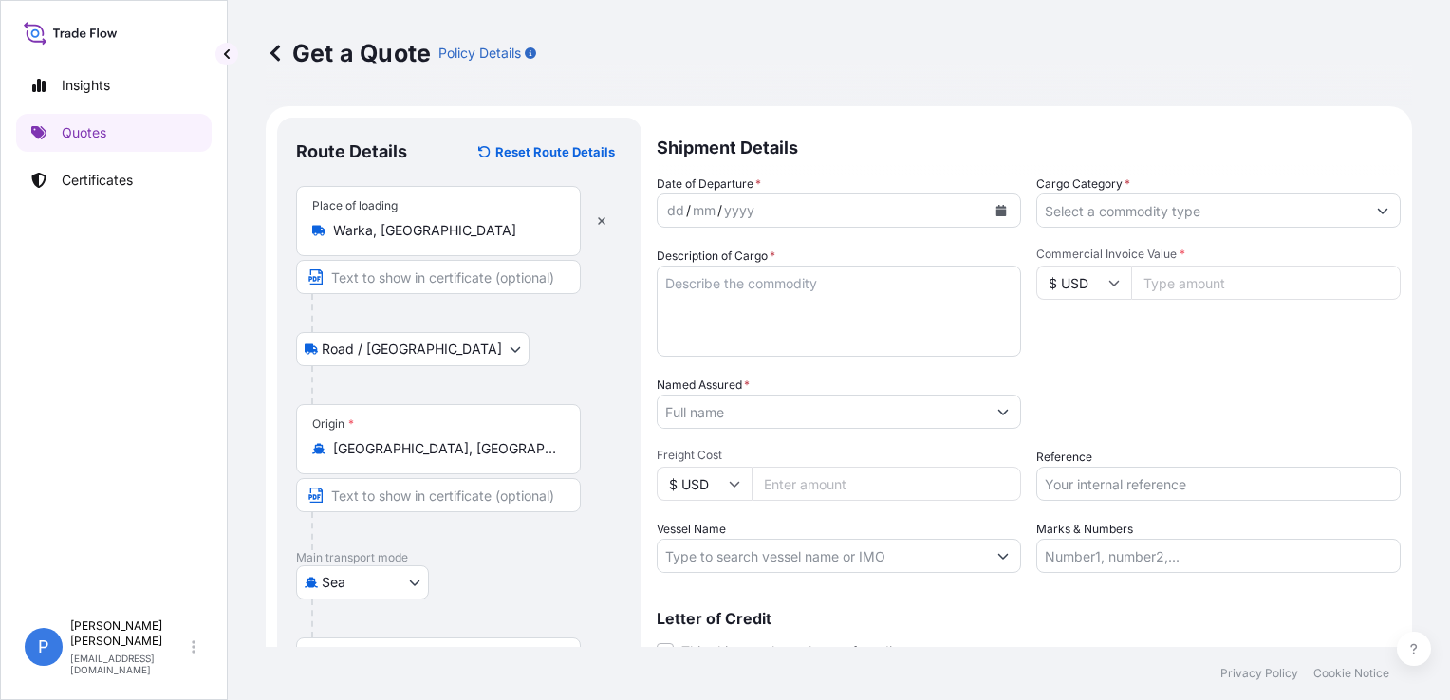
click at [676, 211] on div "dd" at bounding box center [675, 210] width 21 height 23
click at [1003, 211] on button "Calendar" at bounding box center [1001, 211] width 30 height 30
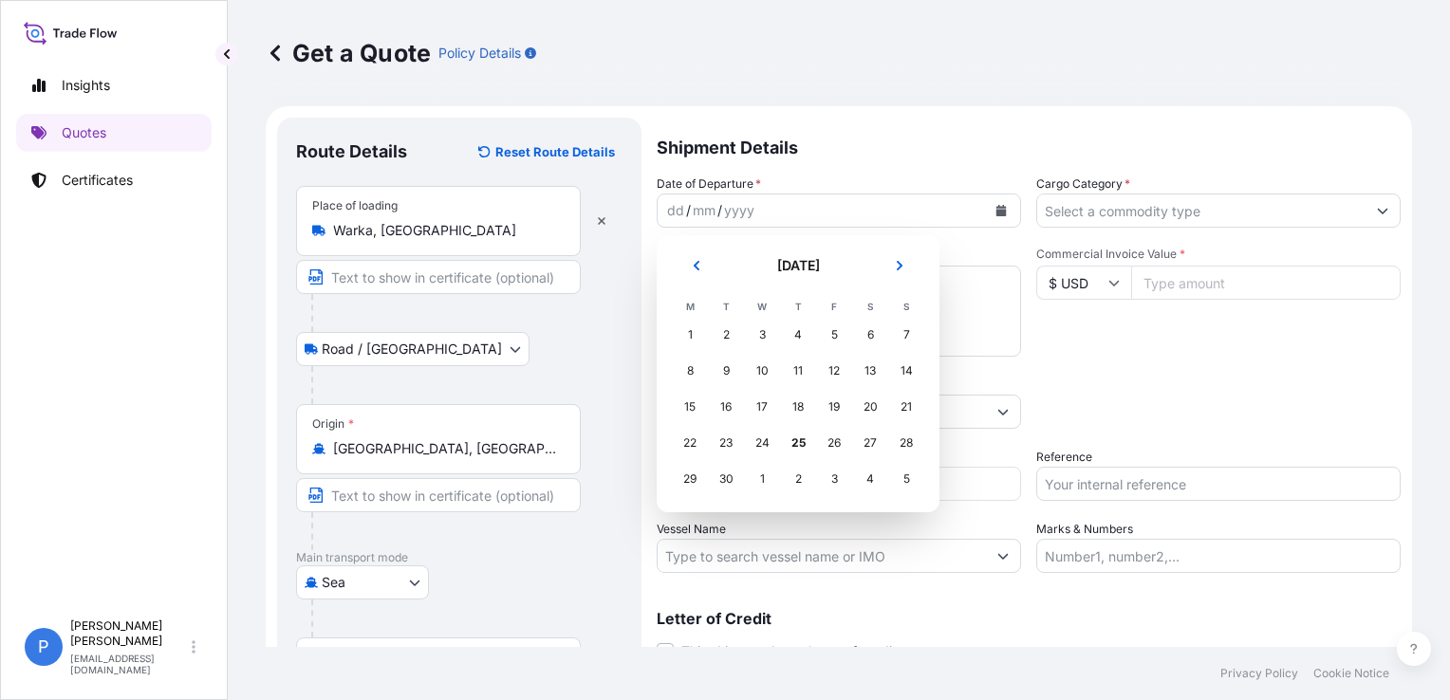
click at [767, 441] on div "24" at bounding box center [762, 443] width 34 height 34
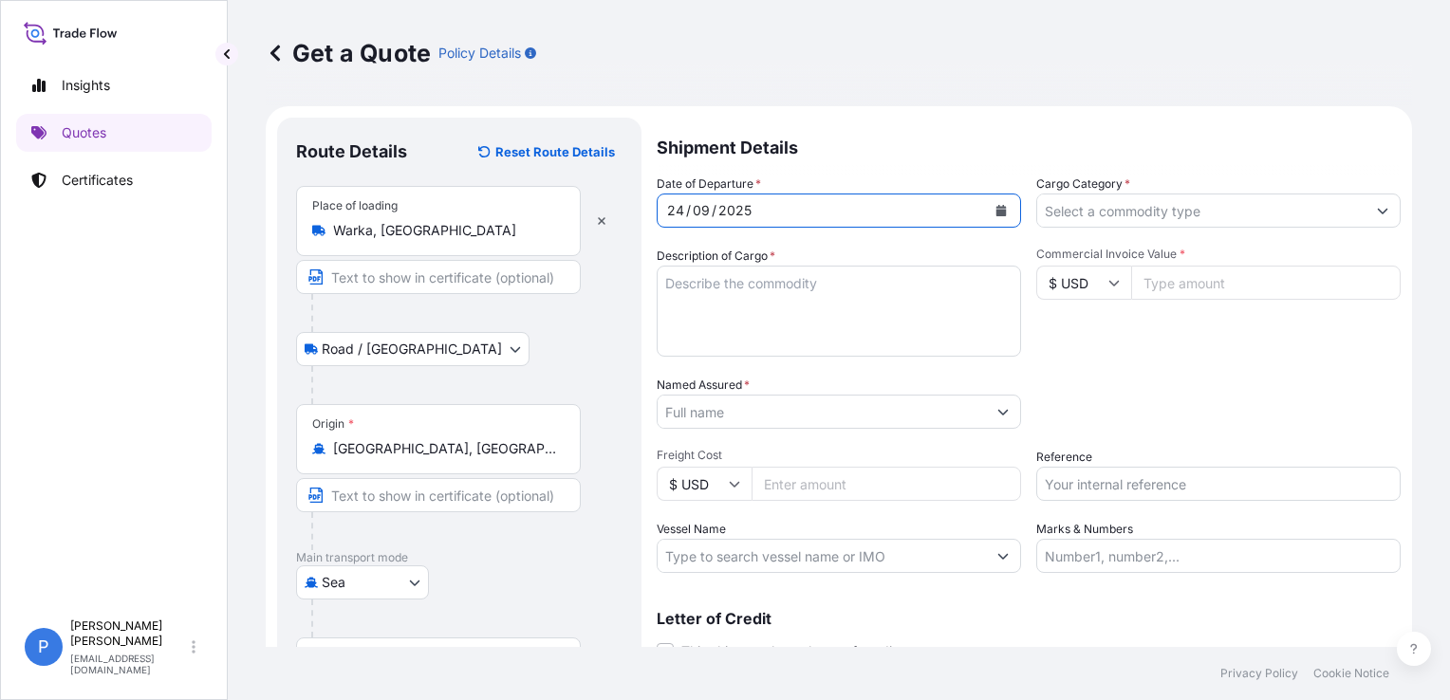
click at [759, 316] on textarea "Description of Cargo *" at bounding box center [839, 311] width 364 height 91
click at [797, 312] on textarea "Description of Cargo *" at bounding box center [839, 311] width 364 height 91
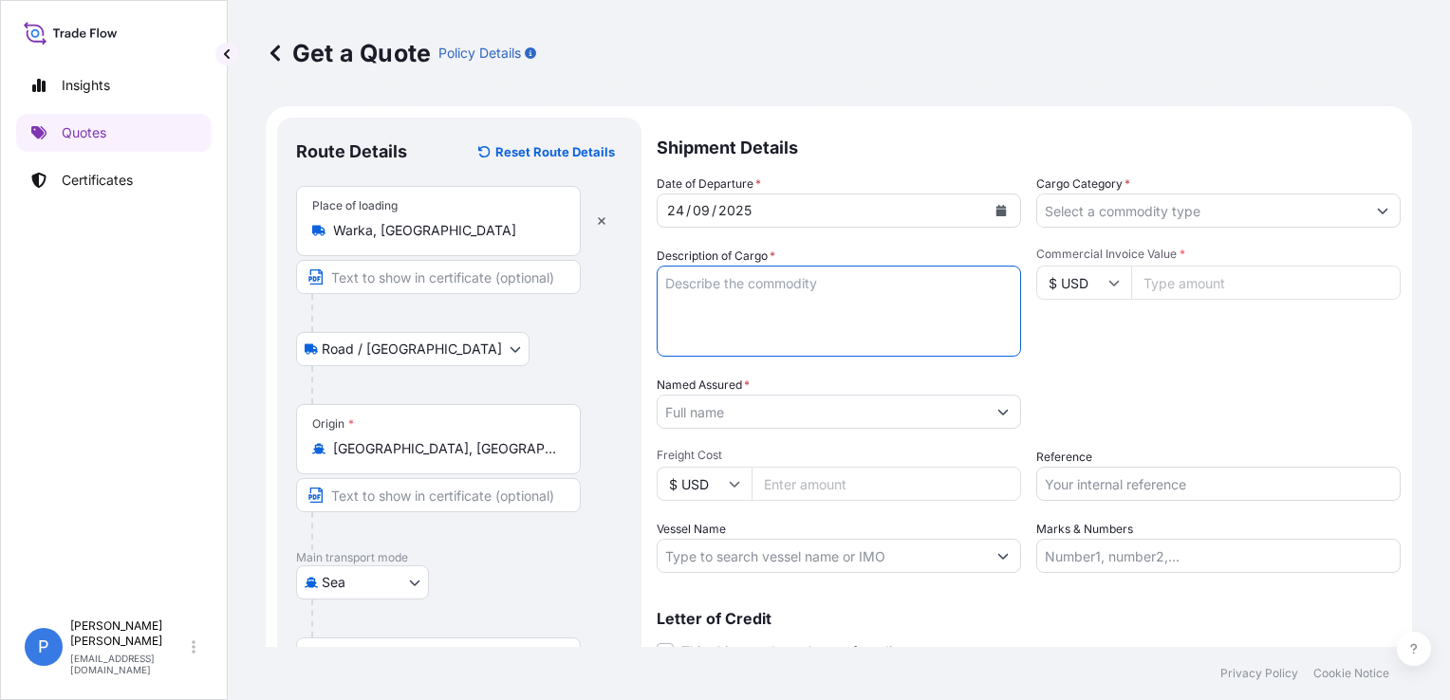
paste textarea "HLBU 9062440"
click at [714, 282] on textarea "HLBU 9062440" at bounding box center [839, 311] width 364 height 91
click at [705, 281] on textarea "HLBU 9062440" at bounding box center [839, 311] width 364 height 91
click at [873, 290] on textarea "HLBU9062440" at bounding box center [839, 311] width 364 height 91
paste textarea "1120 CARTONS"
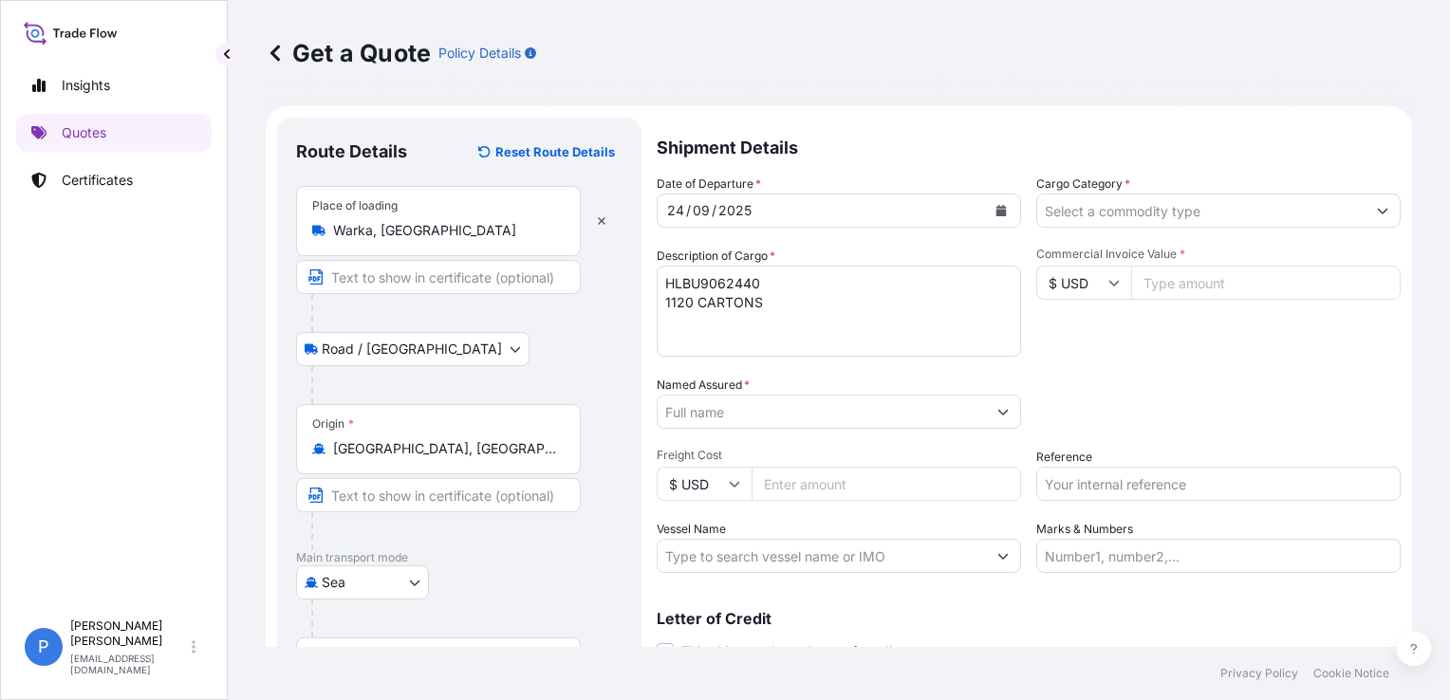
click at [809, 313] on textarea "HLBU9062440 1120 CARTONS" at bounding box center [839, 311] width 364 height 91
paste textarea "22260.000"
click at [921, 315] on textarea "HLBU9062440 1120 CARTONS GROSS WEIGHT: 22260.000 KGS" at bounding box center [839, 311] width 364 height 91
paste textarea "FRESH APPLES ON 21 PALLETS"
click at [888, 336] on textarea "HLBU9062440 1120 CARTONS GROSS WEIGHT: 22260.000 KGS FRESH APPLES ON 21 PALLETS" at bounding box center [839, 311] width 364 height 91
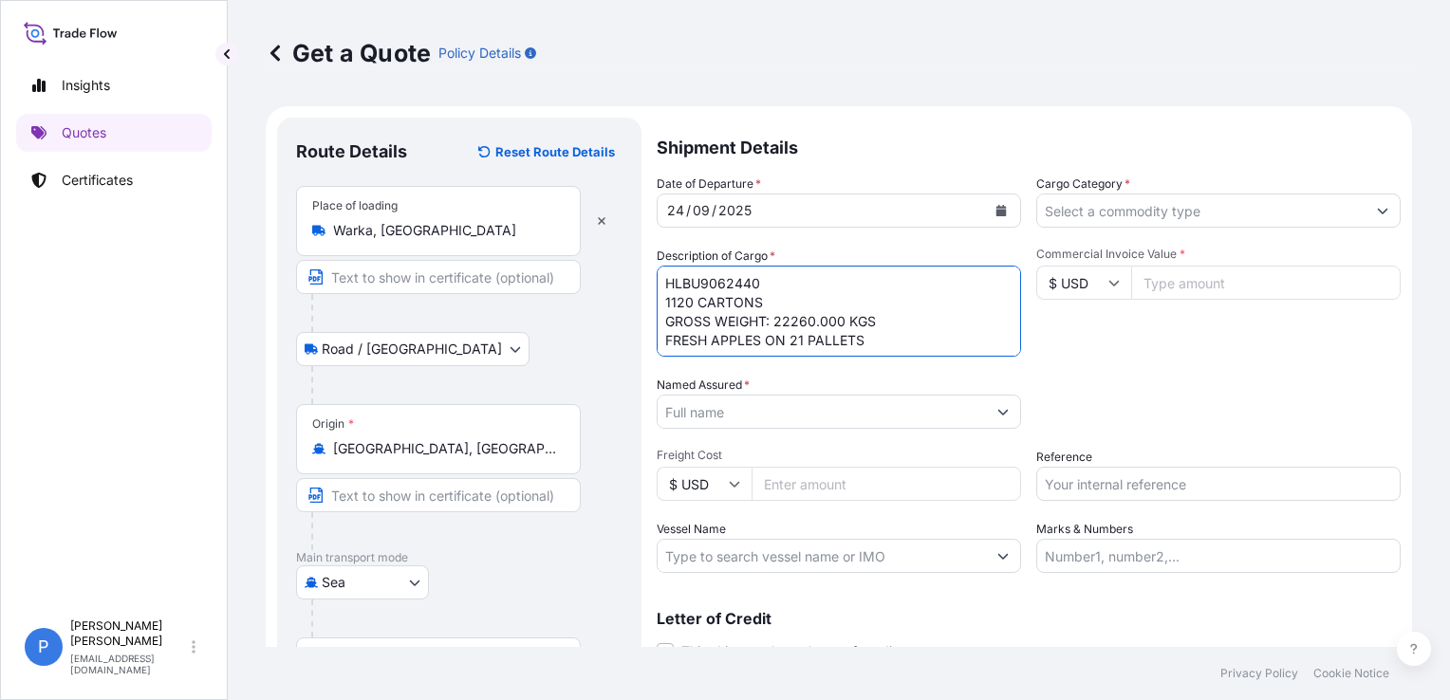
scroll to position [11, 0]
paste textarea "NET WEIGHT: 20160 KG"
click at [859, 346] on textarea "HLBU9062440 1120 CARTONS GROSS WEIGHT: 22260.000 KGS FRESH APPLES ON 21 PALLETS…" at bounding box center [839, 311] width 364 height 91
paste textarea "HS CODE: 08081080"
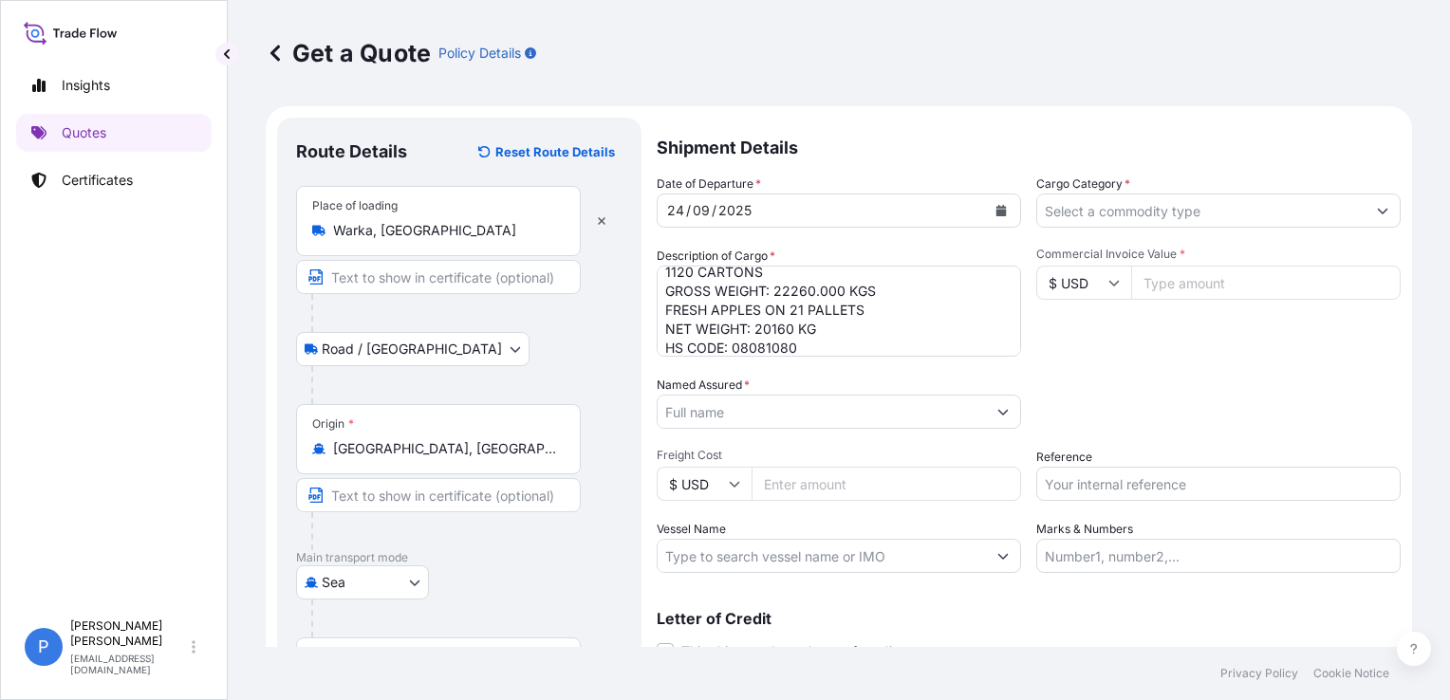
click at [854, 353] on textarea "HLBU9062440 1120 CARTONS GROSS WEIGHT: 22260.000 KGS FRESH APPLES ON 21 PALLETS…" at bounding box center [839, 311] width 364 height 91
paste textarea "CLASS I"
type textarea "HLBU9062440 1120 CARTONS GROSS WEIGHT: 22260.000 KGS FRESH APPLES ON 21 PALLETS…"
click at [790, 398] on input "Named Assured *" at bounding box center [822, 412] width 328 height 34
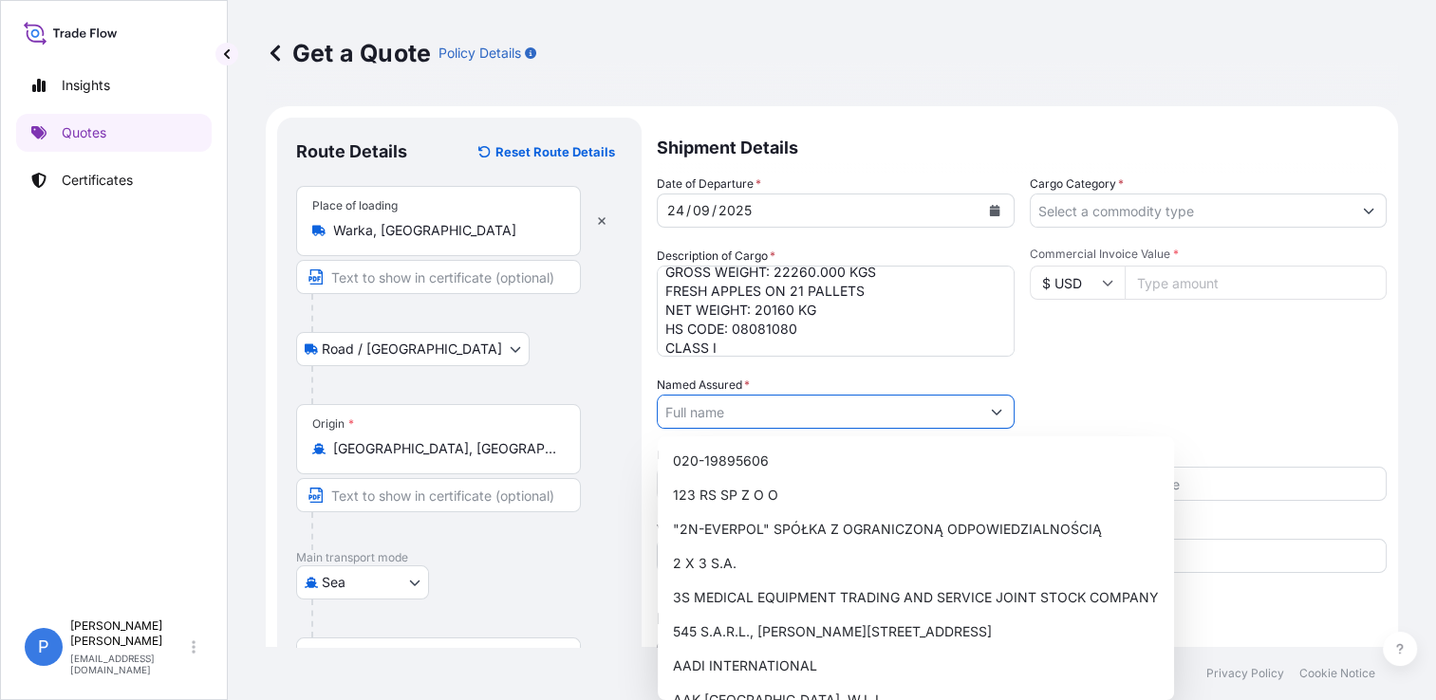
paste input "The Fresh Connection LLC"
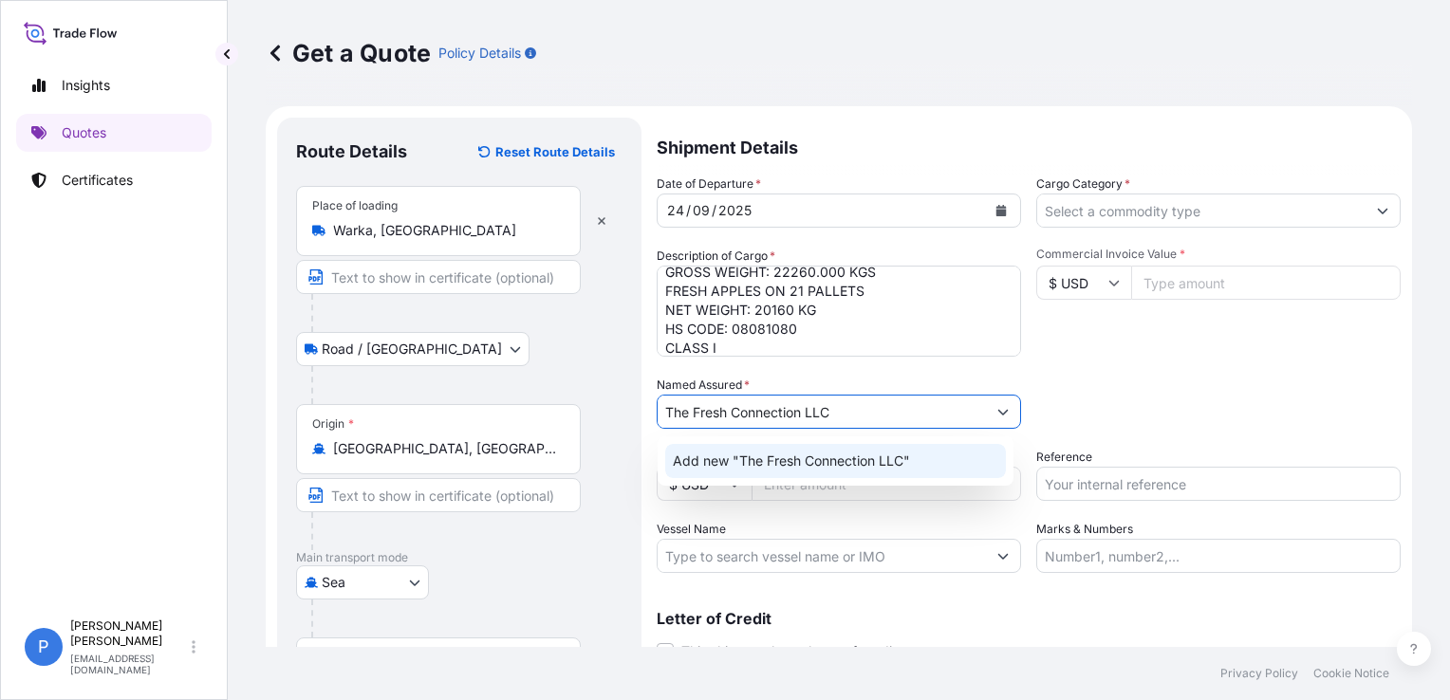
click at [780, 457] on span "Add new "The Fresh Connection LLC"" at bounding box center [791, 461] width 237 height 19
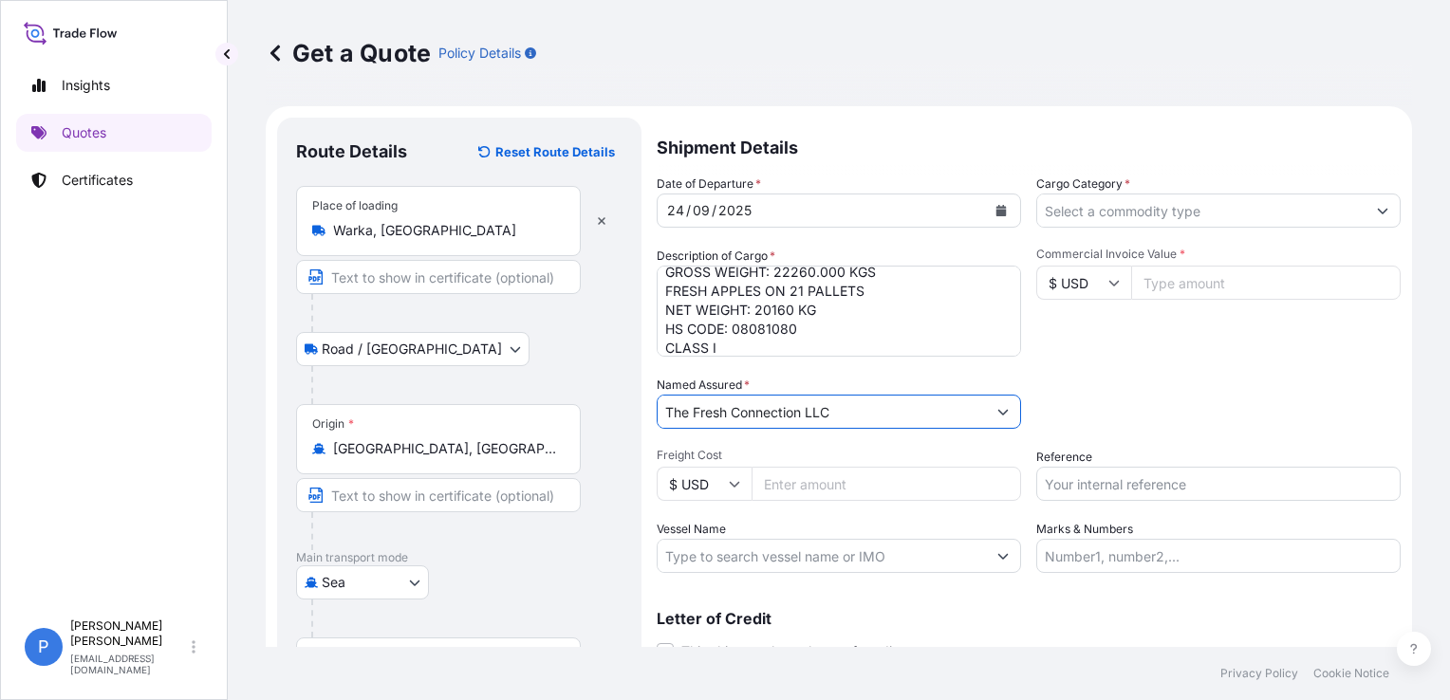
type input "The Fresh Connection LLC"
click at [806, 601] on div "Letter of Credit This shipment has a letter of credit Letter of credit * Letter…" at bounding box center [1029, 624] width 744 height 73
click at [1082, 206] on input "Cargo Category *" at bounding box center [1201, 211] width 328 height 34
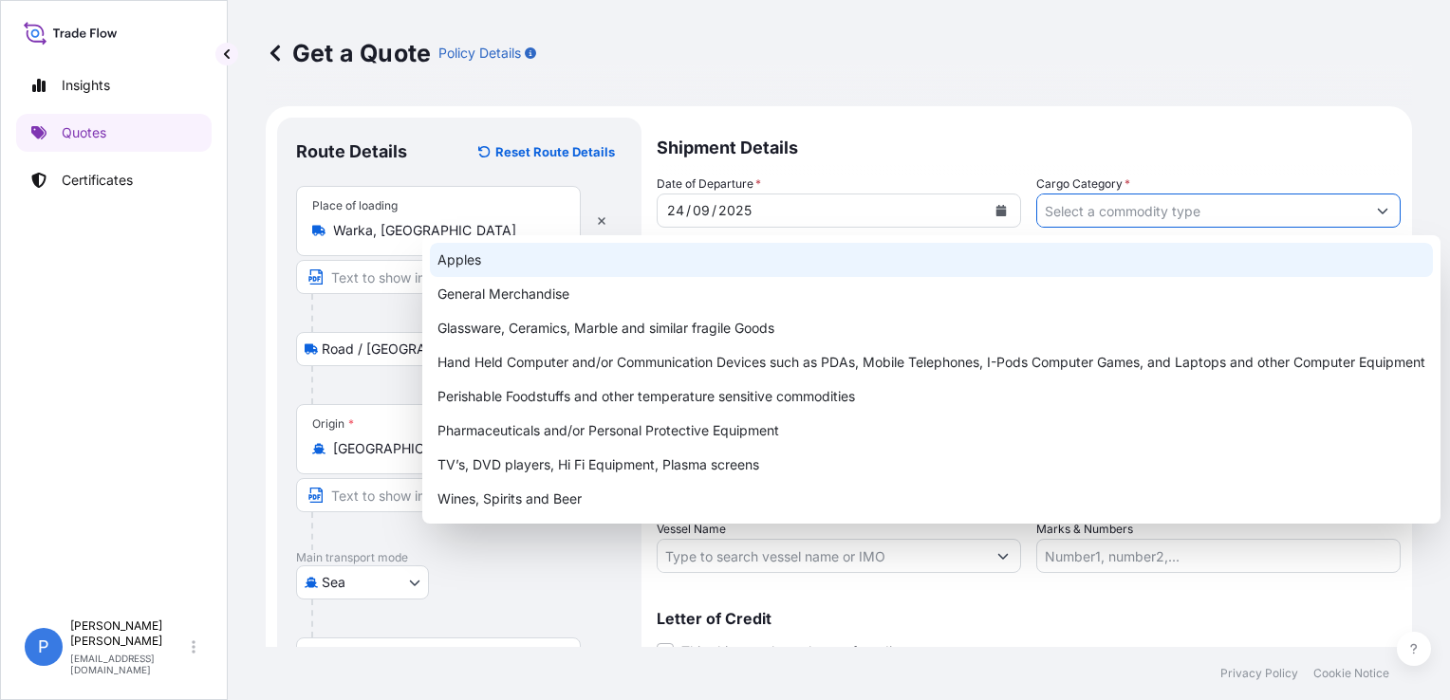
click at [856, 250] on div "Apples" at bounding box center [931, 260] width 1003 height 34
type input "Apples"
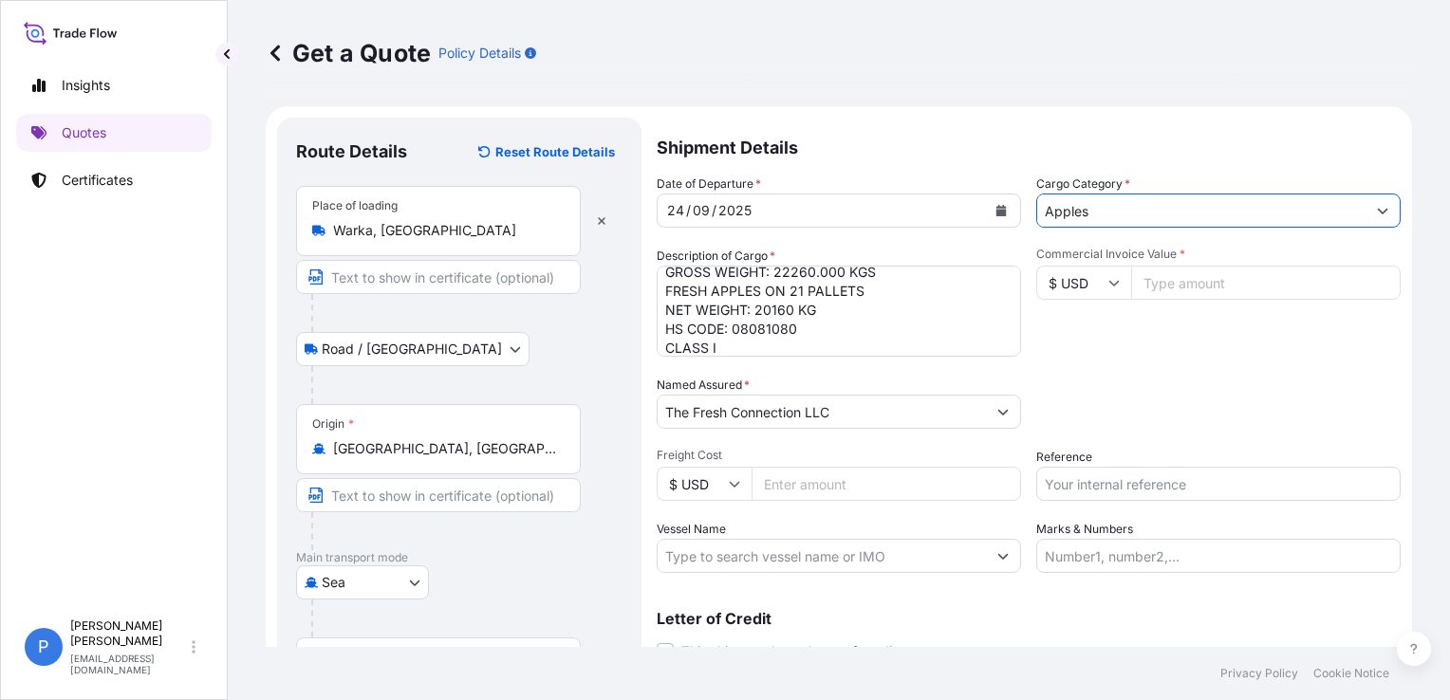
click at [1081, 371] on div "Date of Departure * [DATE] Cargo Category * Apples Description of Cargo * HLBU9…" at bounding box center [1029, 374] width 744 height 399
click at [1180, 278] on input "Commercial Invoice Value *" at bounding box center [1266, 283] width 270 height 34
type input "27160"
click at [1166, 378] on div "Packing Category Type to search a container mode Please select a primary mode o…" at bounding box center [1219, 402] width 364 height 53
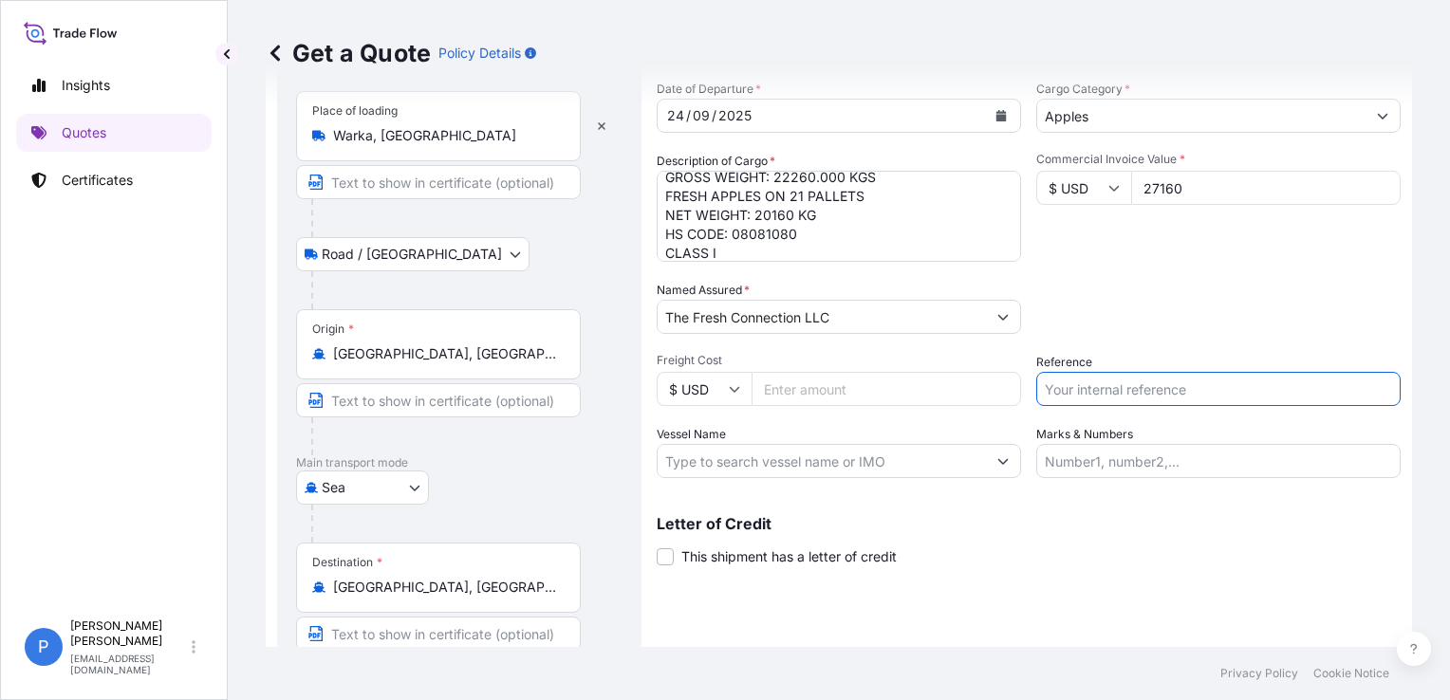
click at [1138, 401] on input "Reference" at bounding box center [1219, 389] width 364 height 34
paste input "S02057419"
click at [1205, 366] on div "Reference S02057419" at bounding box center [1219, 379] width 364 height 53
click at [1197, 378] on input "S02057419" at bounding box center [1219, 389] width 364 height 34
type input "S02057419"
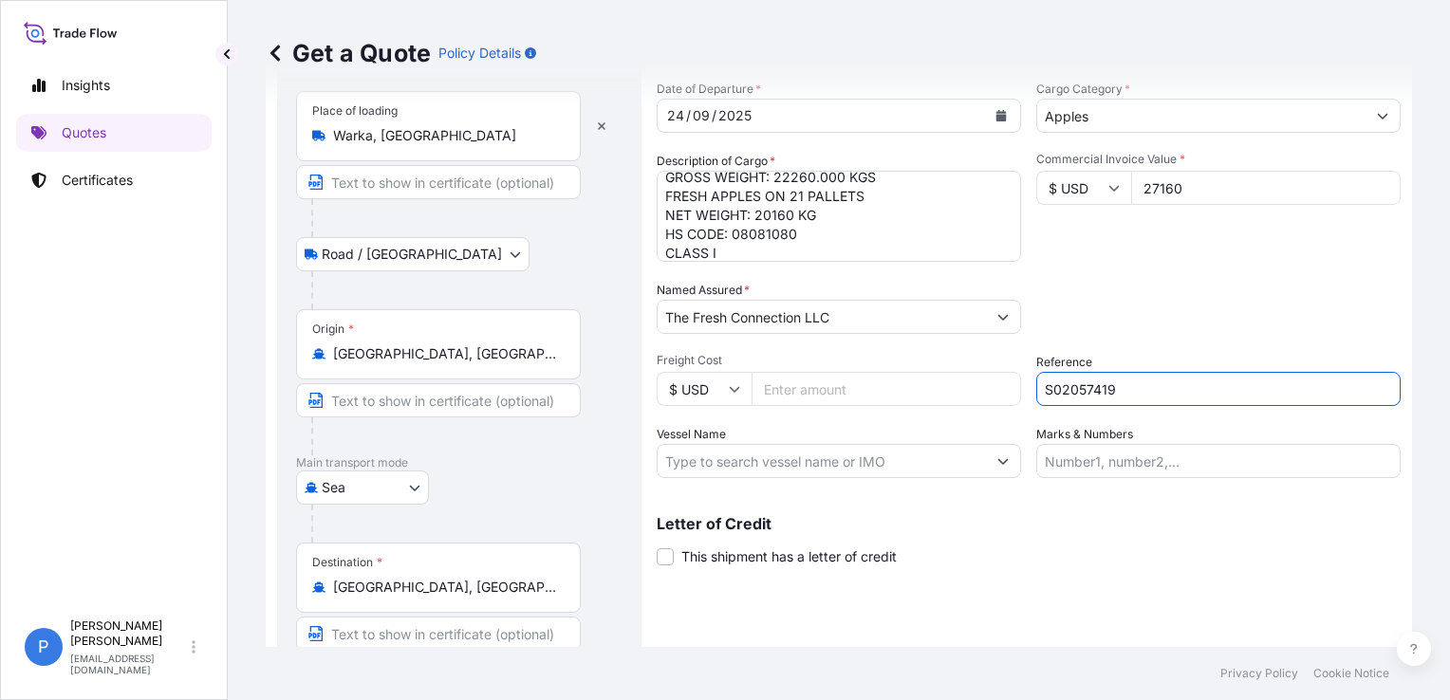
click at [1193, 300] on div "Packing Category Type to search a container mode Please select a primary mode o…" at bounding box center [1219, 307] width 364 height 53
click at [1018, 537] on div "Letter of Credit This shipment has a letter of credit Letter of credit * Letter…" at bounding box center [1029, 541] width 744 height 50
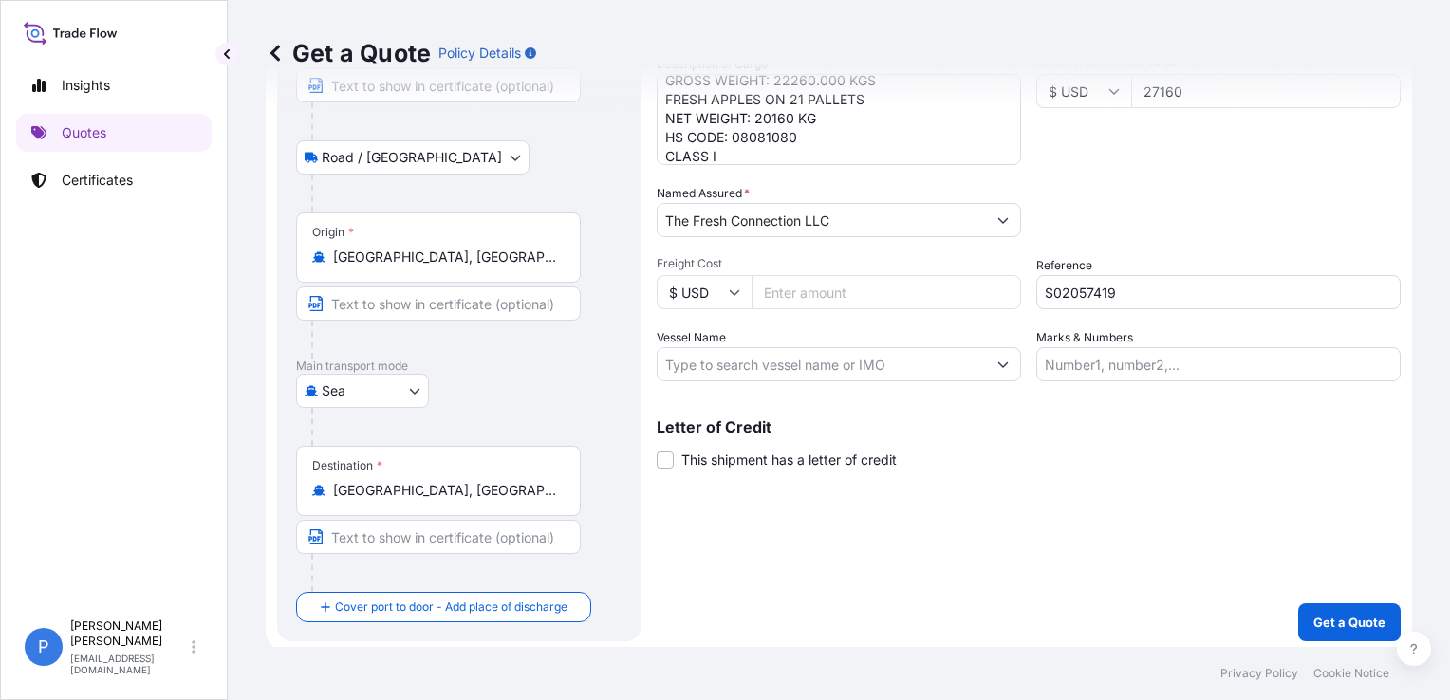
scroll to position [196, 0]
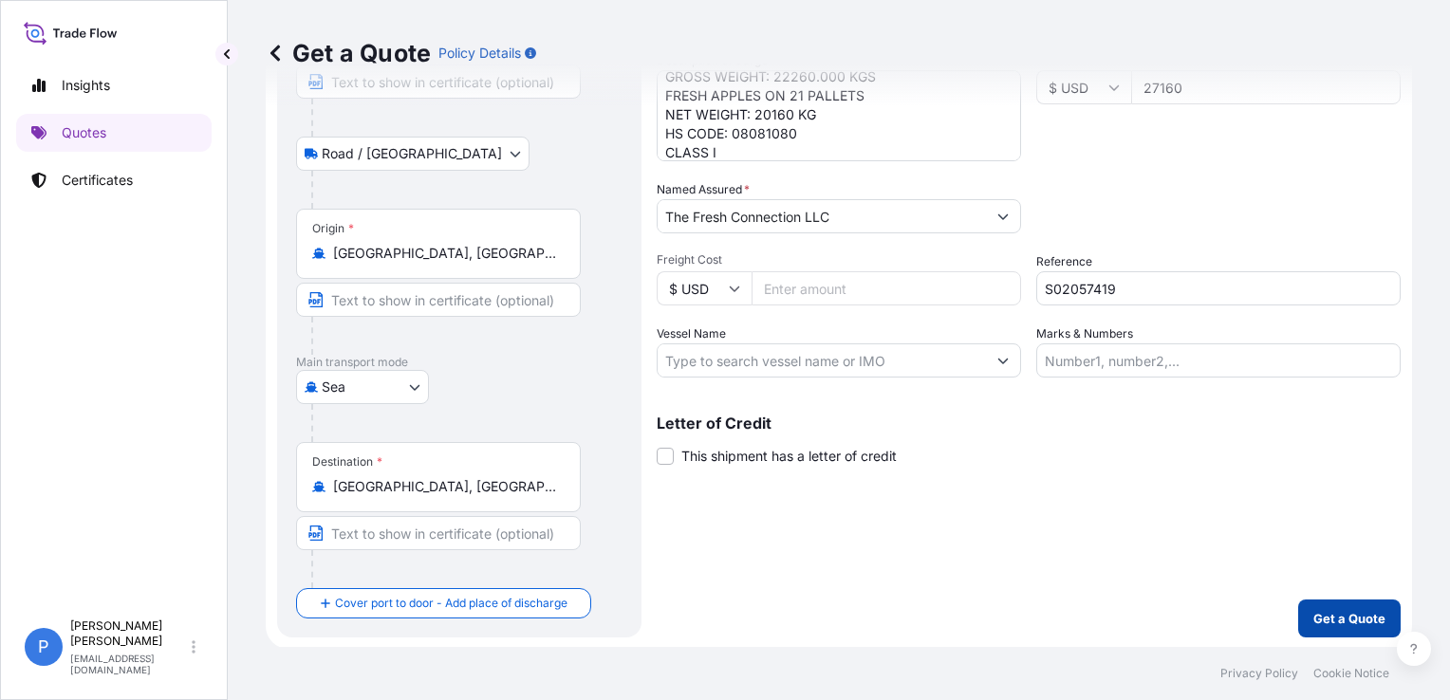
click at [1337, 635] on button "Get a Quote" at bounding box center [1349, 619] width 103 height 38
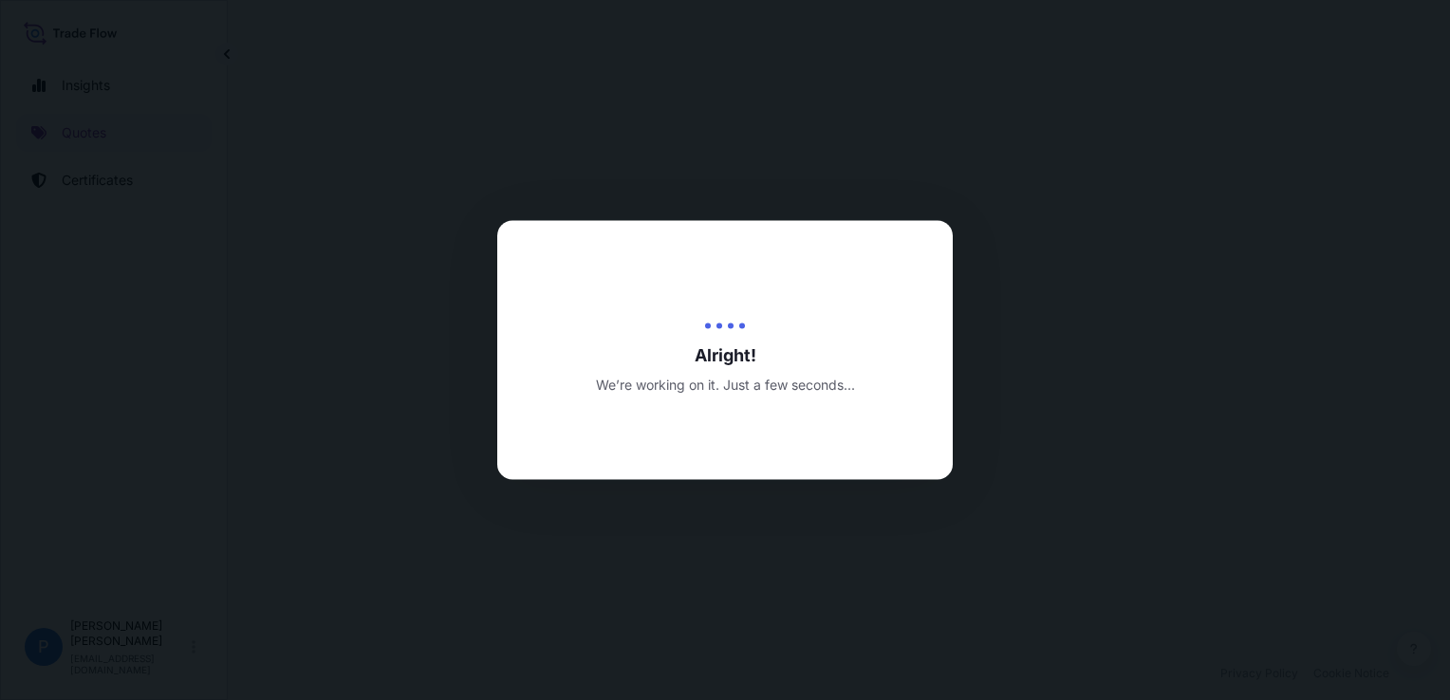
select select "Road / [GEOGRAPHIC_DATA]"
select select "Sea"
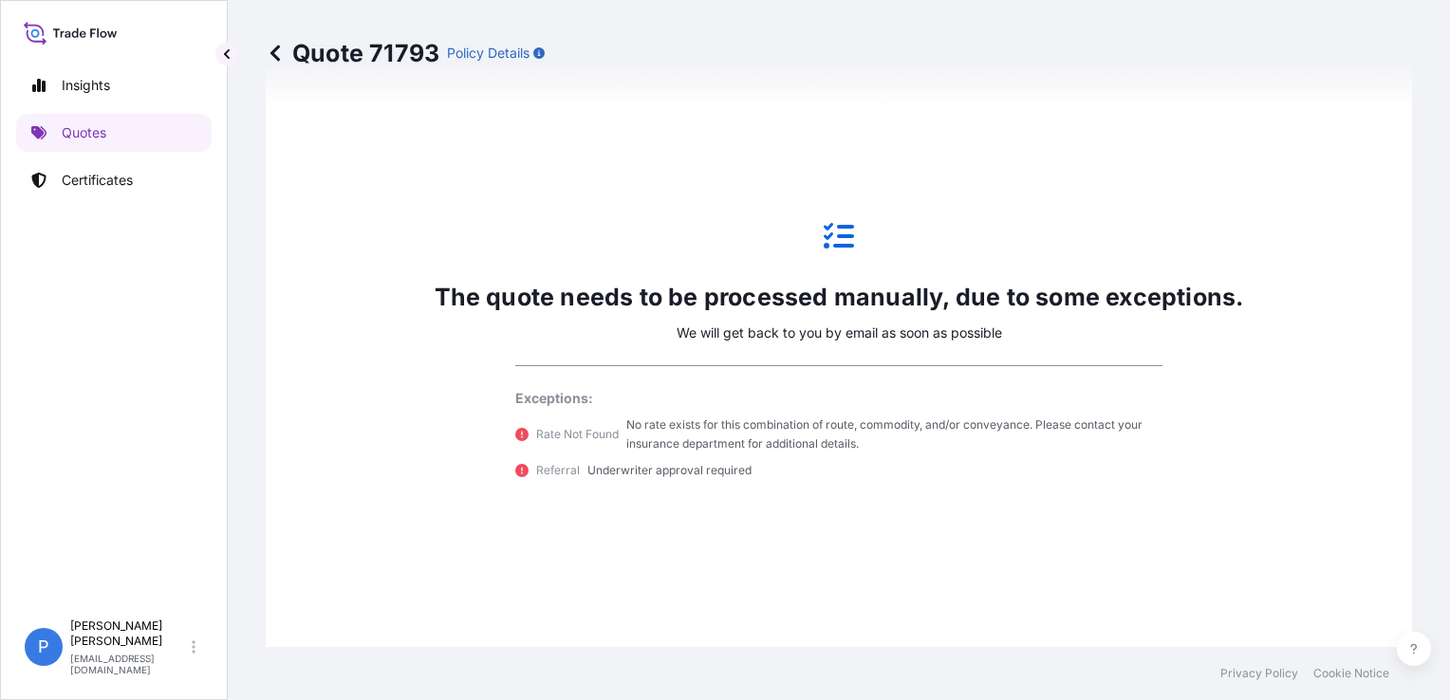
scroll to position [1044, 0]
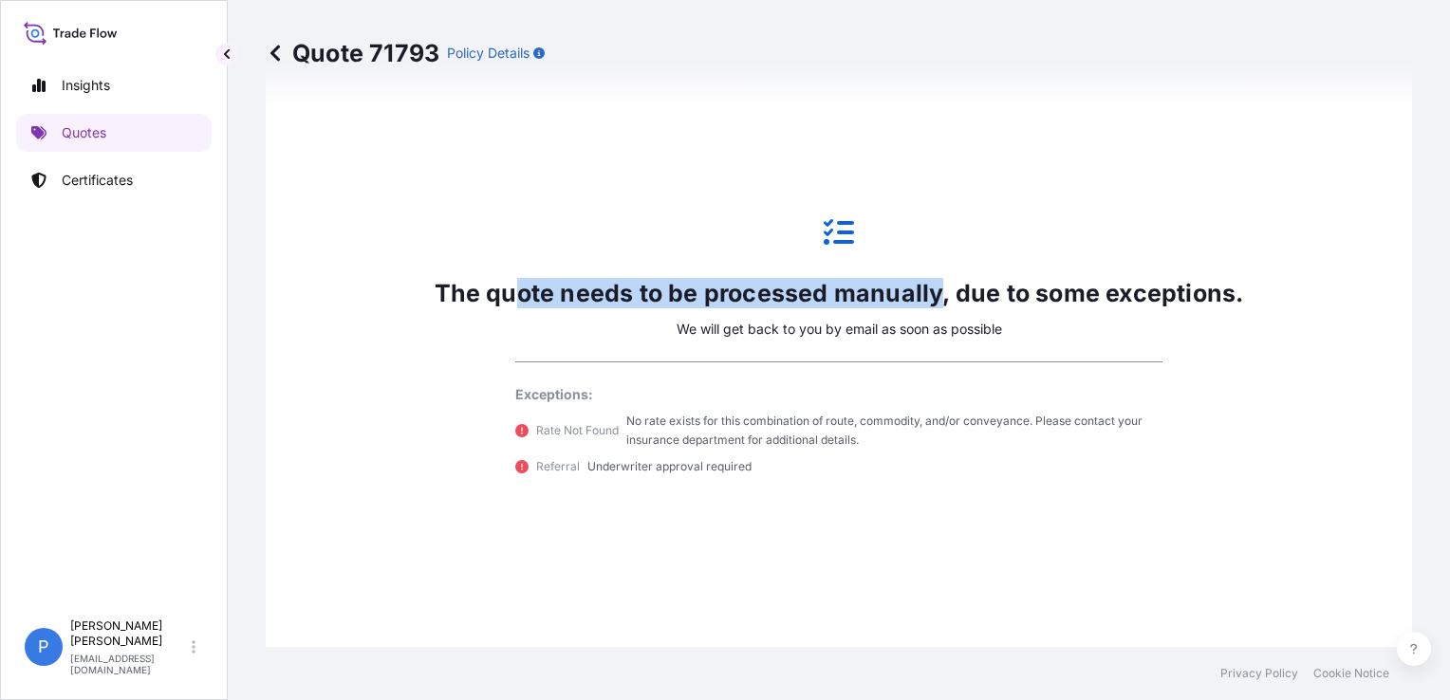
drag, startPoint x: 510, startPoint y: 291, endPoint x: 942, endPoint y: 270, distance: 432.4
click at [942, 270] on div "The quote needs to be processed manually, due to some exceptions. We will get b…" at bounding box center [839, 346] width 863 height 285
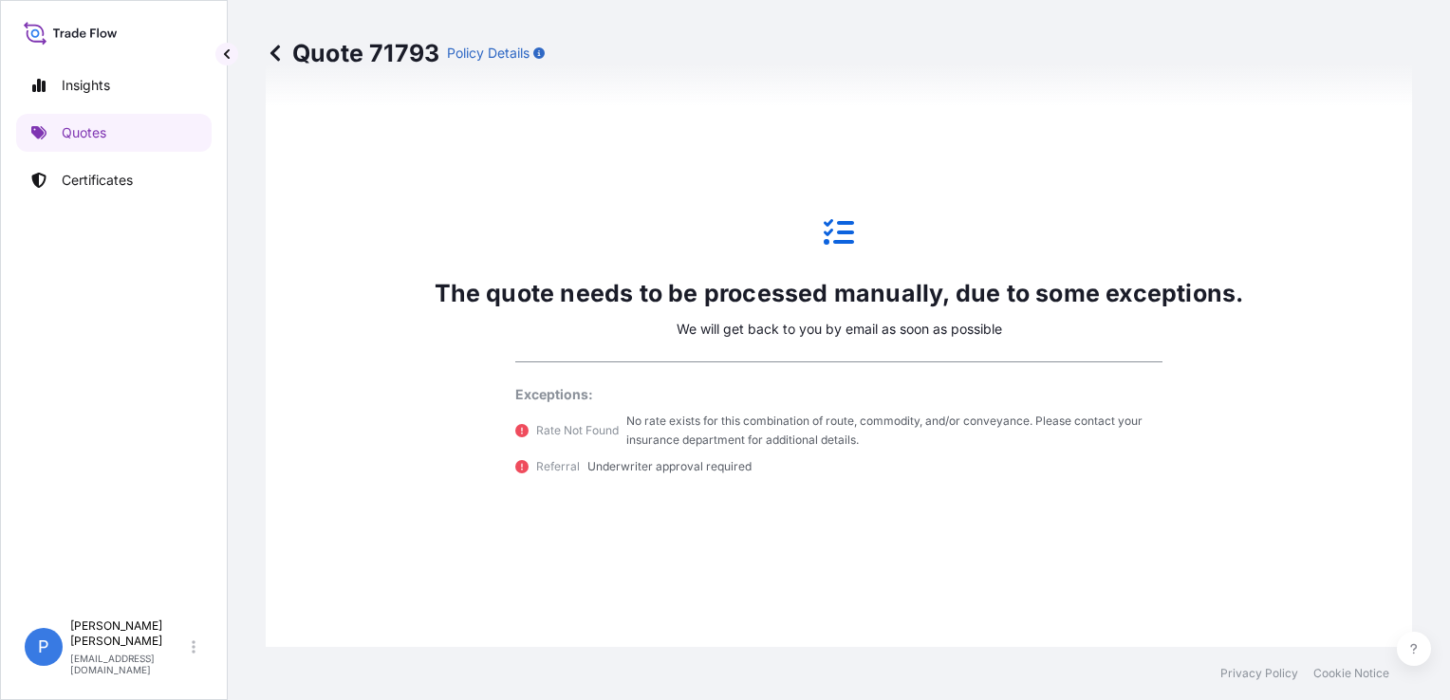
drag, startPoint x: 942, startPoint y: 270, endPoint x: 1363, endPoint y: 420, distance: 447.3
click at [987, 510] on div "The quote needs to be processed manually, due to some exceptions. We will get b…" at bounding box center [838, 347] width 1093 height 1016
